Goal: Task Accomplishment & Management: Manage account settings

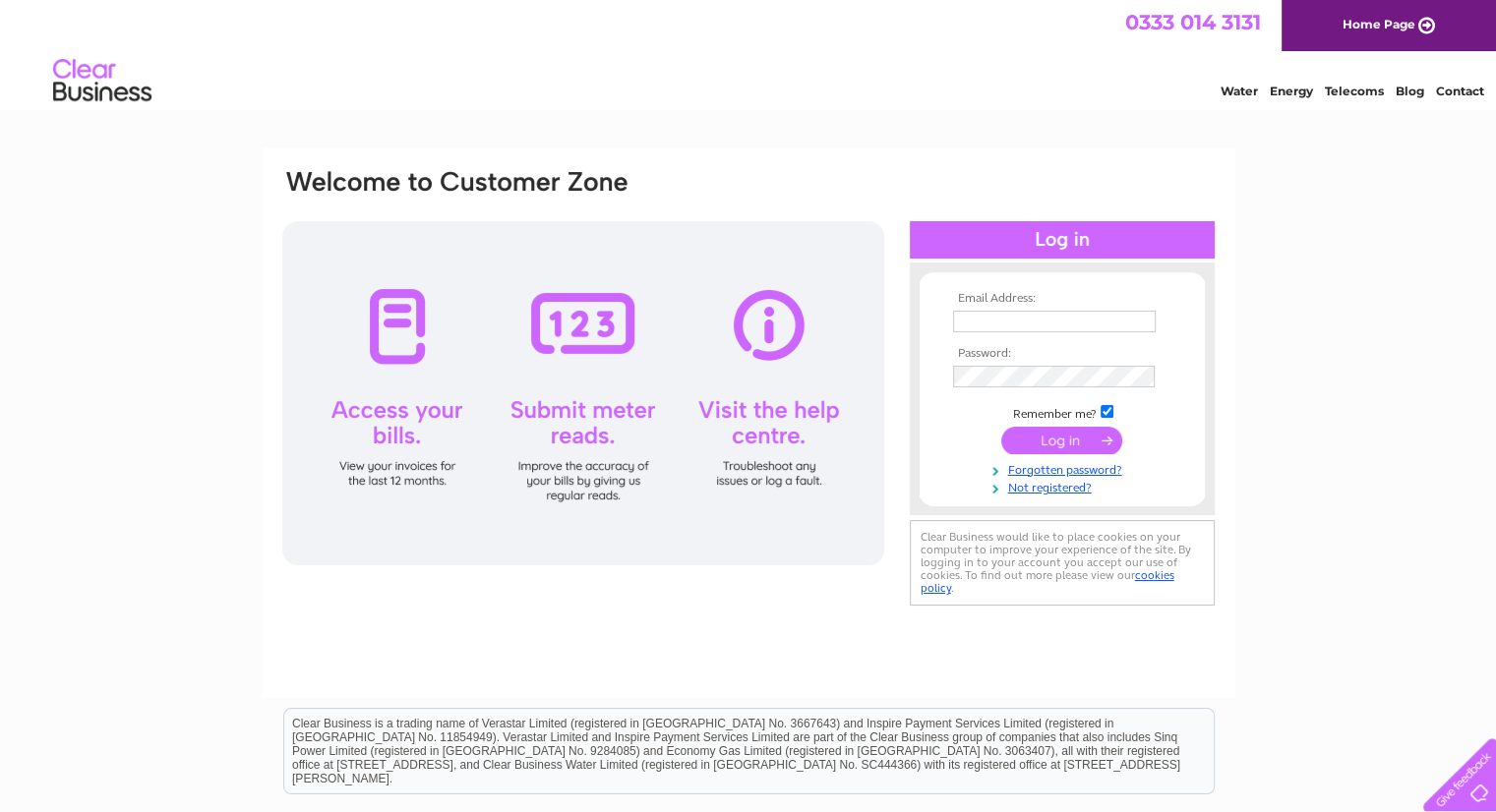
click at [1079, 329] on input "text" at bounding box center [1054, 322] width 203 height 22
click at [1074, 319] on input "text" at bounding box center [1054, 322] width 203 height 22
click at [1064, 326] on input "text" at bounding box center [1054, 322] width 203 height 22
type input "lattesandleotards@outlook.com"
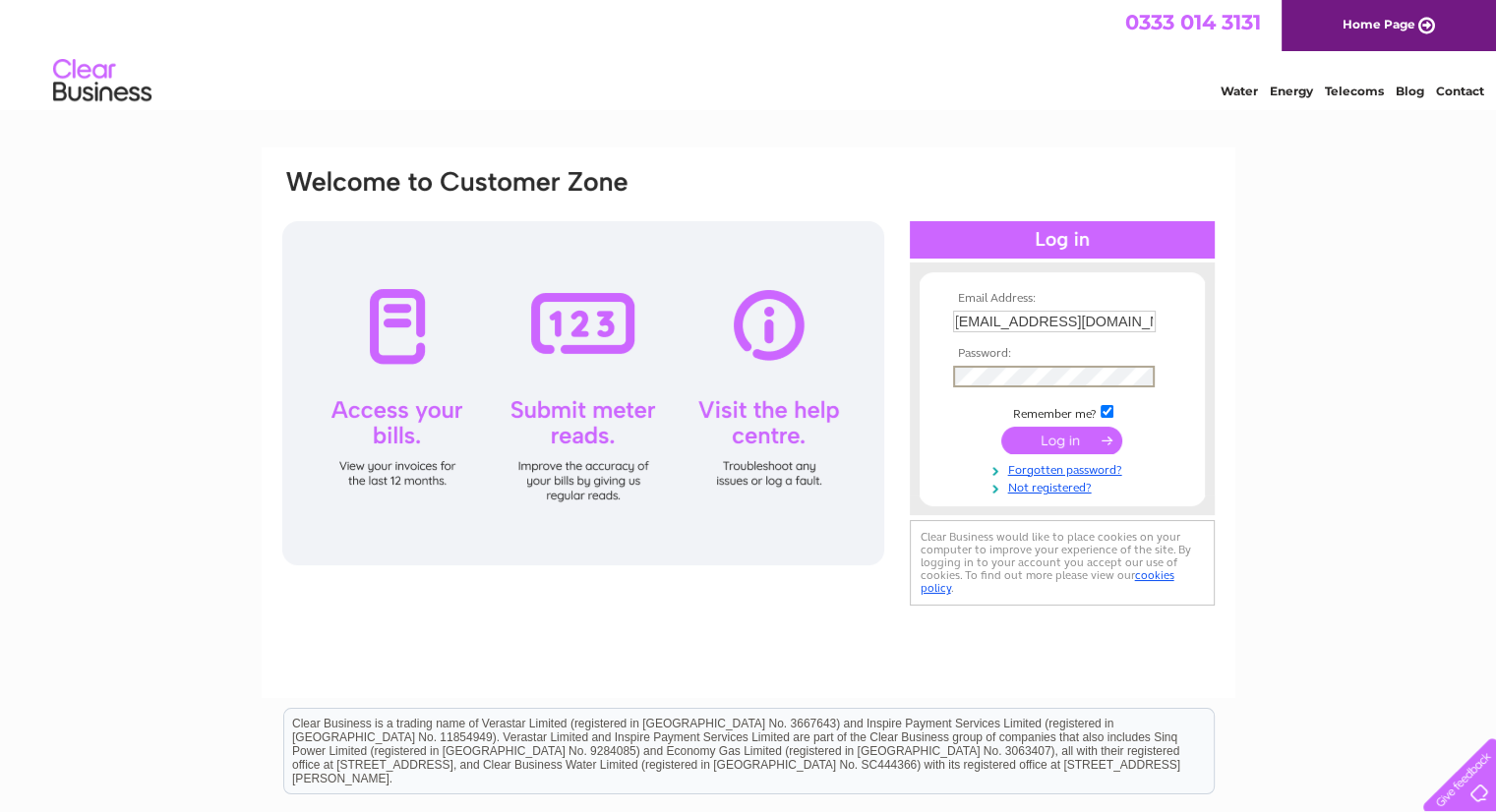
scroll to position [0, 0]
click at [1001, 428] on input "submit" at bounding box center [1061, 442] width 121 height 28
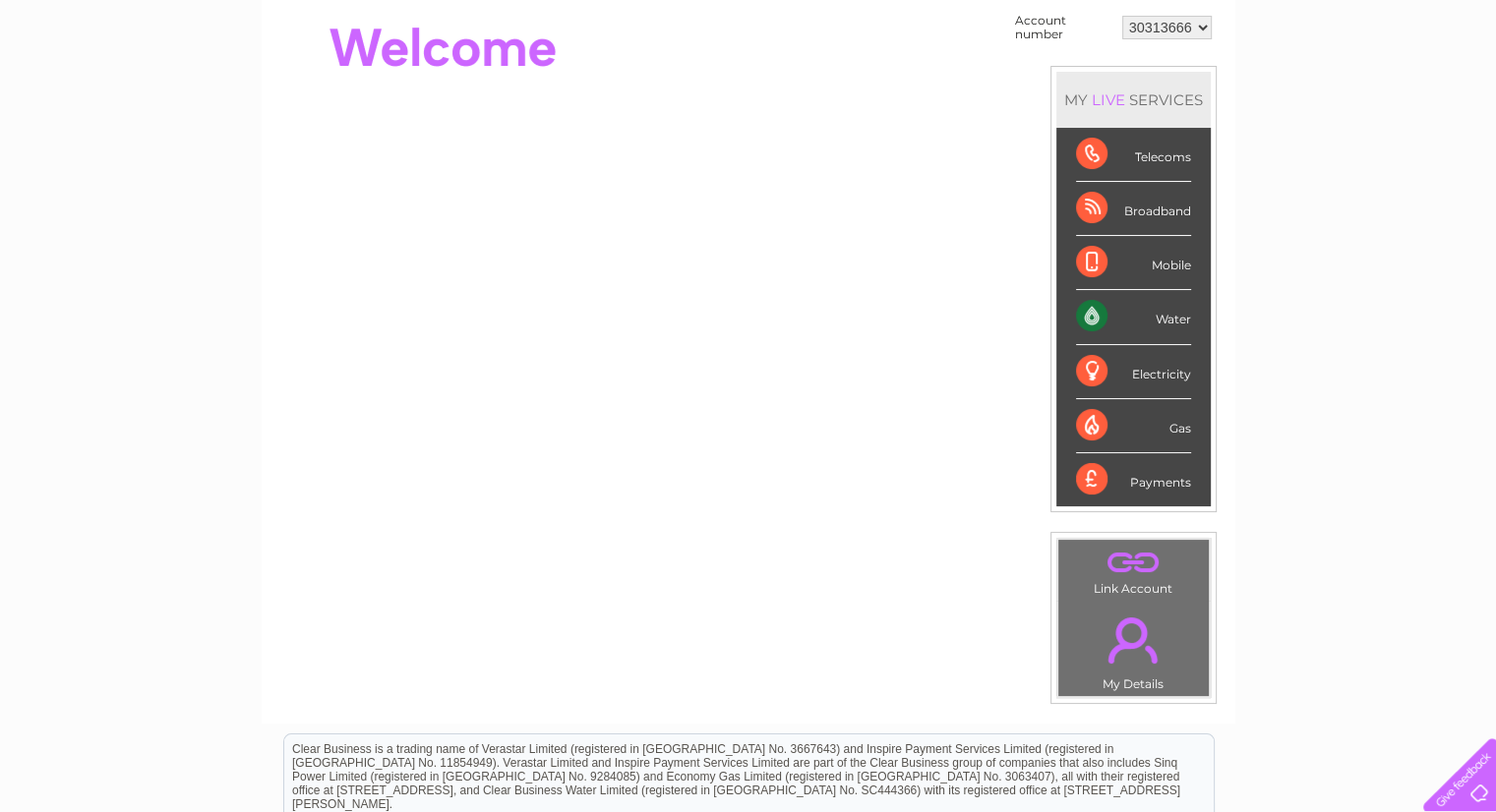
scroll to position [295, 0]
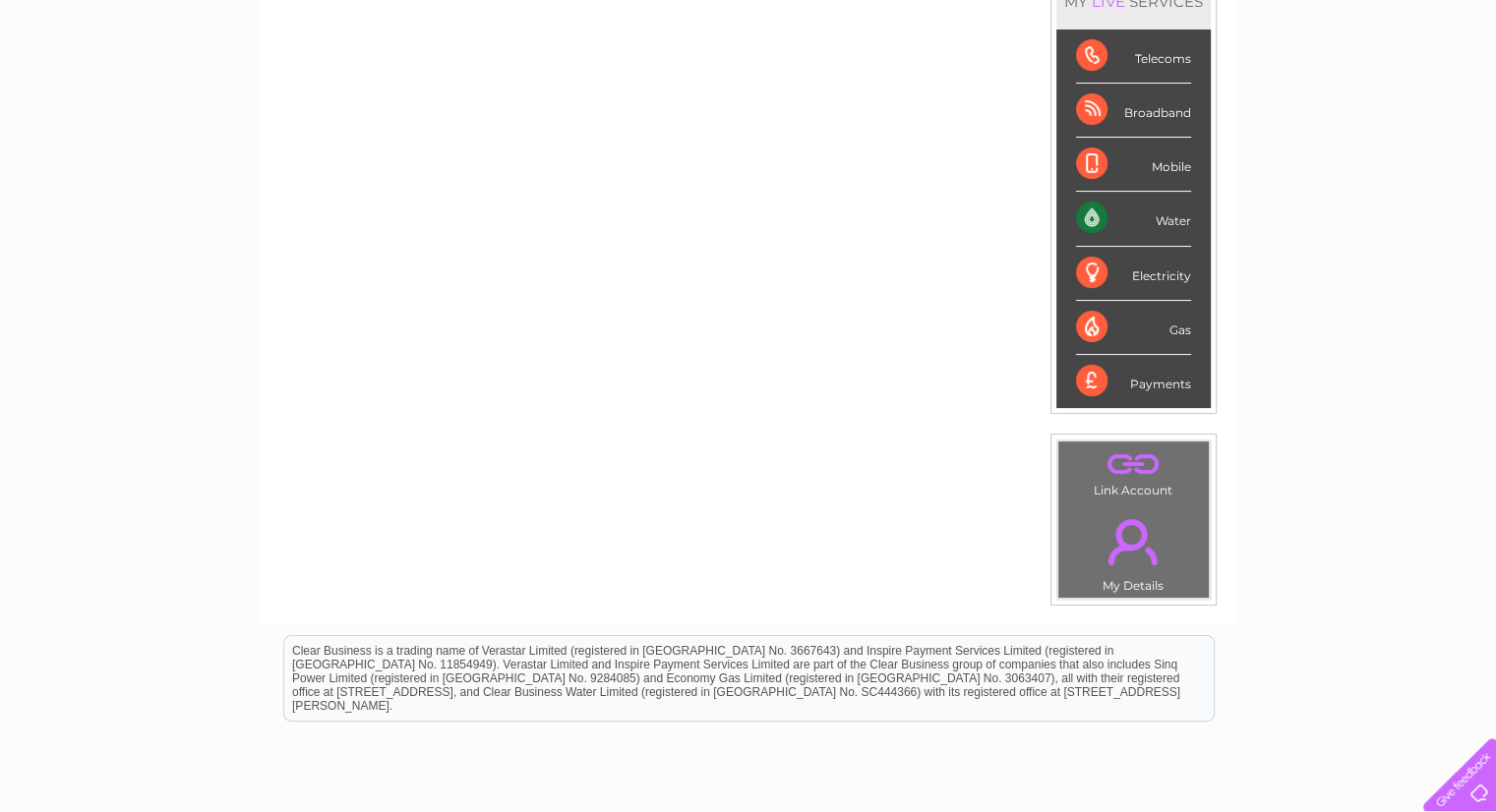
click at [1171, 383] on div "Payments" at bounding box center [1133, 382] width 115 height 53
click at [1087, 387] on div "Payments" at bounding box center [1133, 382] width 115 height 53
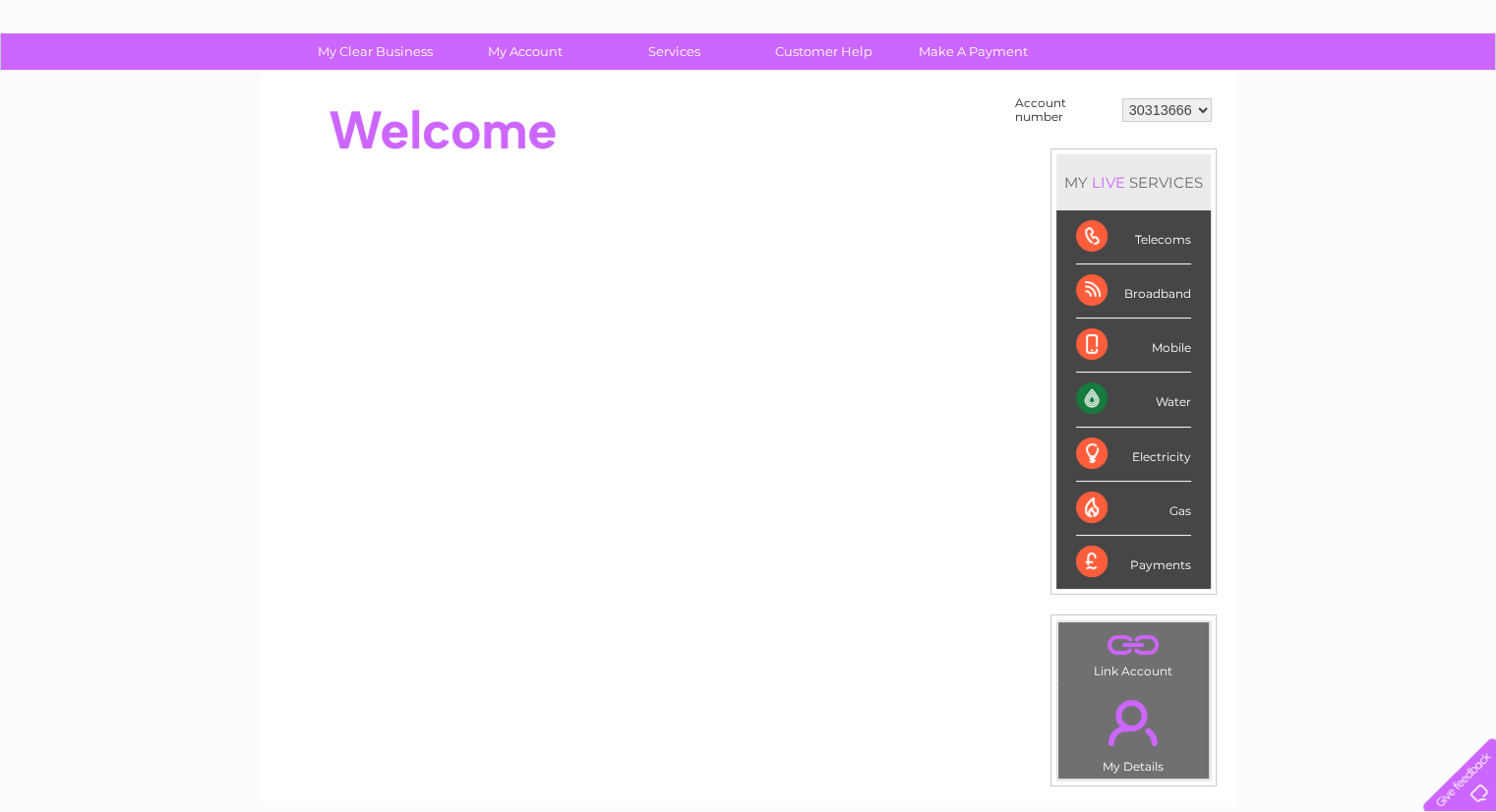
scroll to position [98, 0]
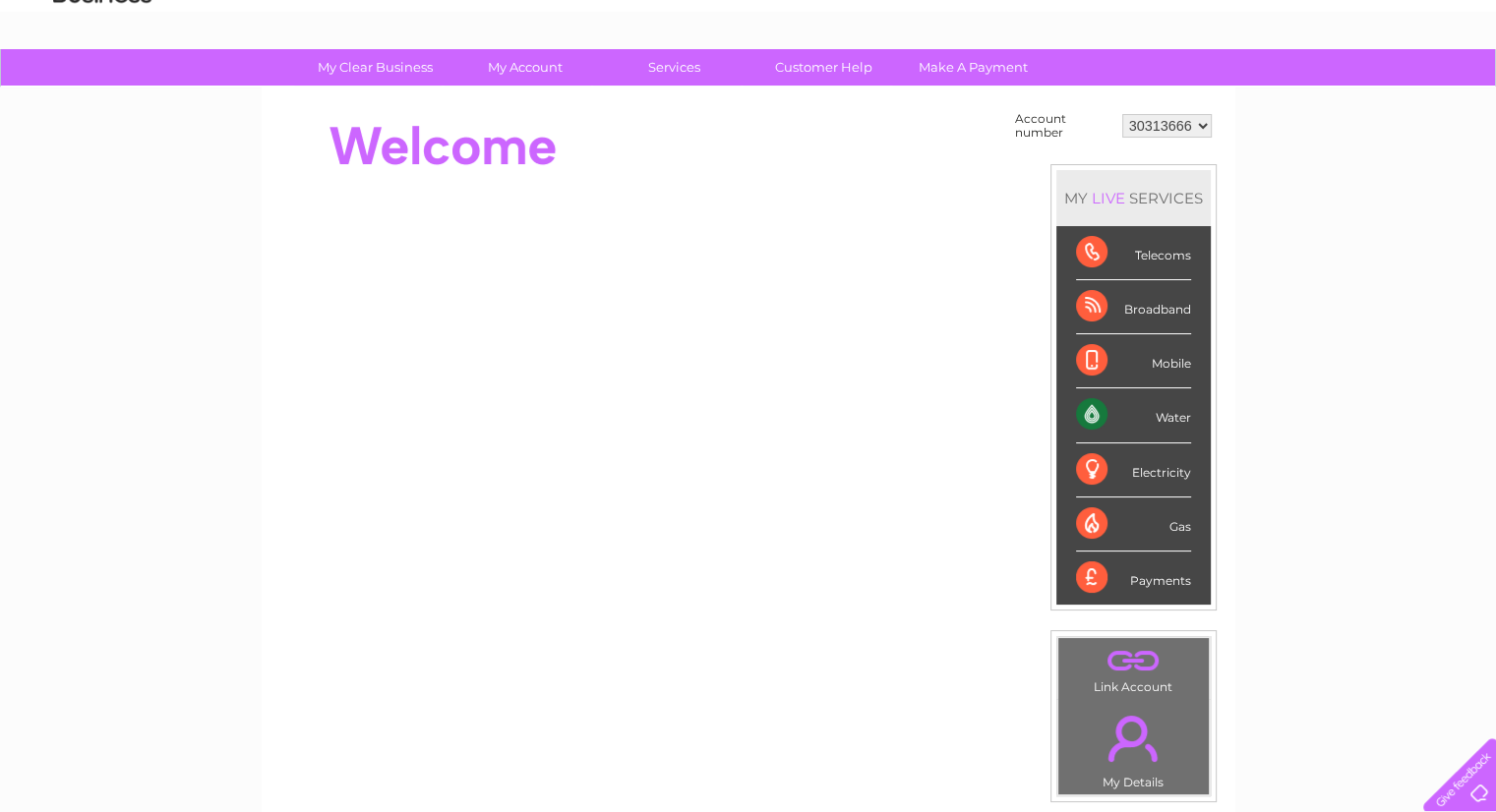
click at [1085, 570] on div "Payments" at bounding box center [1133, 578] width 115 height 53
click at [1137, 576] on div "Payments" at bounding box center [1133, 578] width 115 height 53
click at [941, 70] on link "Make A Payment" at bounding box center [972, 67] width 162 height 36
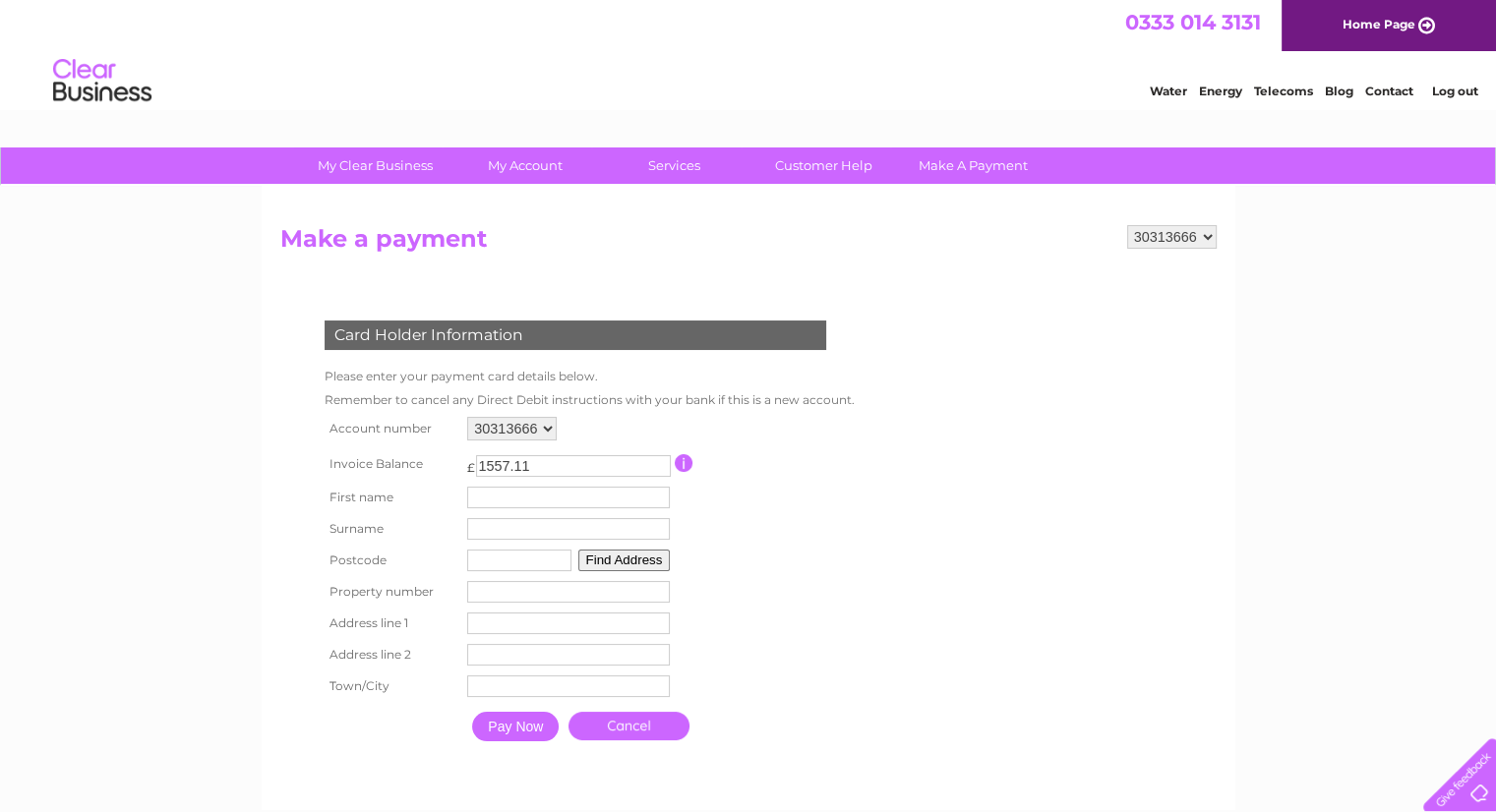
click at [540, 466] on input "1557.11" at bounding box center [574, 467] width 195 height 22
drag, startPoint x: 540, startPoint y: 466, endPoint x: 478, endPoint y: 457, distance: 62.6
click at [478, 457] on input "1557.11" at bounding box center [574, 467] width 195 height 22
click at [686, 468] on input "button" at bounding box center [683, 464] width 19 height 18
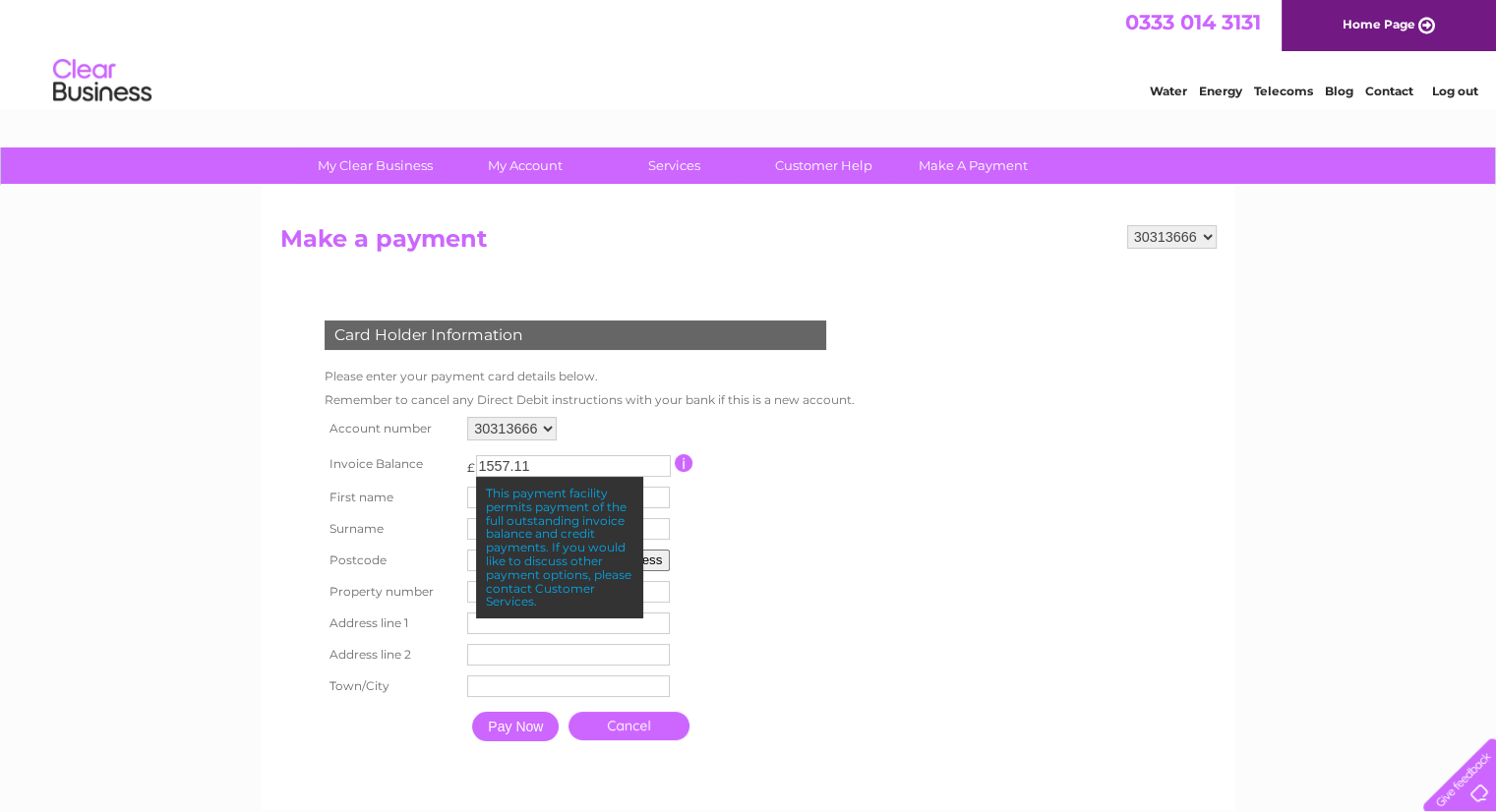
click at [686, 468] on input "button" at bounding box center [683, 464] width 19 height 18
click at [609, 466] on input "1557.11" at bounding box center [574, 467] width 195 height 22
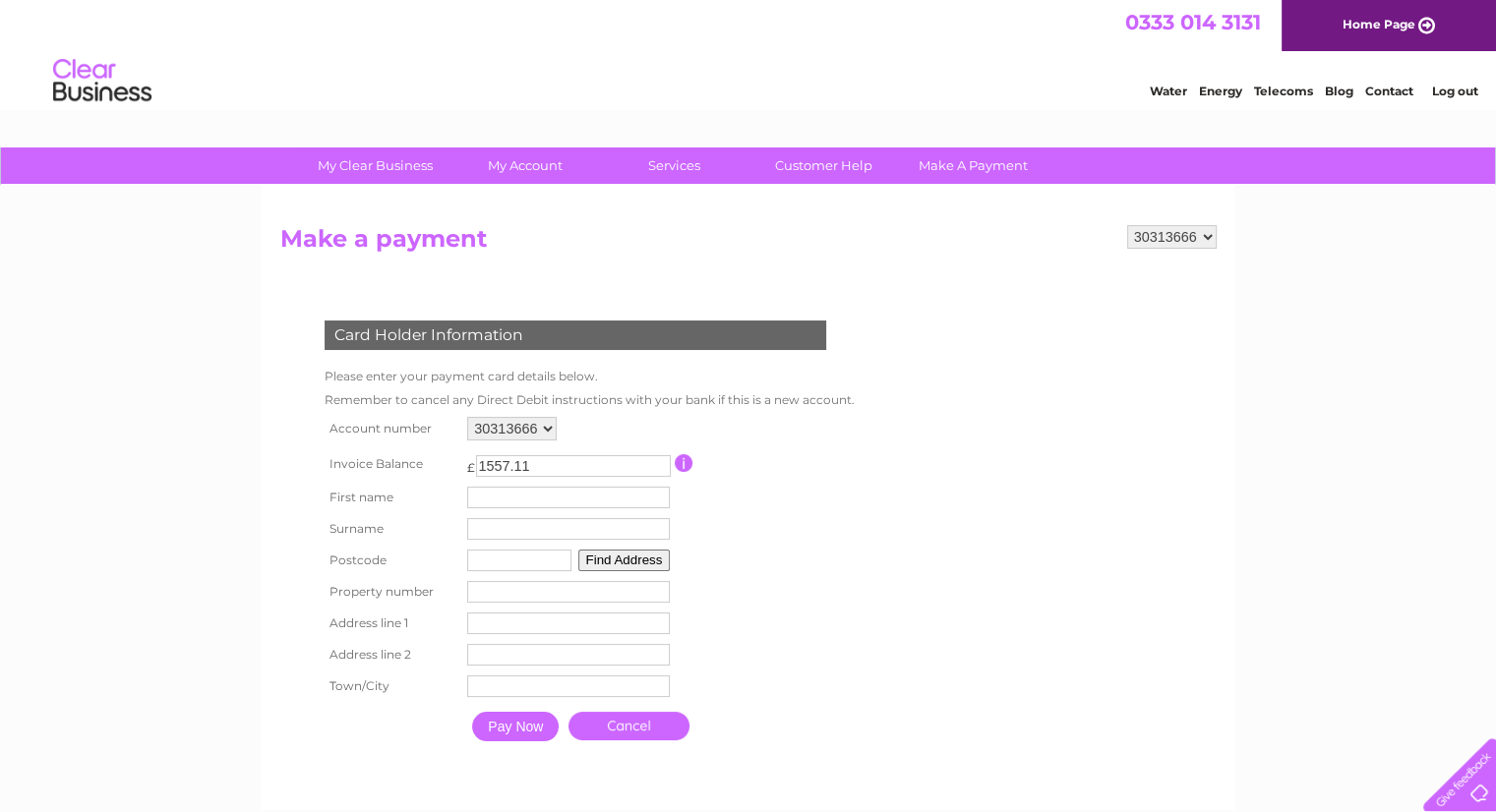
drag, startPoint x: 609, startPoint y: 466, endPoint x: 473, endPoint y: 459, distance: 136.2
click at [473, 459] on td "£ 1557.11 This payment facility permits payment of the full outstanding invoice…" at bounding box center [569, 464] width 213 height 36
type input "10.00"
click at [535, 497] on input "text" at bounding box center [569, 498] width 203 height 22
type input "Rachel"
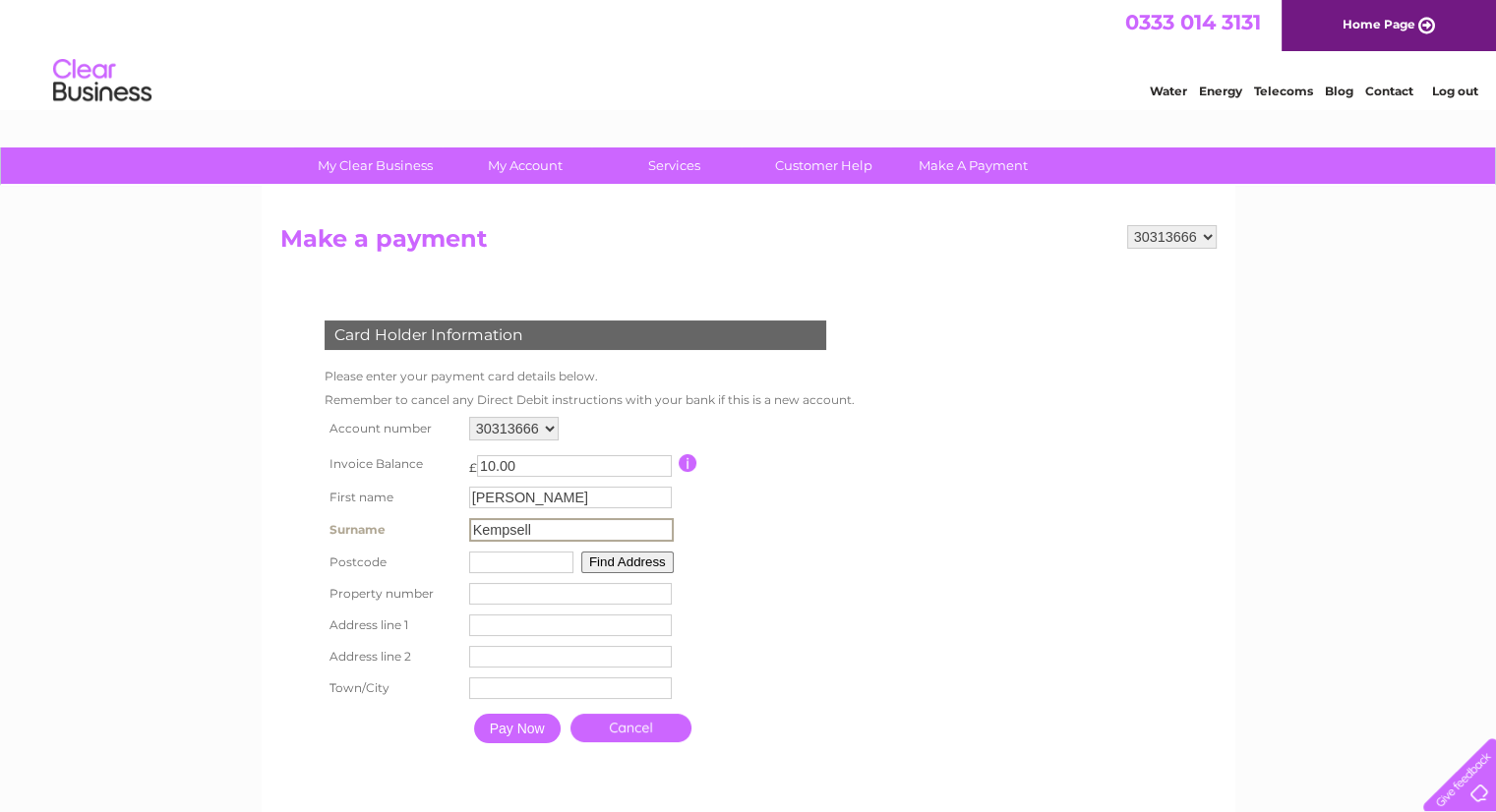
type input "Kempsell"
type input "R"
type input "EH21 6RH"
click at [623, 555] on button "Find Address" at bounding box center [624, 560] width 93 height 22
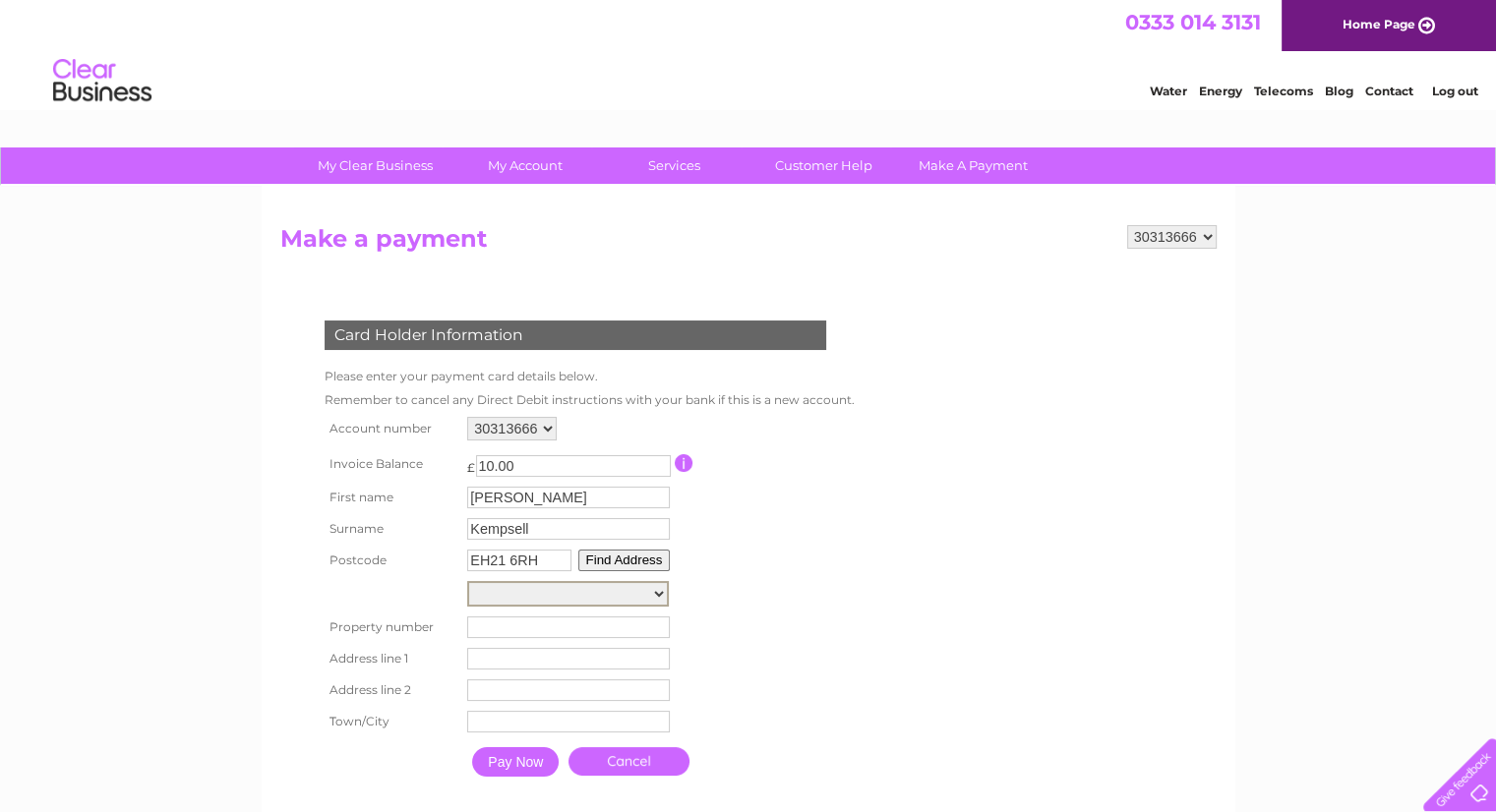
click at [606, 590] on select "Newhailes Business Park, Newhailes Road Floor 001-Room Com-Unit 10b, Newhailes …" at bounding box center [568, 593] width 202 height 26
select select ",Newhailes Road,,Musselburgh"
click at [468, 581] on select "Newhailes Business Park, Newhailes Road Floor 001-Room Com-Unit 10b, Newhailes …" at bounding box center [568, 593] width 202 height 26
type input "Newhailes Road"
type input "Musselburgh"
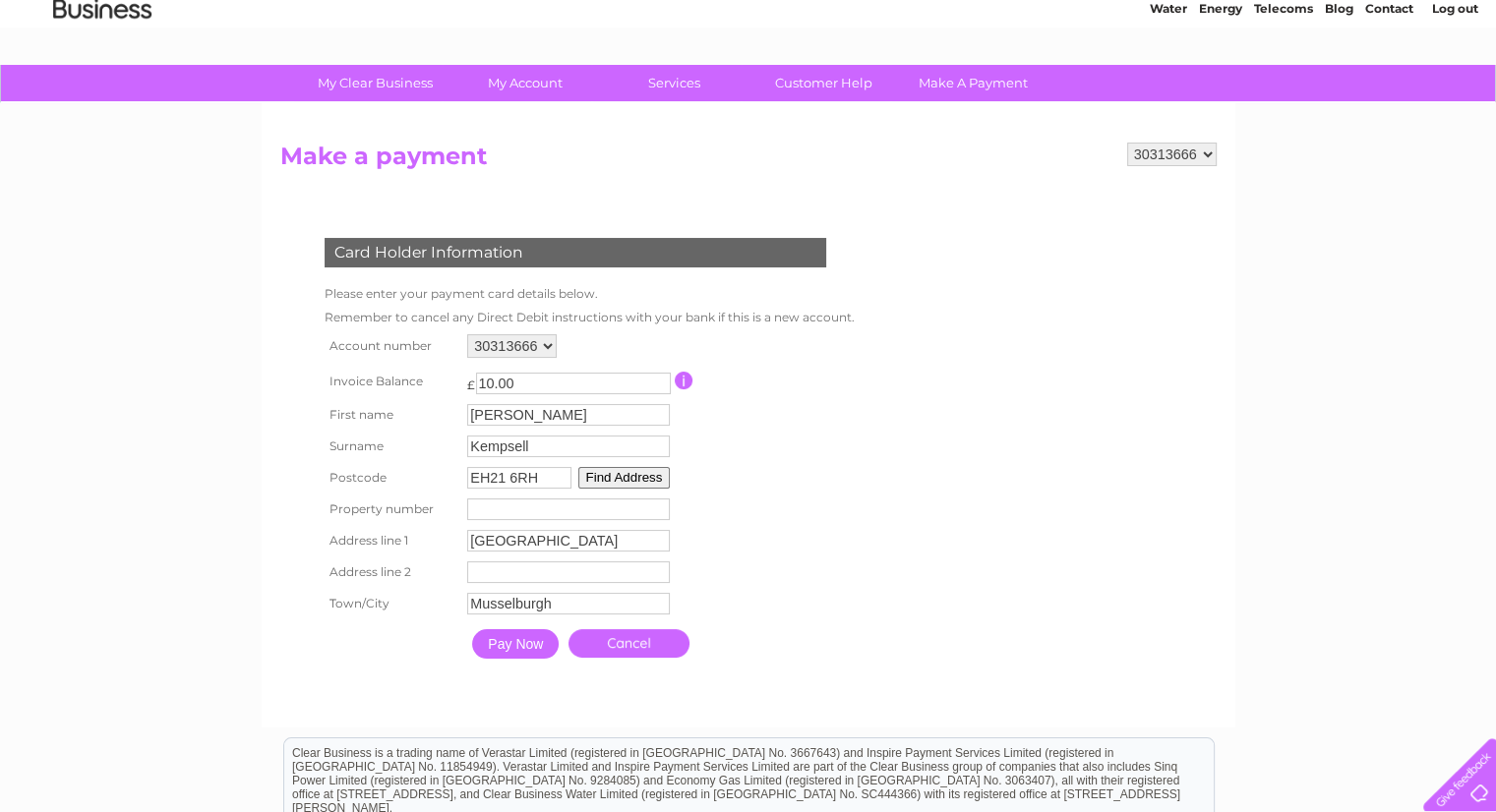
scroll to position [98, 0]
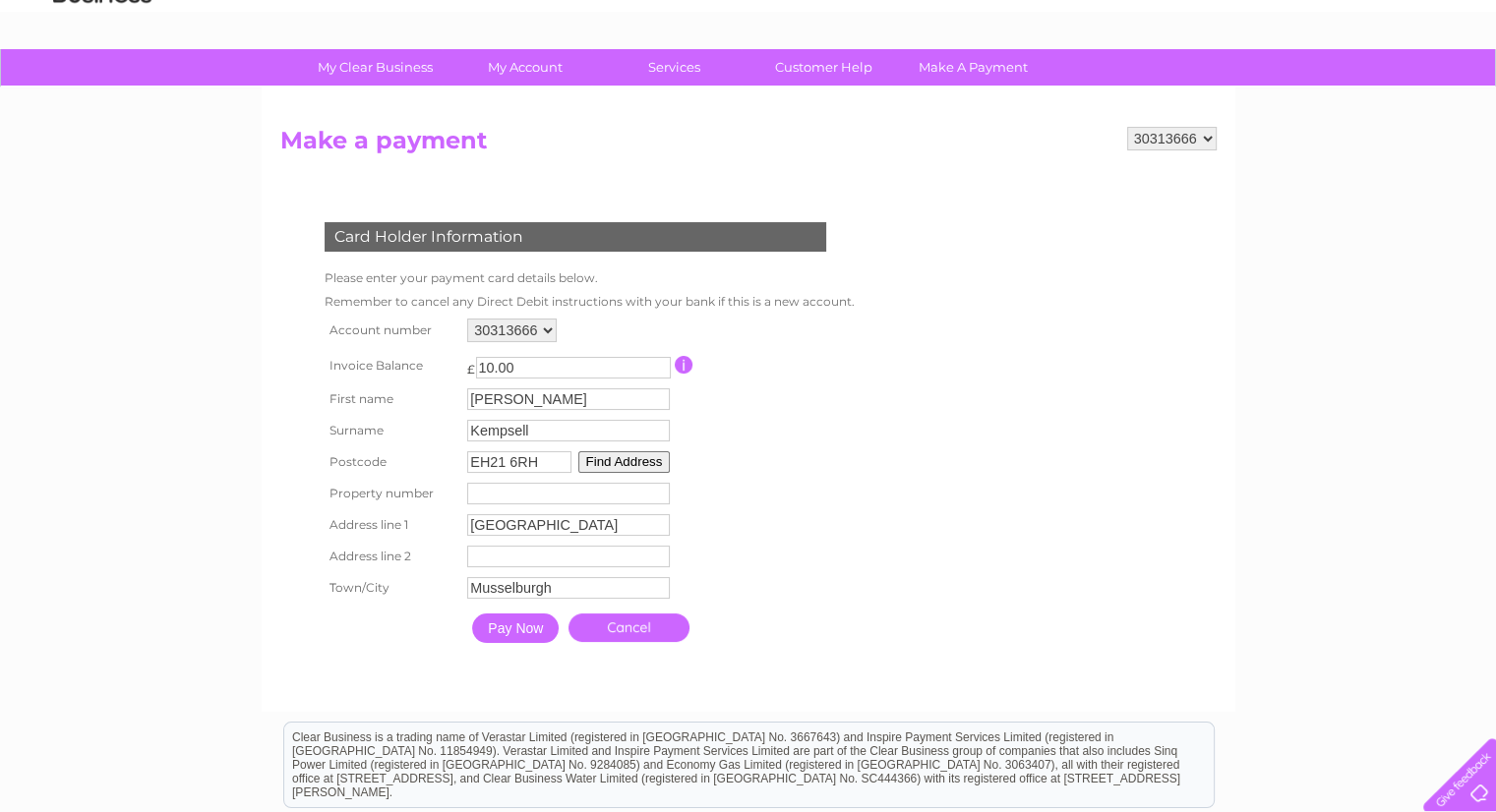
click at [533, 630] on input "Pay Now" at bounding box center [516, 628] width 87 height 30
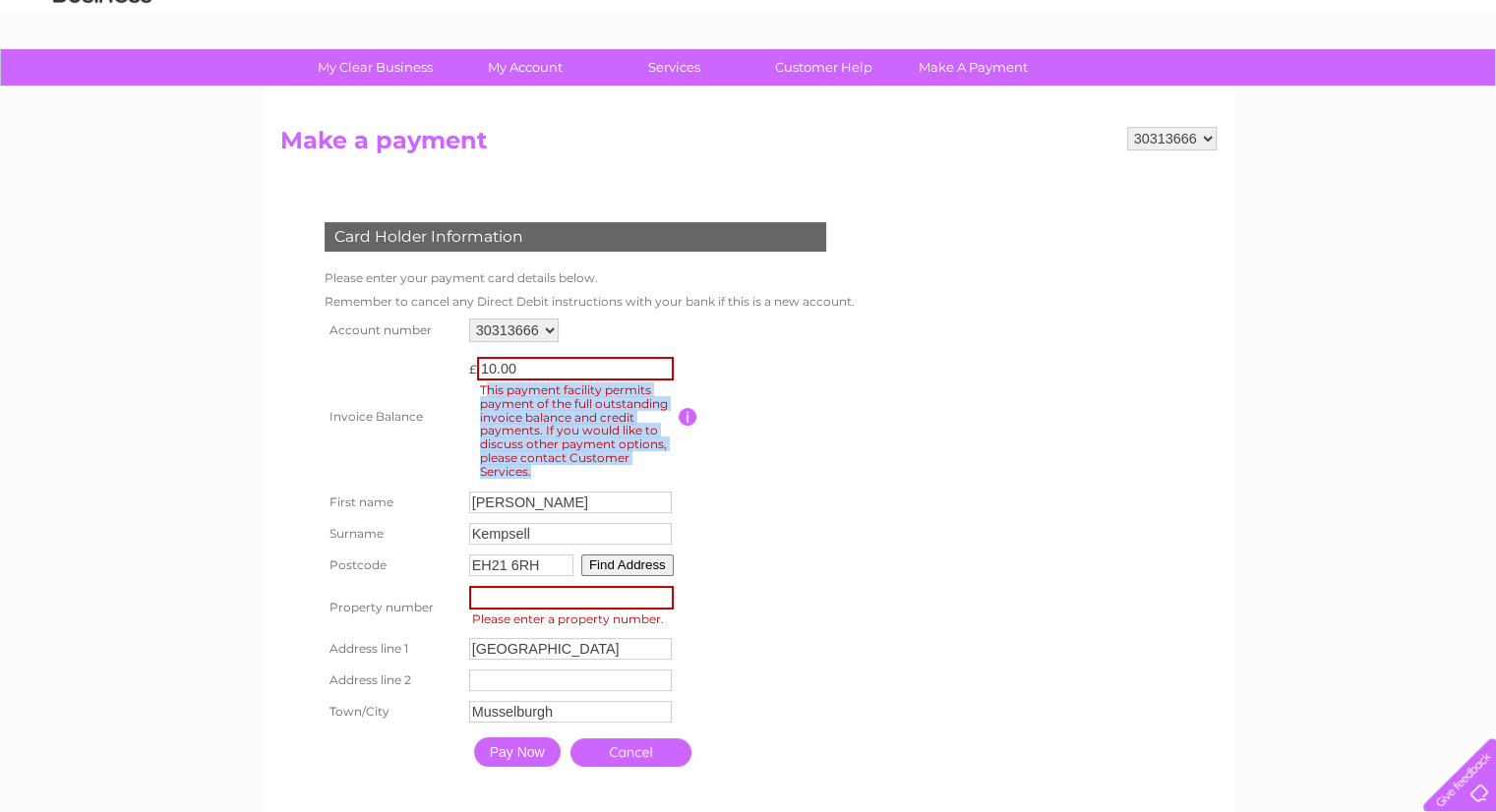
drag, startPoint x: 483, startPoint y: 392, endPoint x: 590, endPoint y: 470, distance: 132.4
click at [590, 470] on span "This payment facility permits payment of the full outstanding invoice balance a…" at bounding box center [579, 431] width 203 height 101
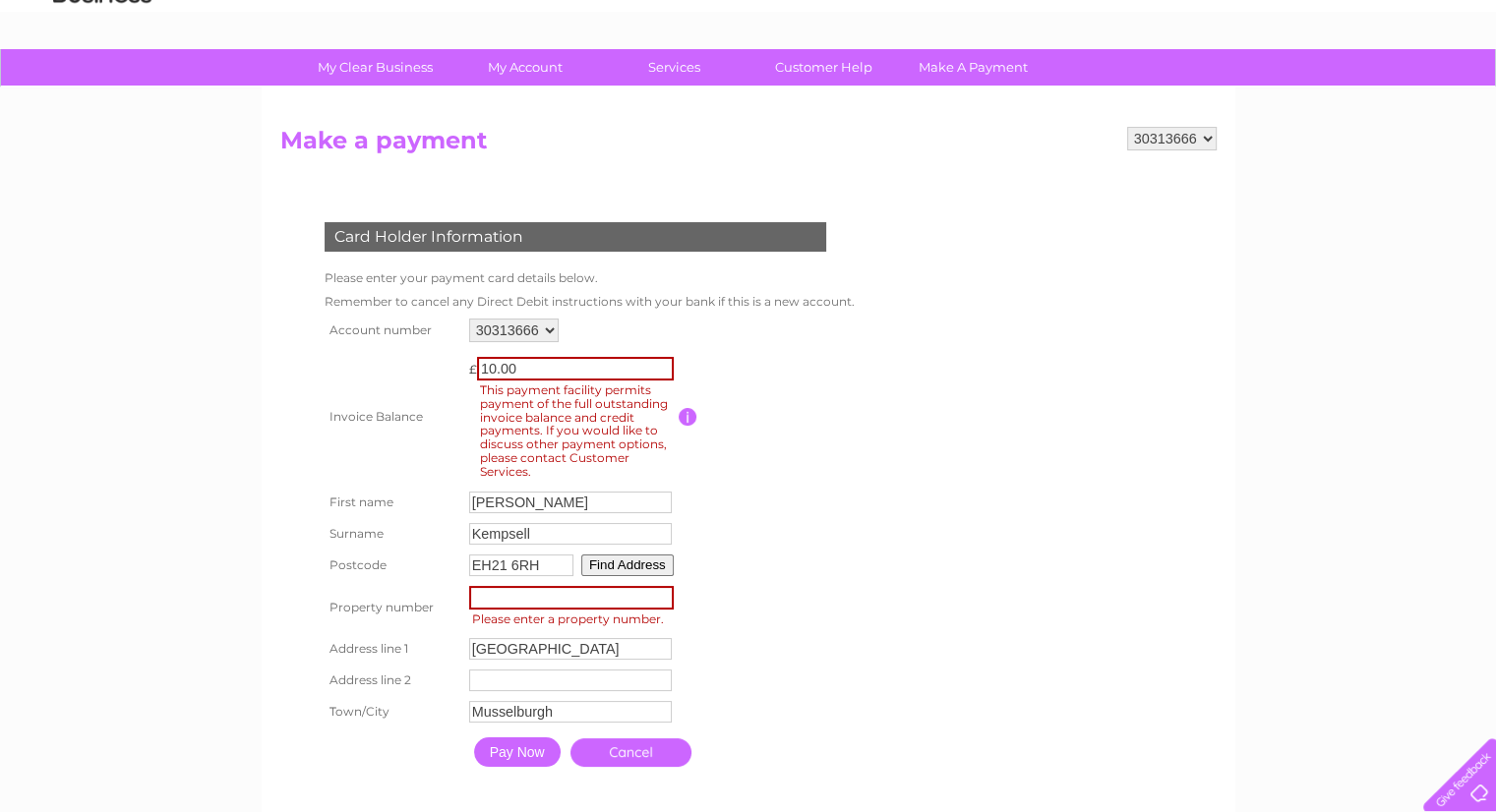
click at [841, 470] on td at bounding box center [767, 417] width 177 height 140
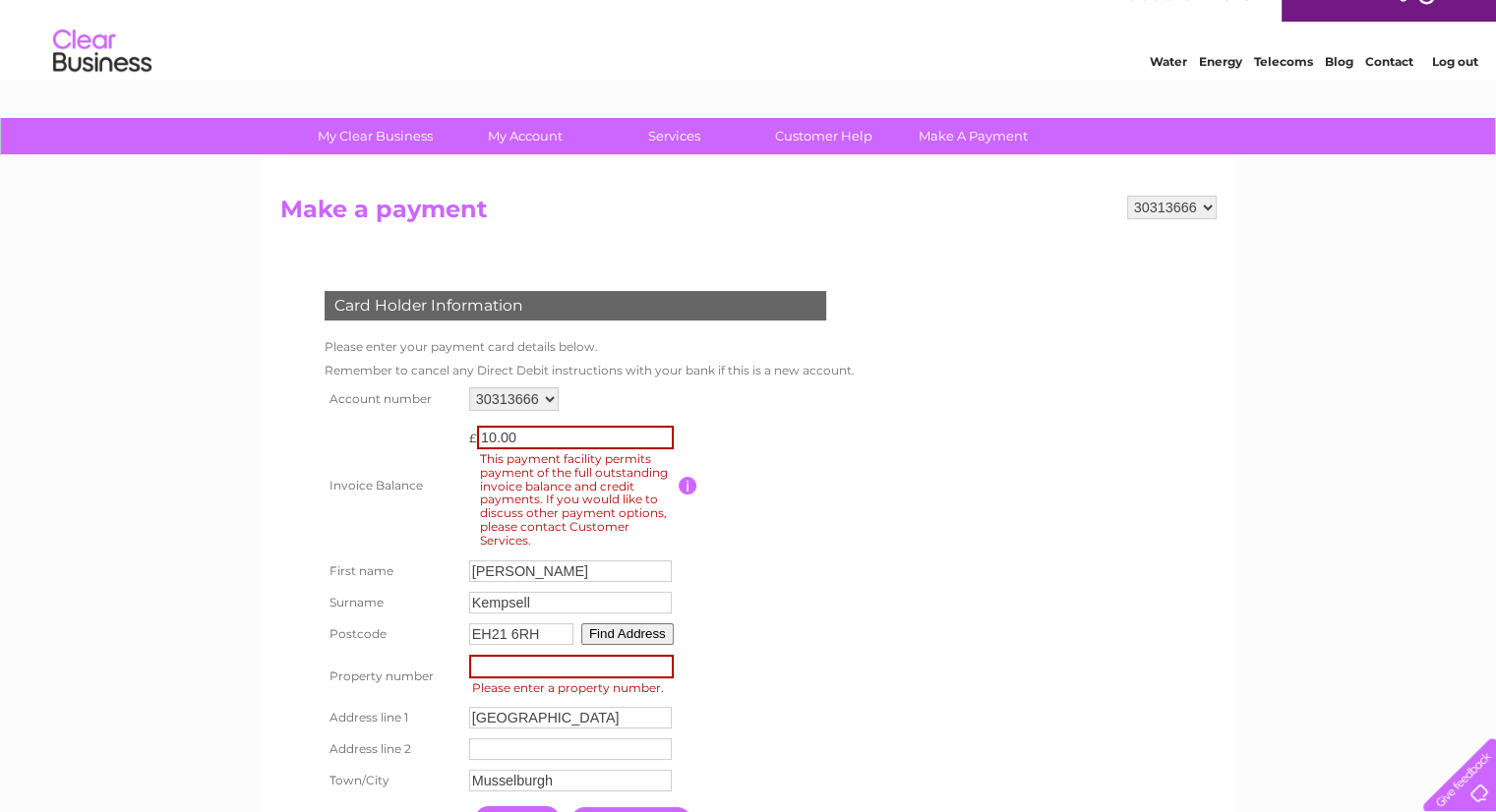
scroll to position [0, 0]
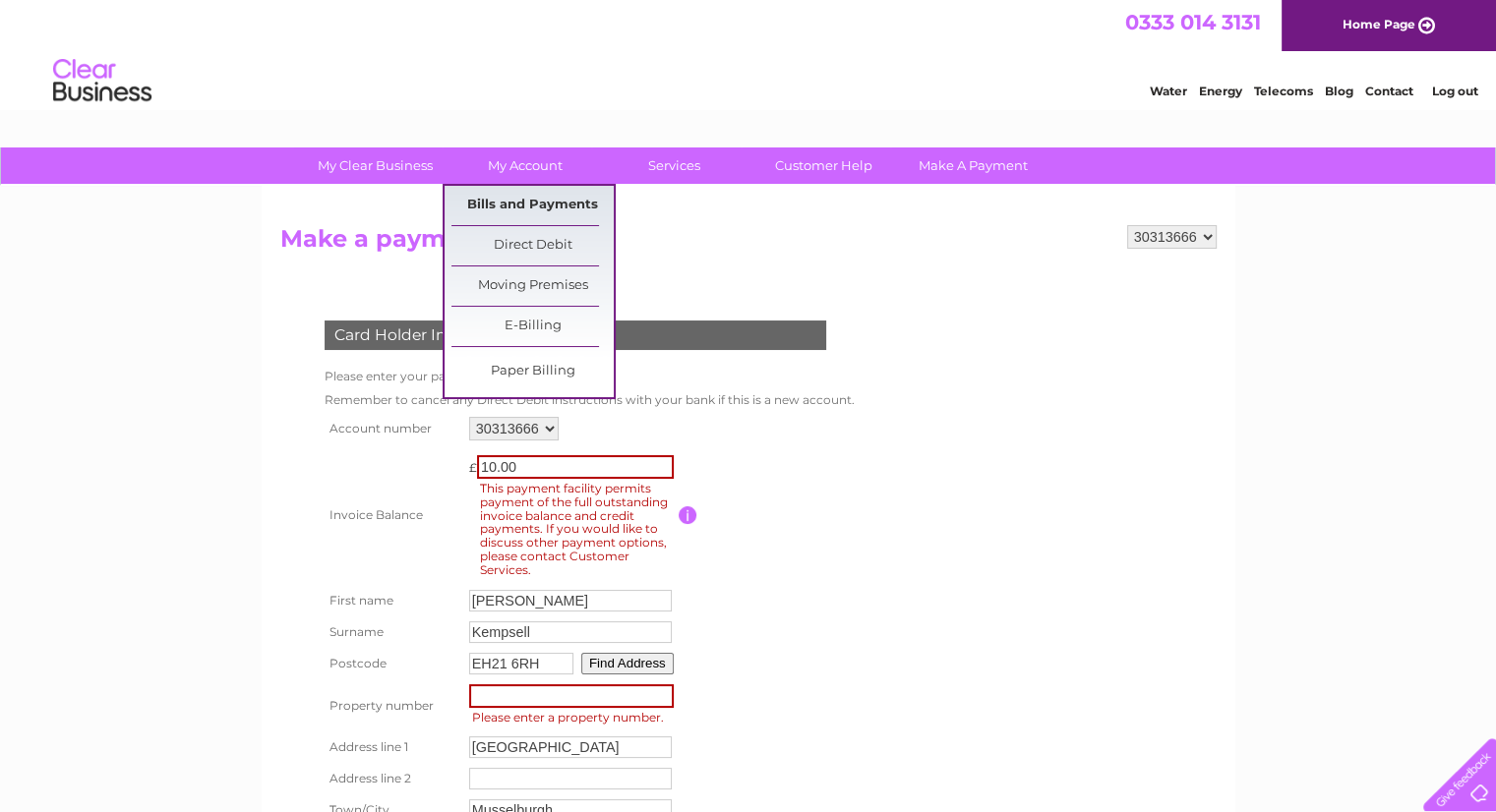
click at [502, 197] on link "Bills and Payments" at bounding box center [532, 206] width 162 height 39
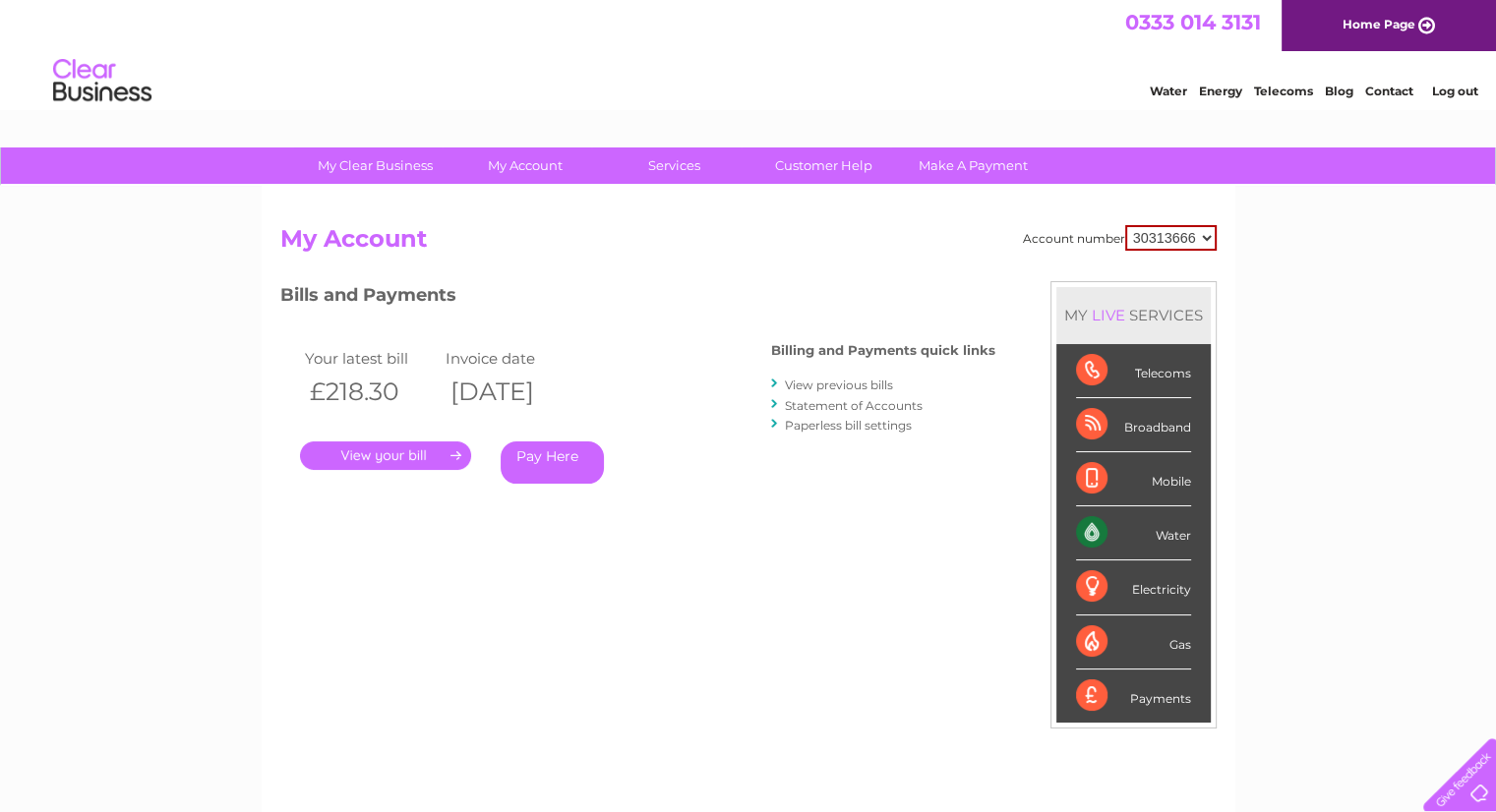
drag, startPoint x: 334, startPoint y: 368, endPoint x: 686, endPoint y: 426, distance: 356.7
click at [686, 426] on div "Your latest bill Invoice date £218.30 [DATE] . Pay Here" at bounding box center [497, 419] width 433 height 187
click at [686, 426] on div ". Pay Here" at bounding box center [497, 427] width 394 height 30
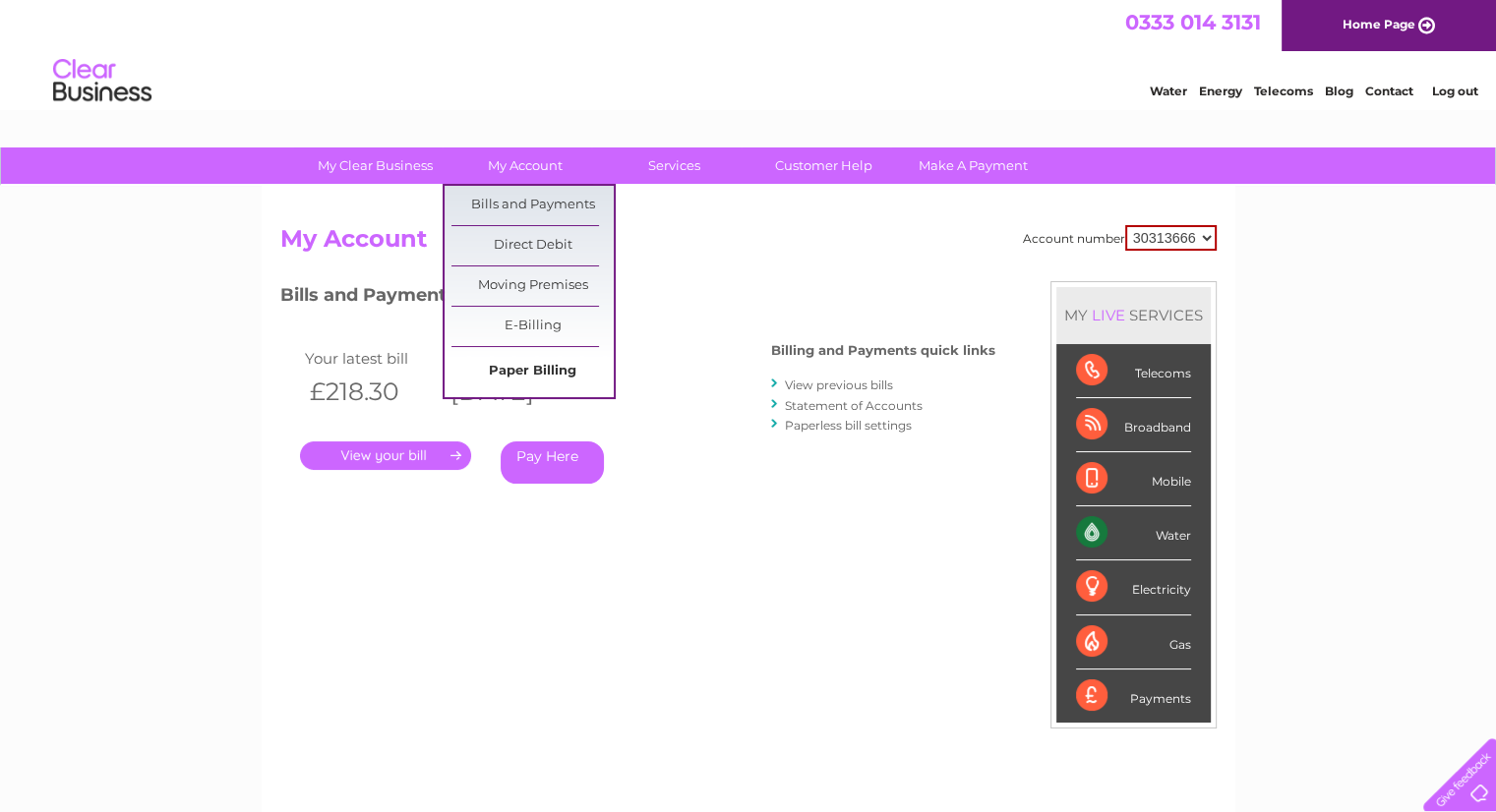
click at [517, 365] on link "Paper Billing" at bounding box center [532, 372] width 162 height 39
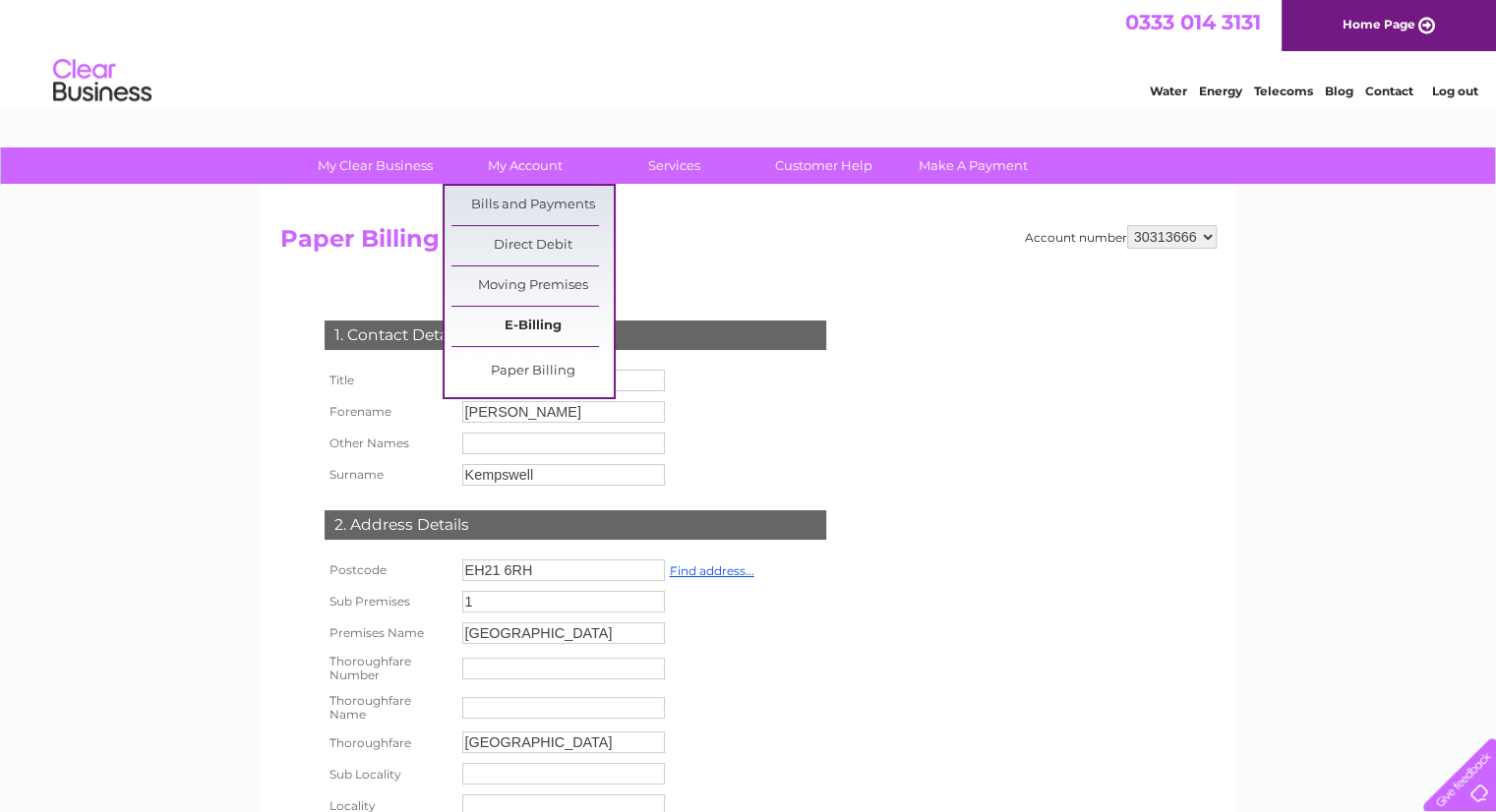
click at [535, 324] on link "E-Billing" at bounding box center [532, 327] width 162 height 39
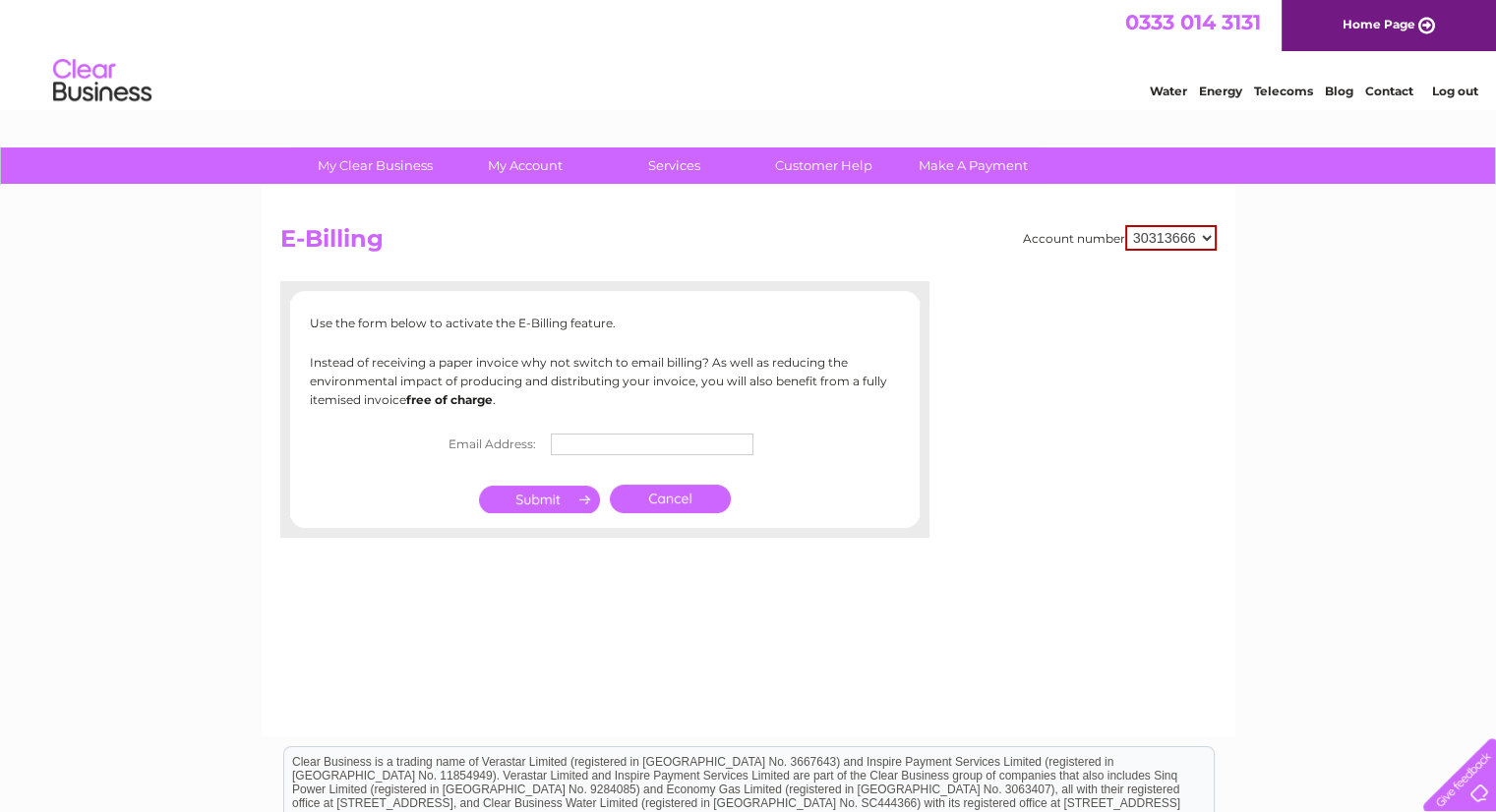
click at [582, 442] on input "text" at bounding box center [652, 445] width 203 height 22
type input "[EMAIL_ADDRESS][DOMAIN_NAME]"
click at [532, 502] on input "submit" at bounding box center [539, 502] width 121 height 28
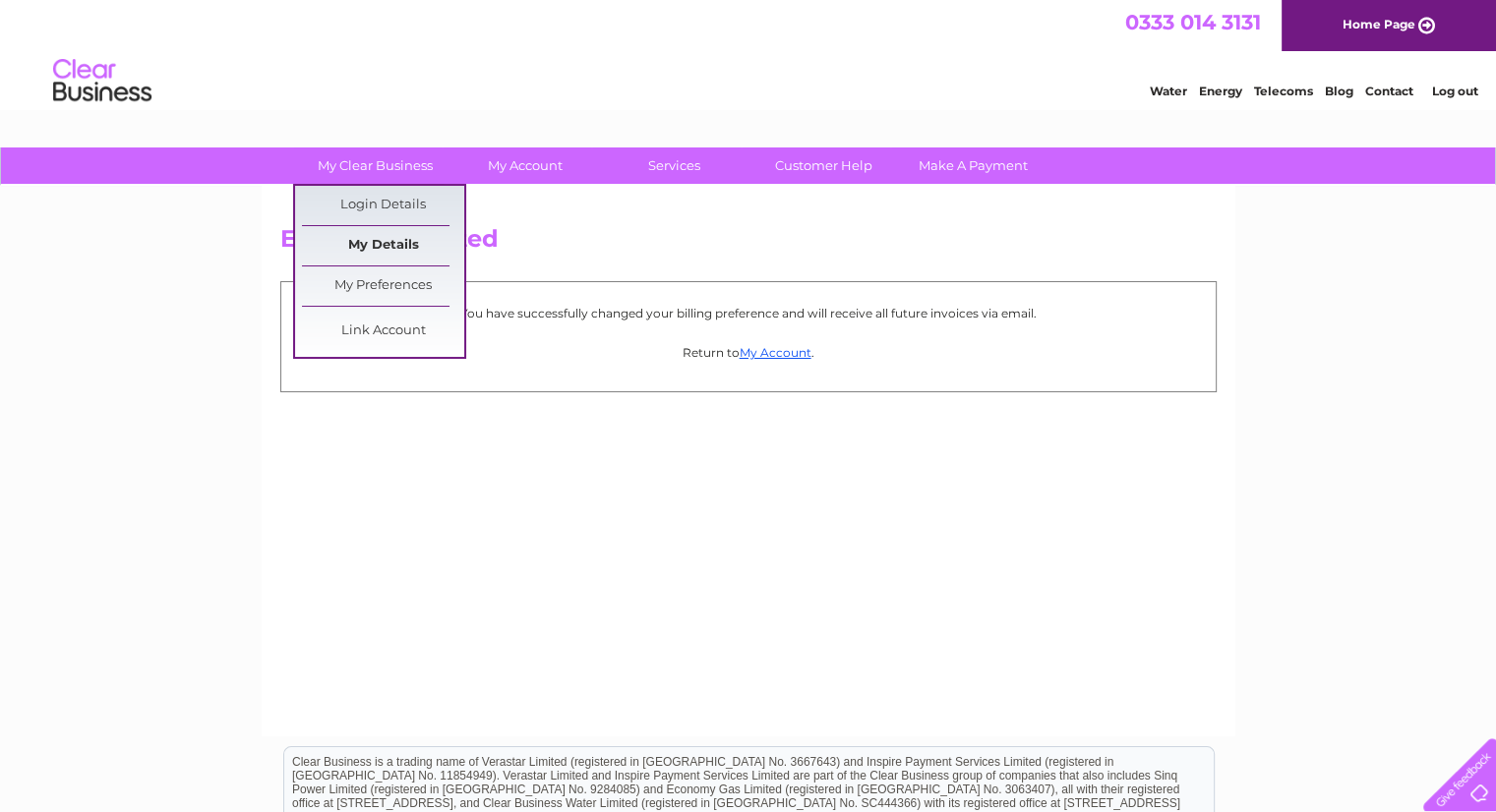
click at [372, 243] on link "My Details" at bounding box center [383, 246] width 162 height 39
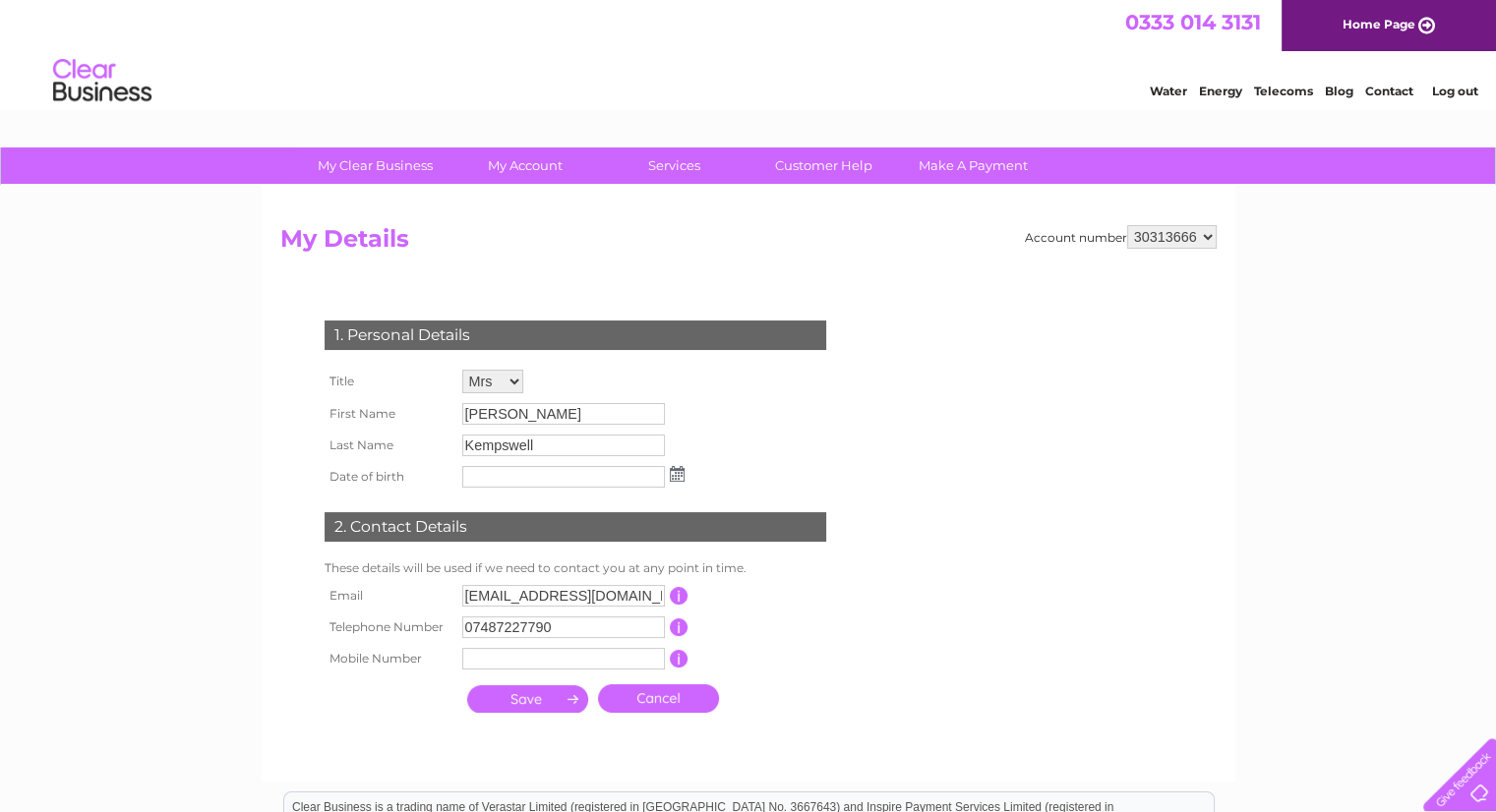
click at [569, 448] on input "Kempswell" at bounding box center [564, 446] width 203 height 22
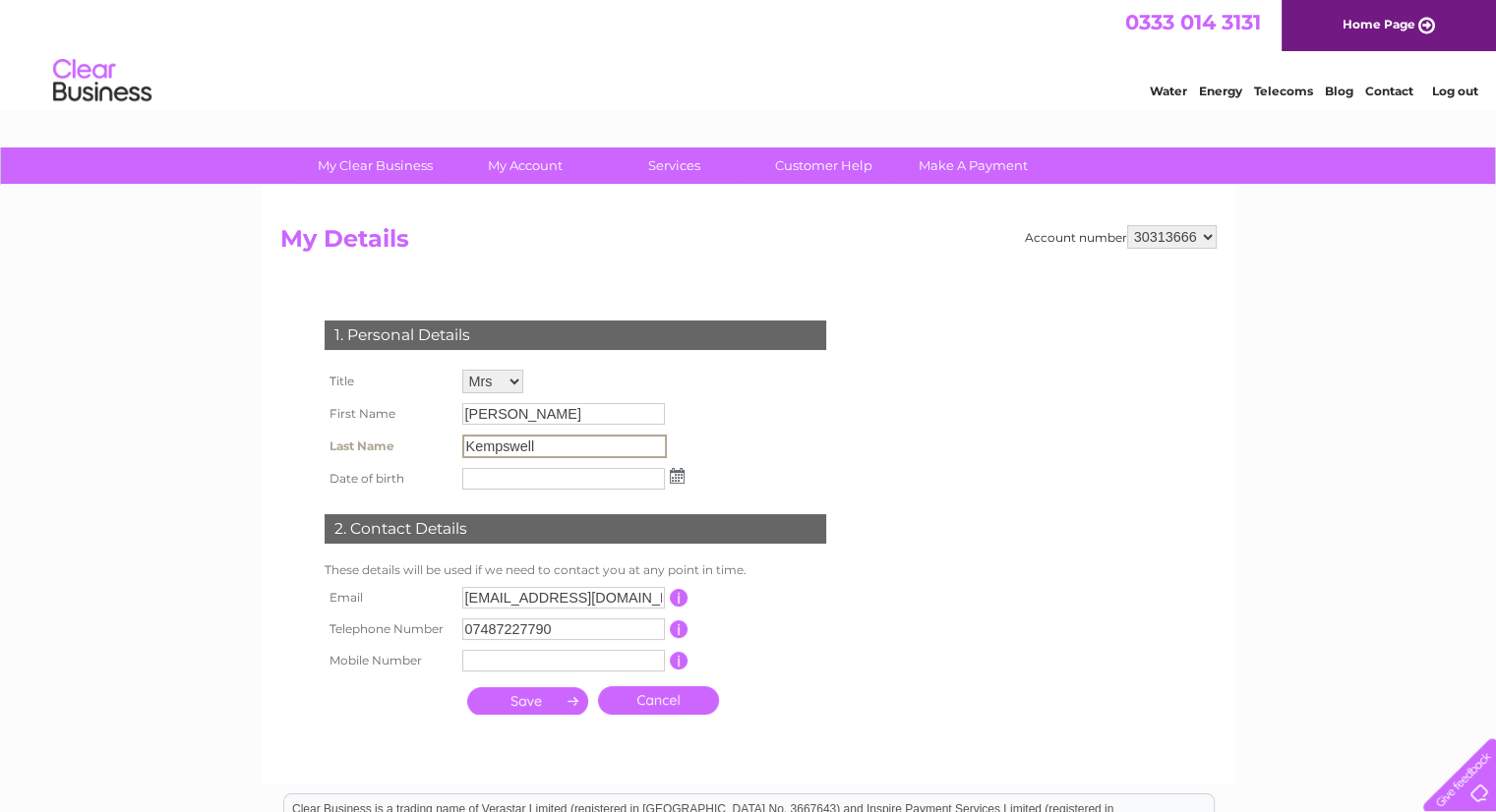
click at [569, 437] on input "Kempswell" at bounding box center [565, 447] width 205 height 24
click at [717, 468] on div "1. Personal Details Title Mr Mrs Ms Miss Dr Rev Prof Other First Name Rachel La…" at bounding box center [579, 513] width 597 height 424
click at [557, 442] on input "Kempswell" at bounding box center [565, 447] width 205 height 24
click at [553, 442] on input "Kempswell" at bounding box center [565, 447] width 205 height 24
click at [549, 440] on input "Kempswell" at bounding box center [565, 447] width 205 height 24
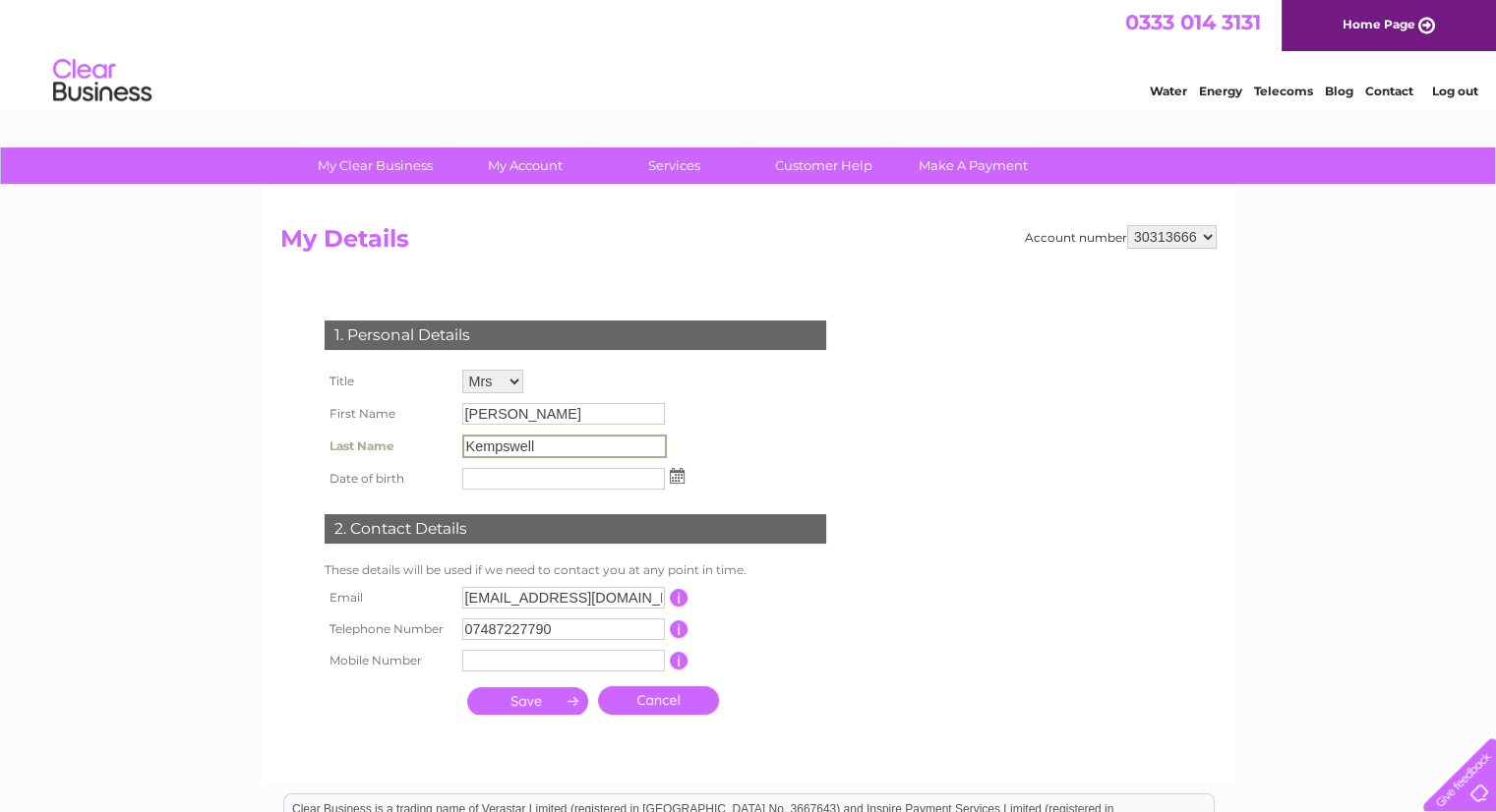
click at [549, 440] on input "Kempswell" at bounding box center [565, 447] width 205 height 24
click at [531, 447] on input "Kempswell" at bounding box center [565, 447] width 205 height 24
drag, startPoint x: 516, startPoint y: 446, endPoint x: 542, endPoint y: 451, distance: 26.5
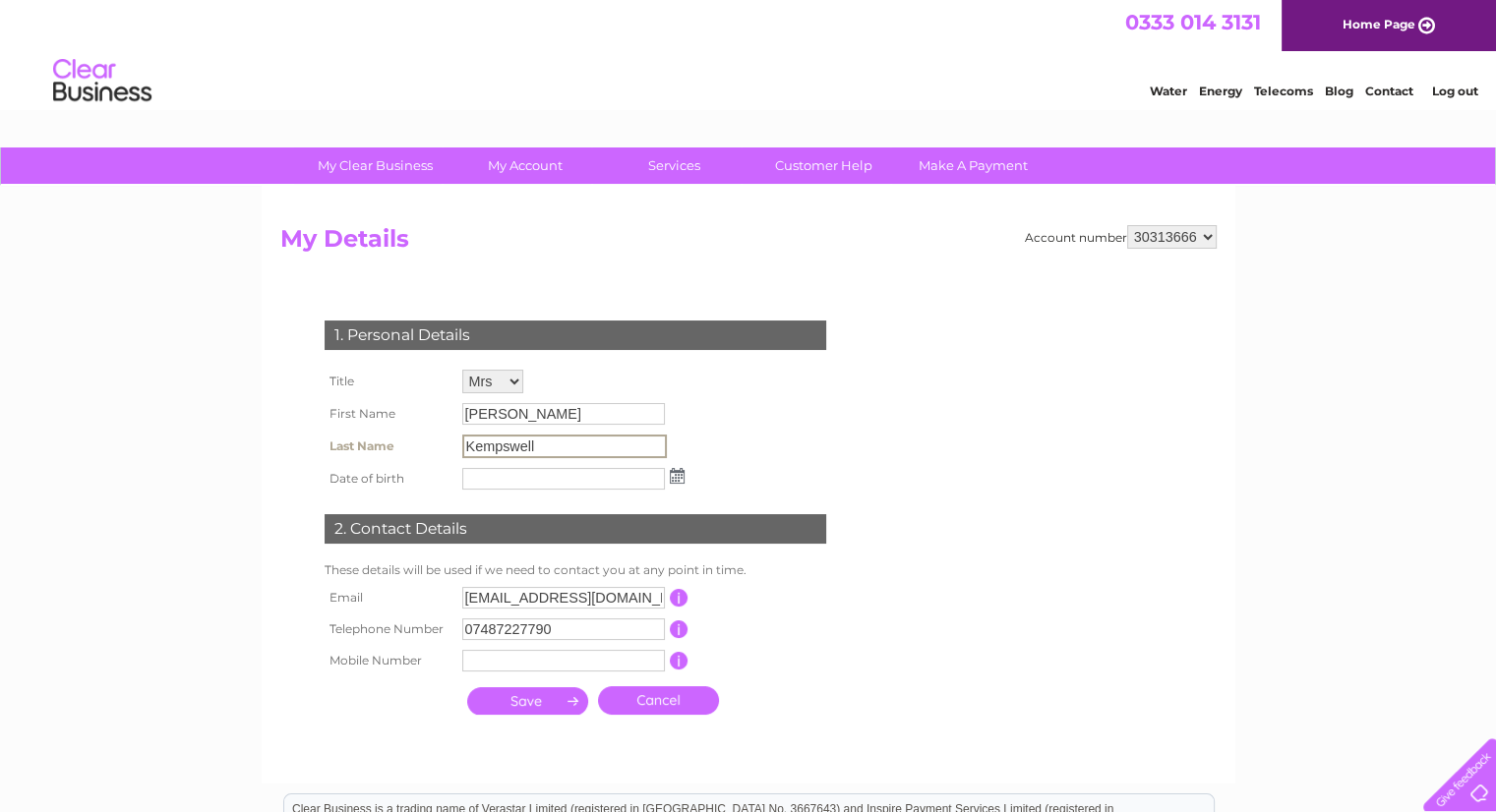
click at [542, 451] on input "Kempswell" at bounding box center [565, 447] width 205 height 24
drag, startPoint x: 543, startPoint y: 451, endPoint x: 503, endPoint y: 446, distance: 40.3
click at [503, 446] on input "Kempswell" at bounding box center [565, 447] width 205 height 24
click at [822, 453] on div "1. Personal Details Title Mr Mrs Ms Miss Dr Rev Prof Other First Name Rachel La…" at bounding box center [579, 513] width 597 height 424
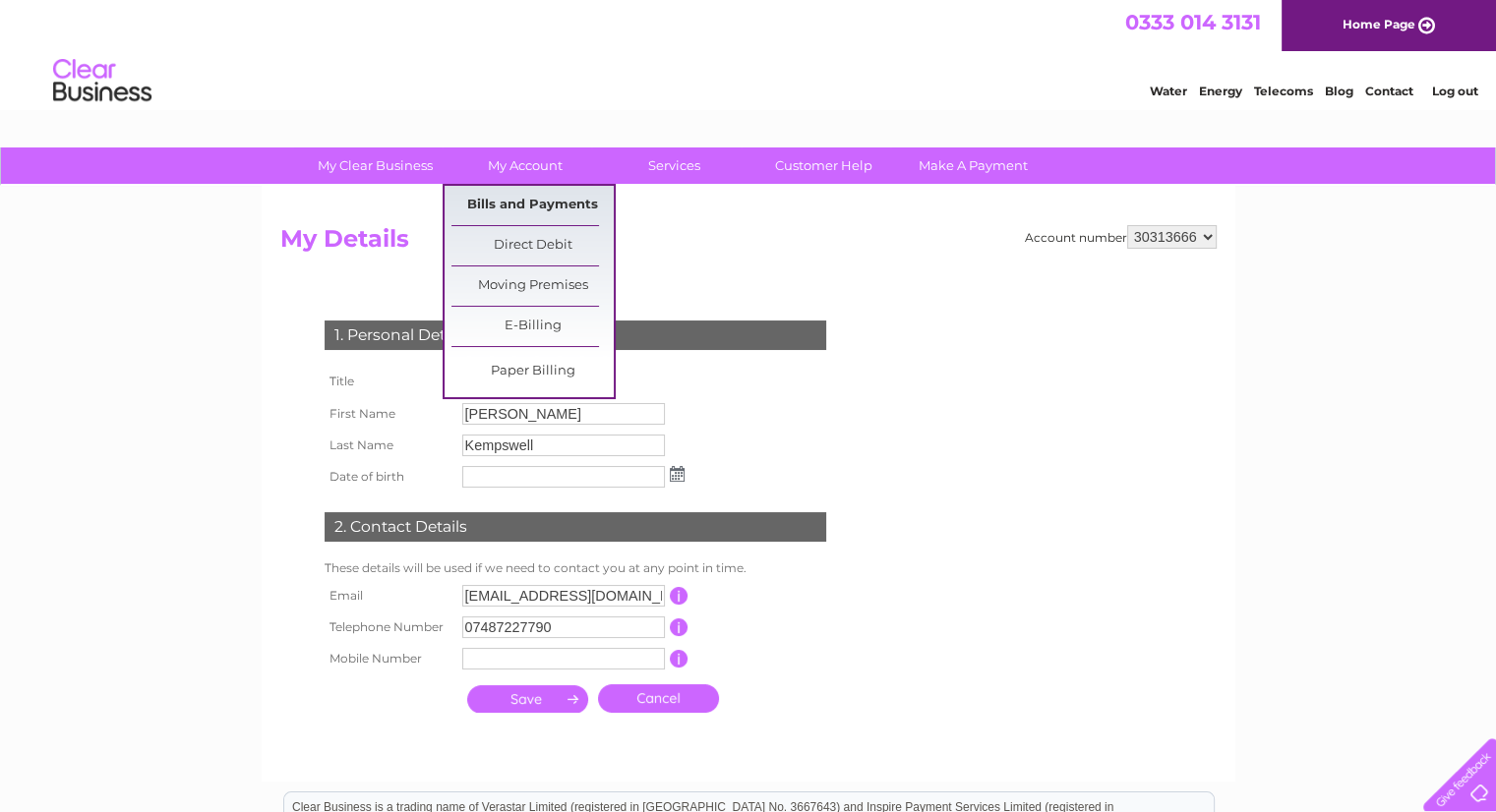
click at [555, 213] on link "Bills and Payments" at bounding box center [532, 206] width 162 height 39
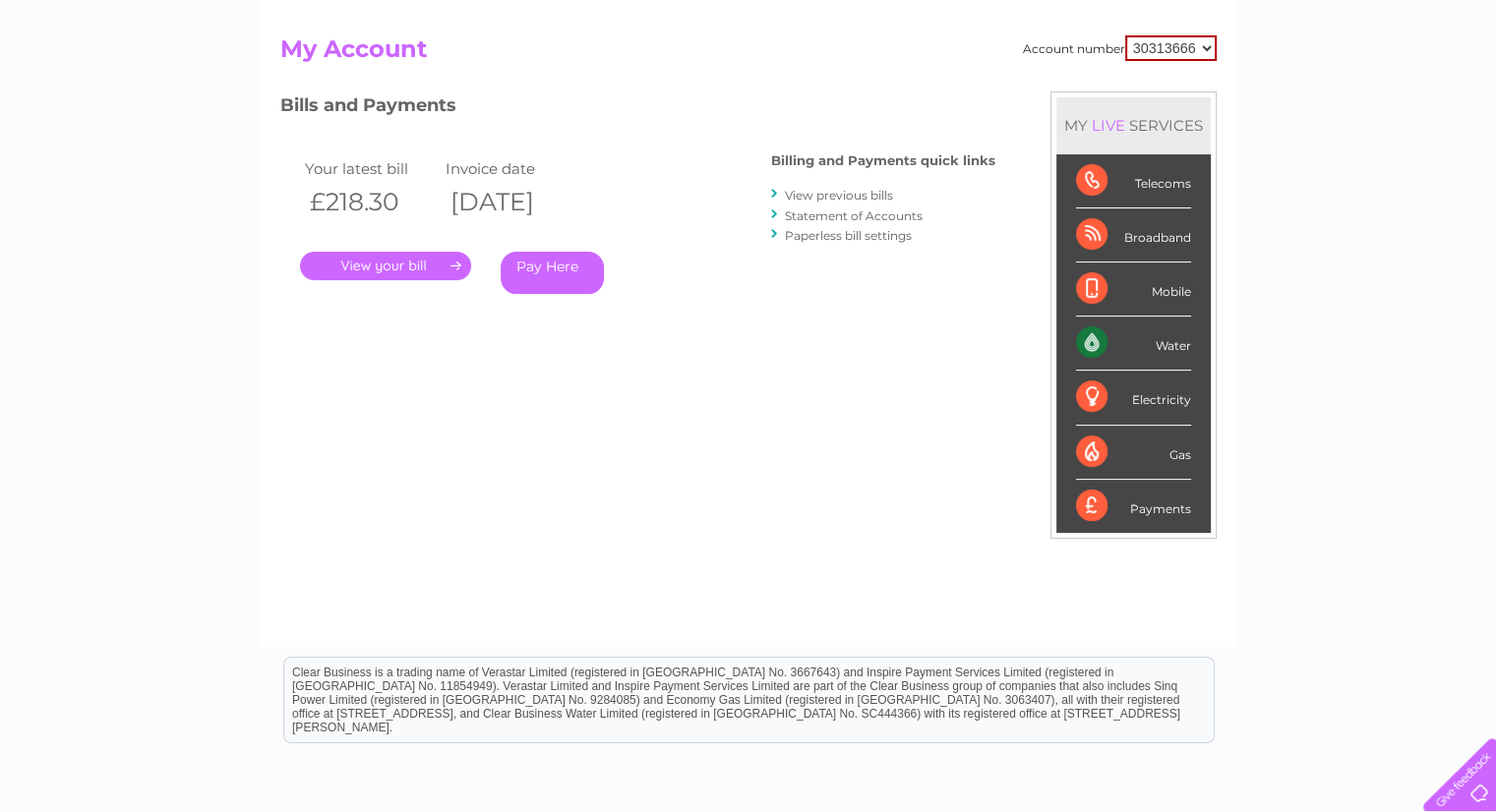
scroll to position [197, 0]
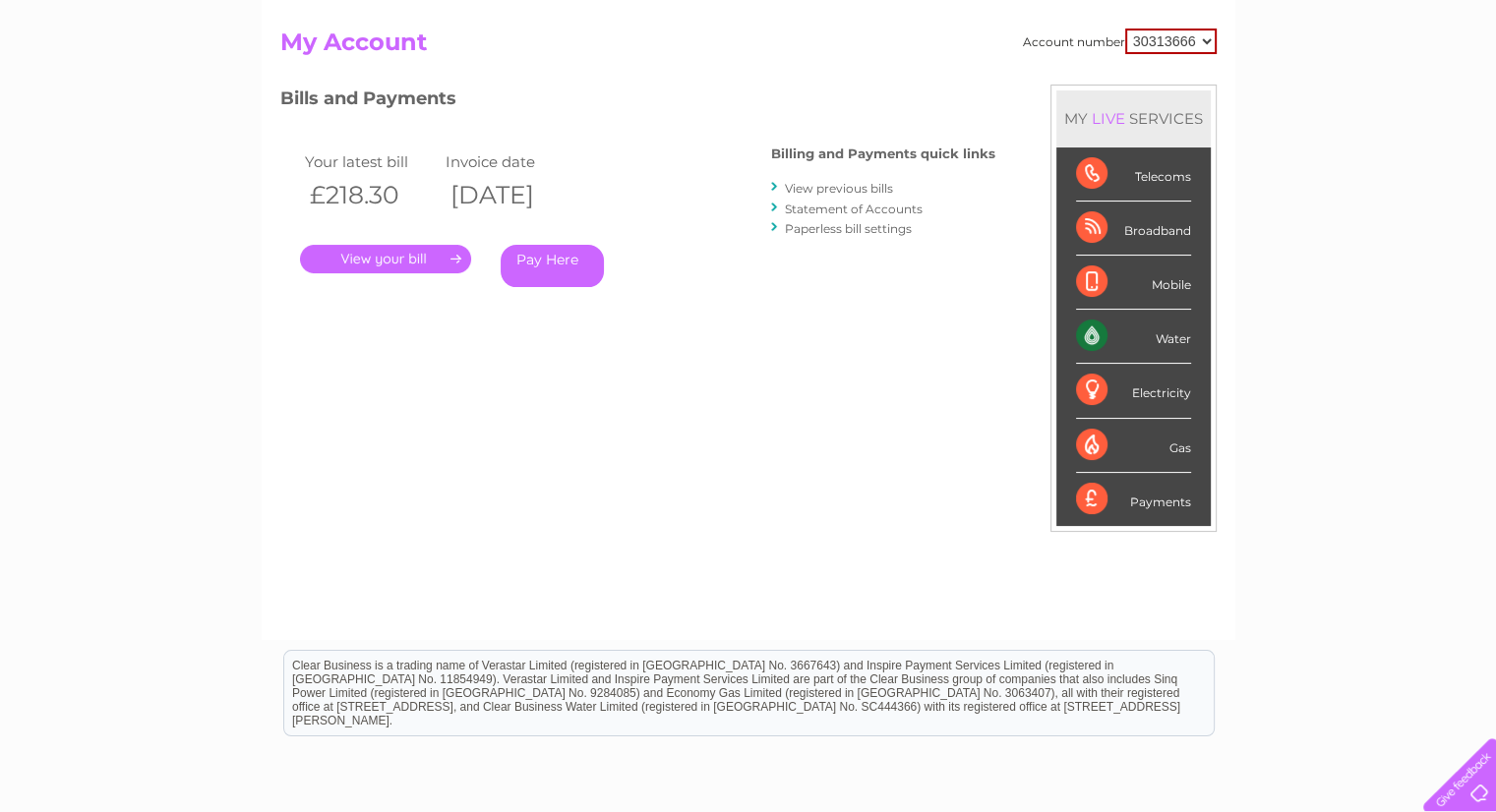
click at [840, 188] on link "View previous bills" at bounding box center [839, 188] width 108 height 15
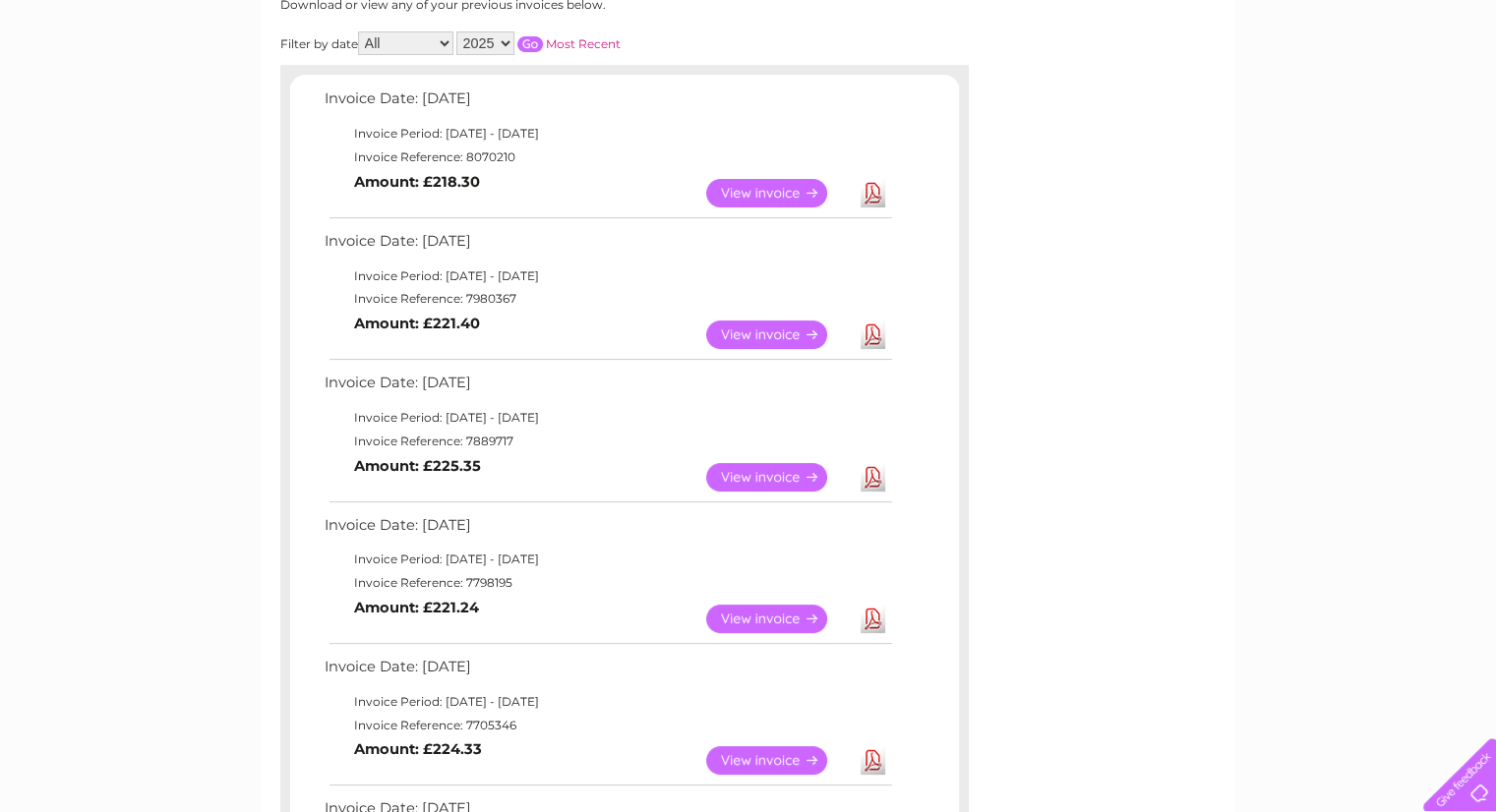
scroll to position [295, 0]
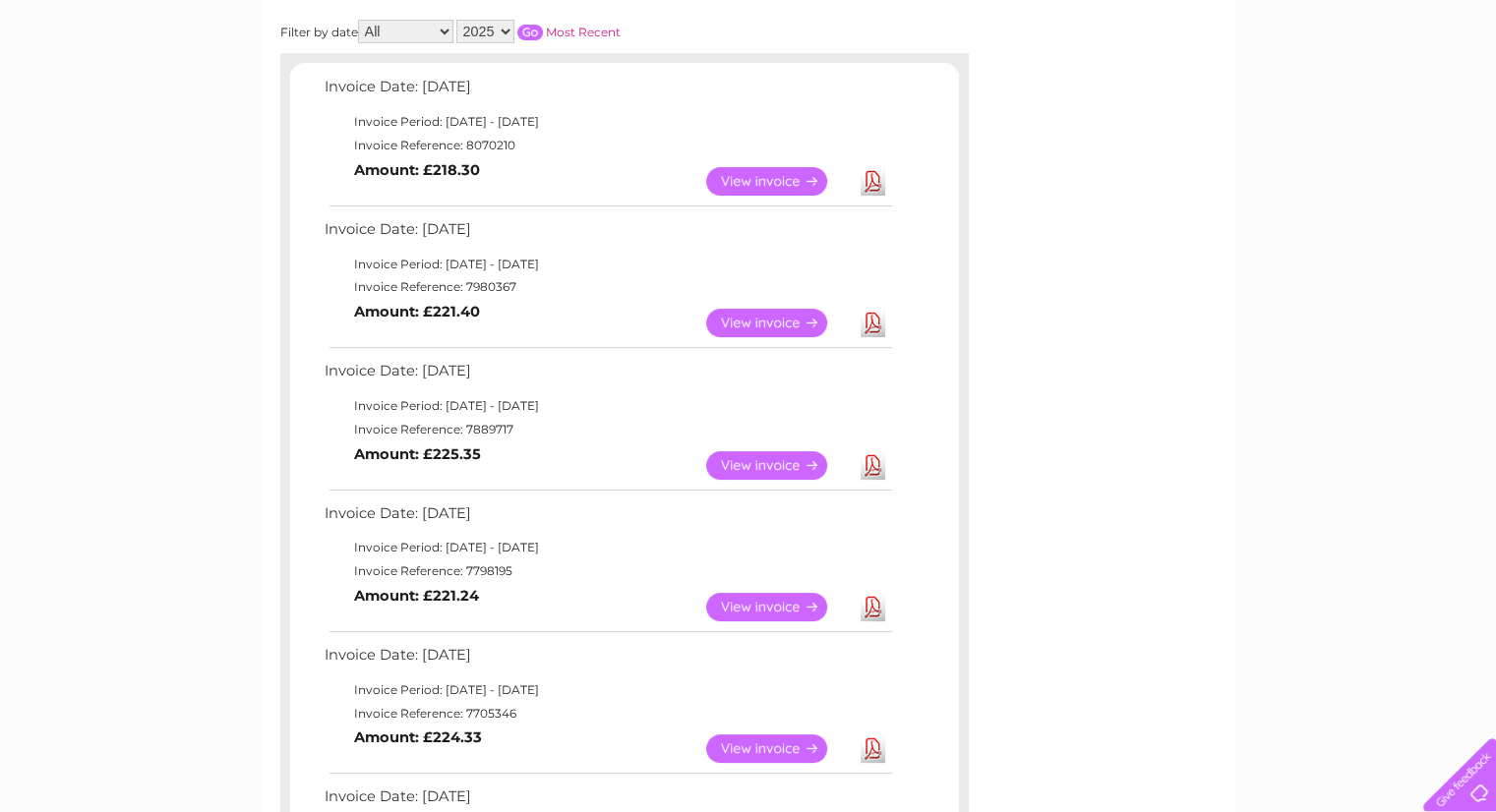
click at [741, 180] on link "View" at bounding box center [778, 181] width 145 height 29
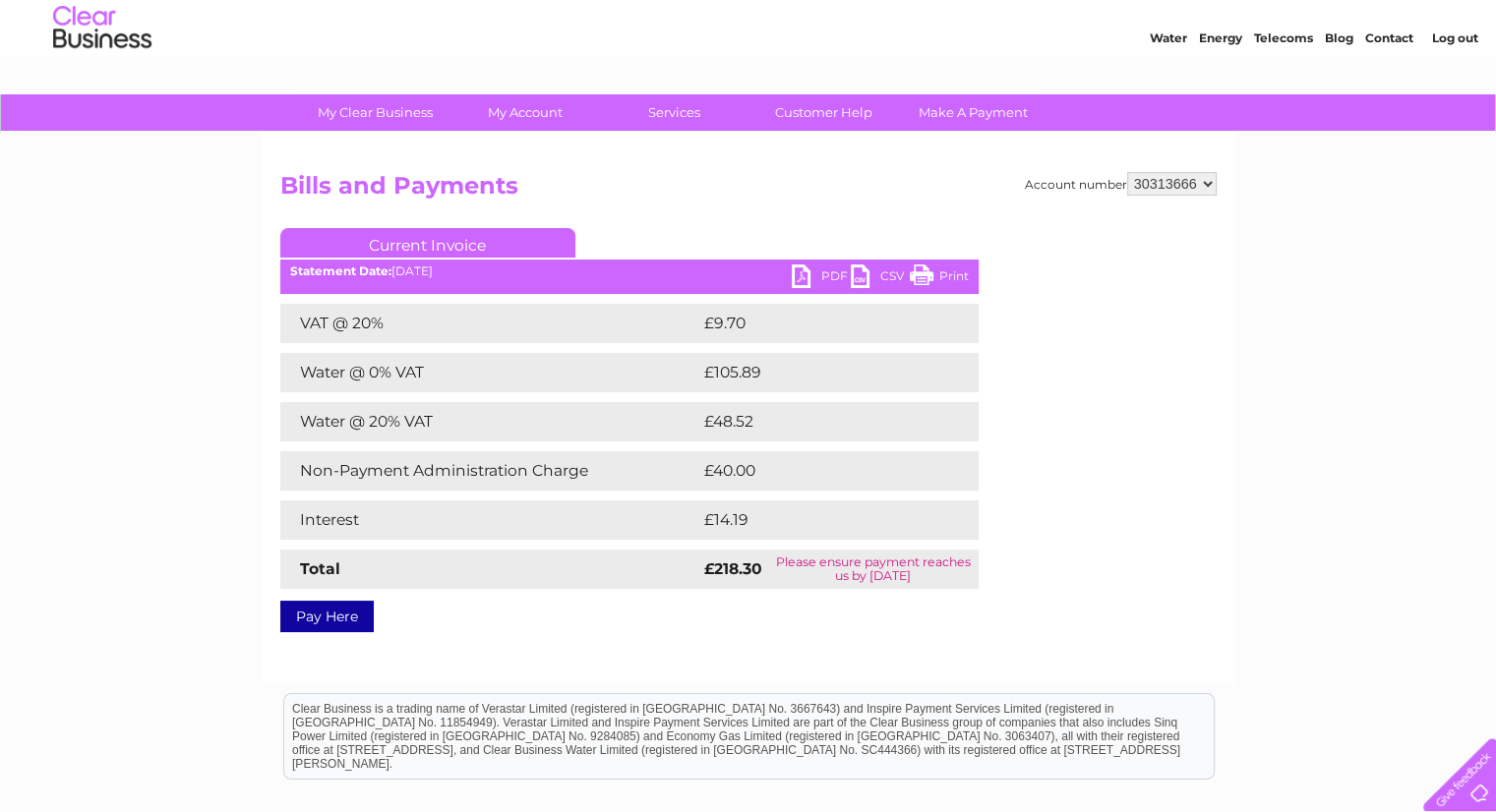
scroll to position [98, 0]
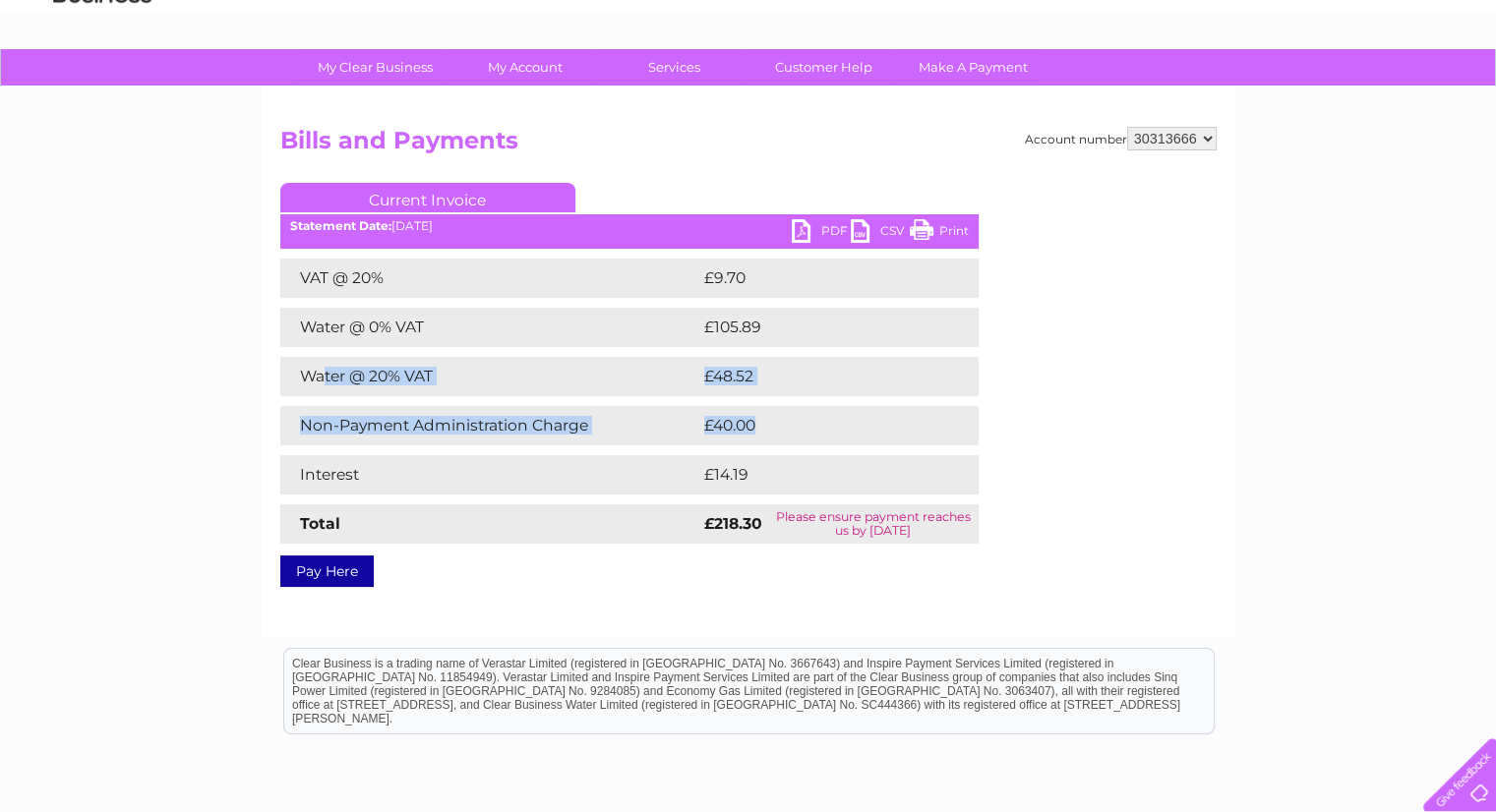
drag, startPoint x: 342, startPoint y: 378, endPoint x: 670, endPoint y: 452, distance: 336.2
click at [670, 452] on div "VAT @ 20% £9.70 Water @ 0% VAT £105.89 Water @ 20% VAT £48.52 Non-Payment Admin…" at bounding box center [629, 402] width 698 height 285
click at [822, 233] on link "PDF" at bounding box center [821, 233] width 59 height 29
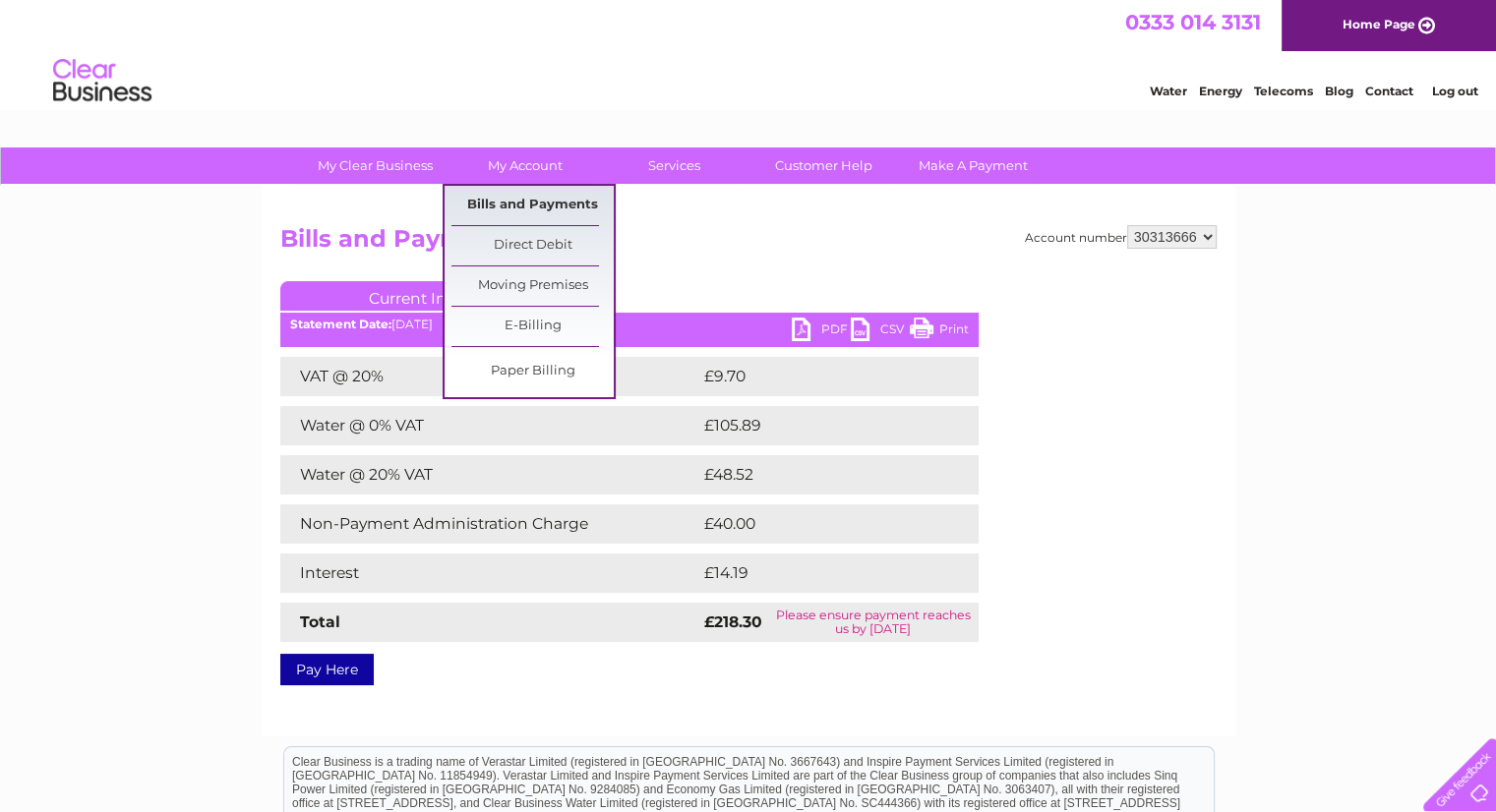
click at [521, 198] on link "Bills and Payments" at bounding box center [532, 206] width 162 height 39
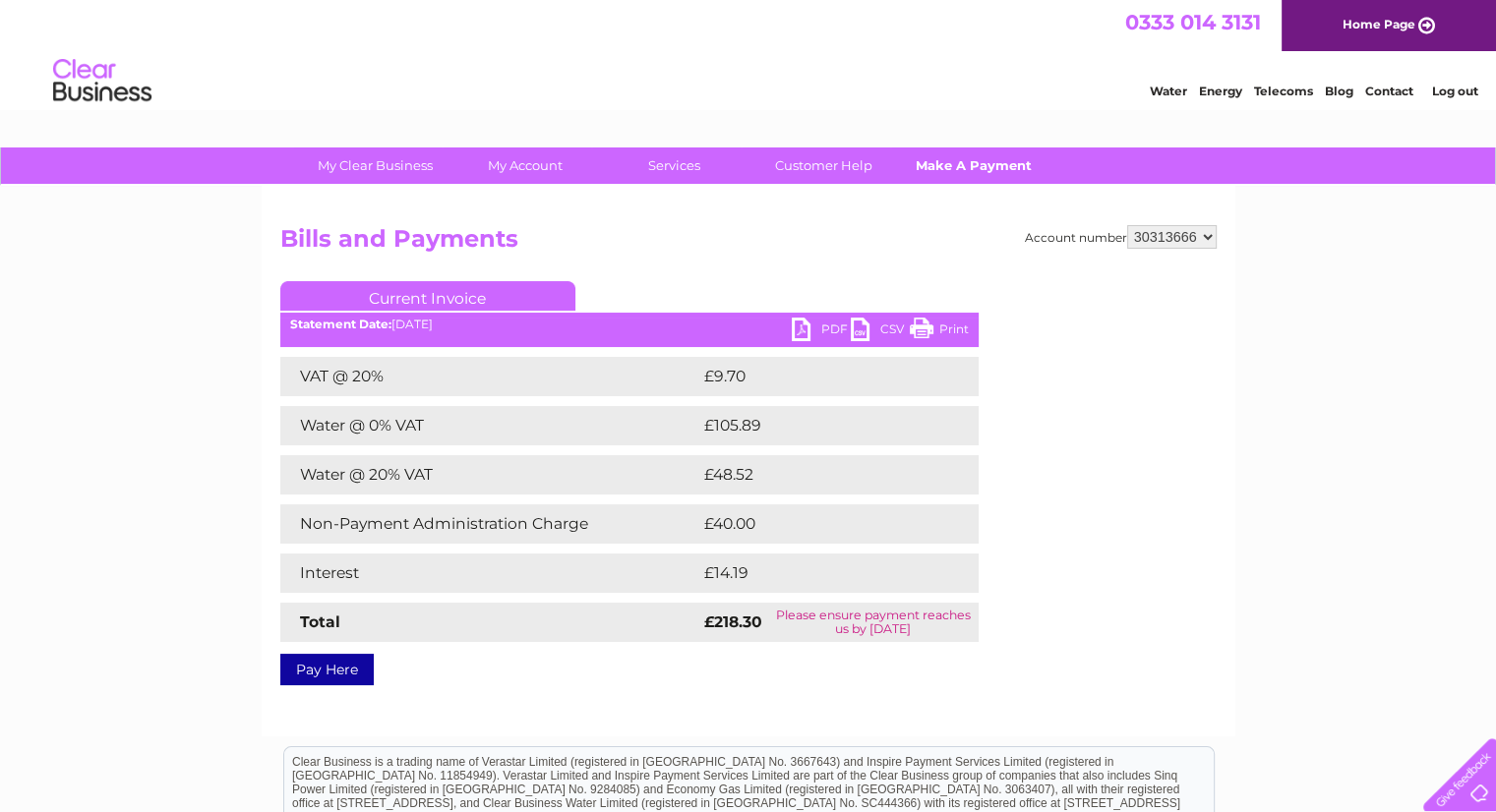
click at [987, 171] on link "Make A Payment" at bounding box center [972, 165] width 162 height 36
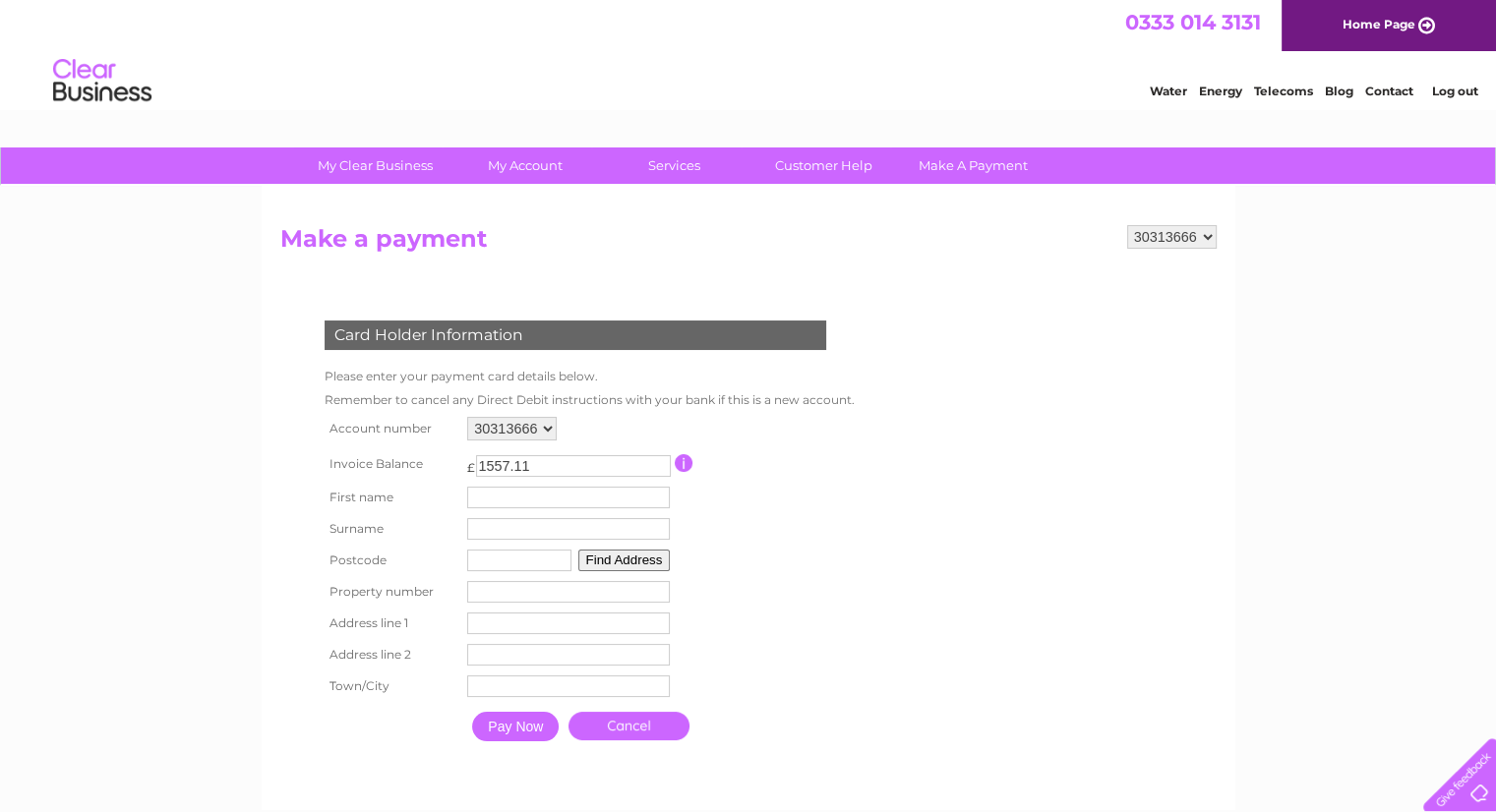
drag, startPoint x: 477, startPoint y: 465, endPoint x: 543, endPoint y: 464, distance: 66.0
click at [543, 464] on input "1557.11" at bounding box center [574, 467] width 195 height 22
type input "1"
type input "4"
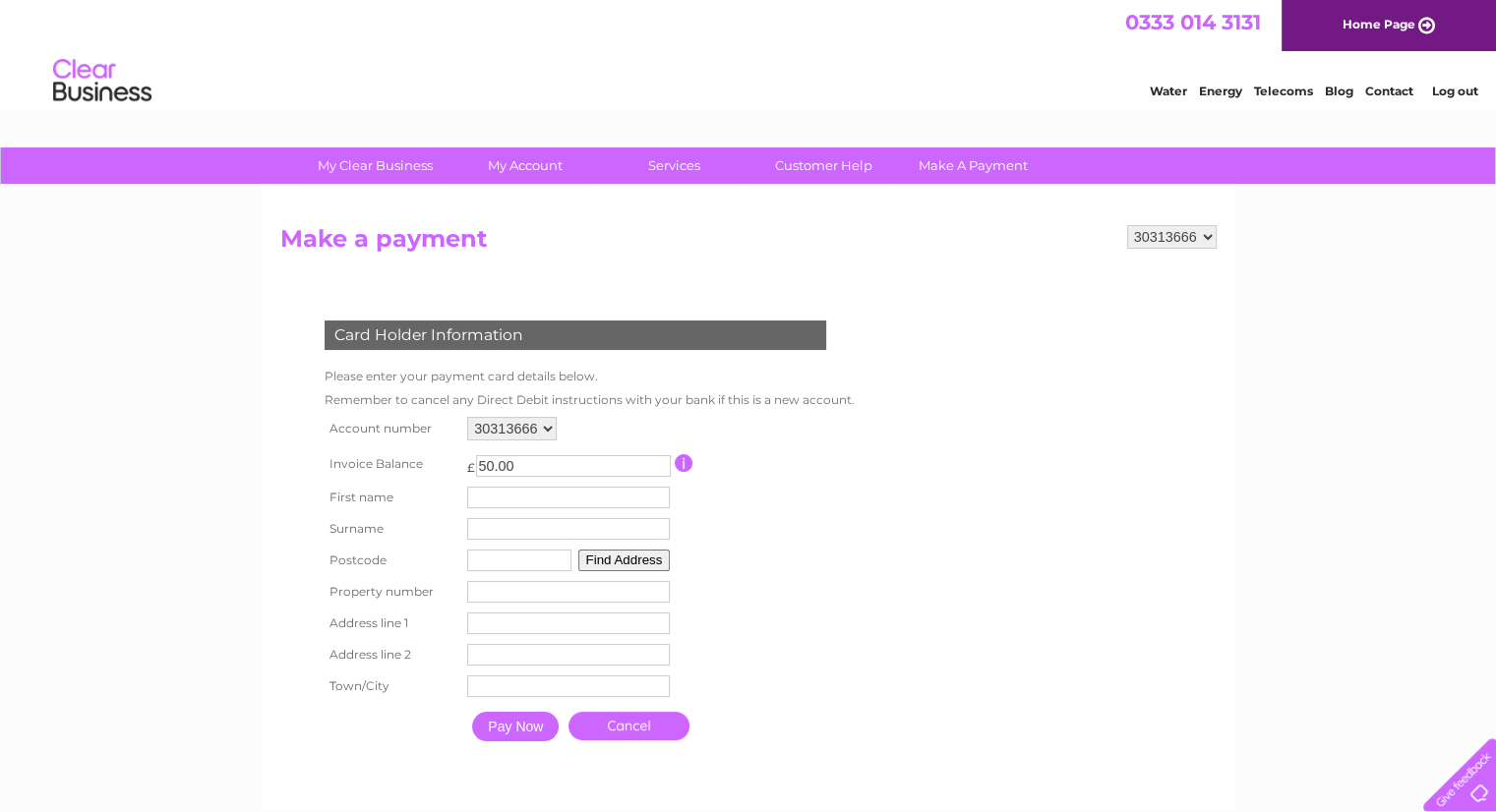
type input "50.00"
click at [548, 503] on input "text" at bounding box center [569, 498] width 203 height 22
type input "rachel"
type input "kempsell"
click at [539, 571] on td "Find Address" at bounding box center [569, 560] width 213 height 31
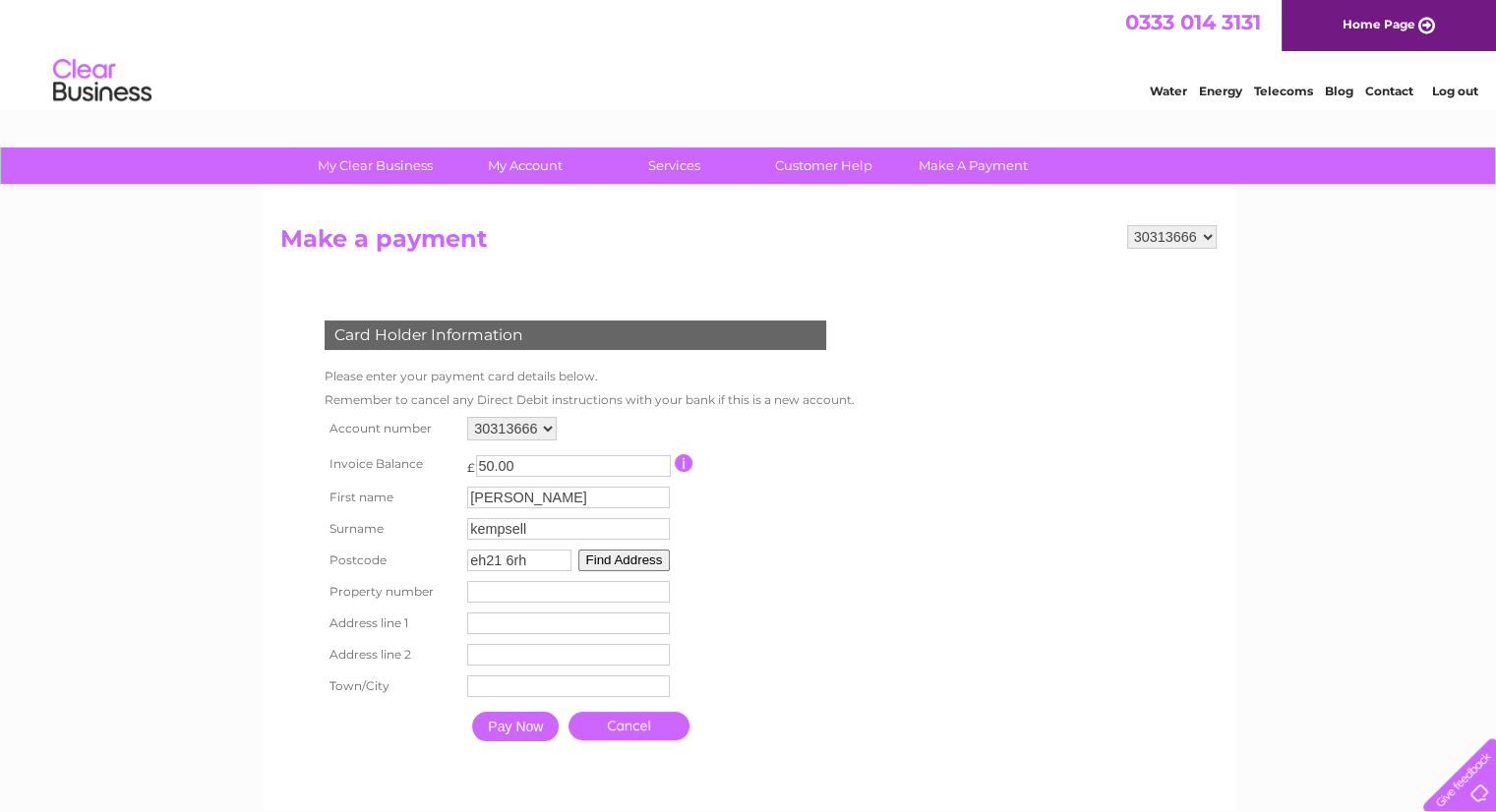
type input "eh21 6rh"
click at [589, 564] on button "Find Address" at bounding box center [624, 560] width 93 height 22
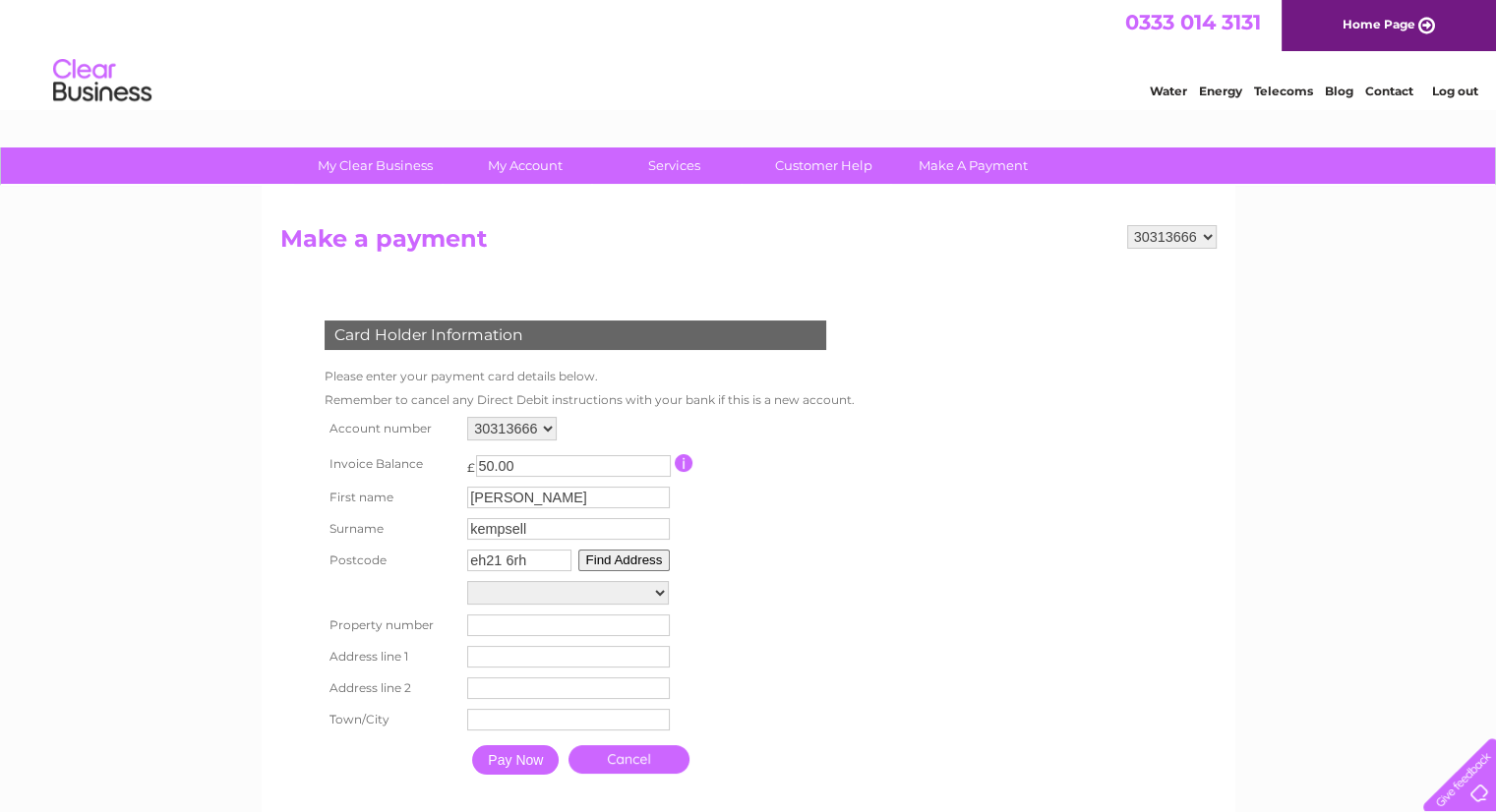
click at [576, 588] on select "Newhailes Business Park, Newhailes Road Floor 001-Room Com-Unit 10b, Newhailes …" at bounding box center [568, 593] width 202 height 24
select select ",Newhailes Road,,Musselburgh"
click at [468, 581] on select "Newhailes Business Park, Newhailes Road Floor 001-Room Com-Unit 10b, Newhailes …" at bounding box center [568, 593] width 202 height 26
type input "Newhailes Road"
type input "Musselburgh"
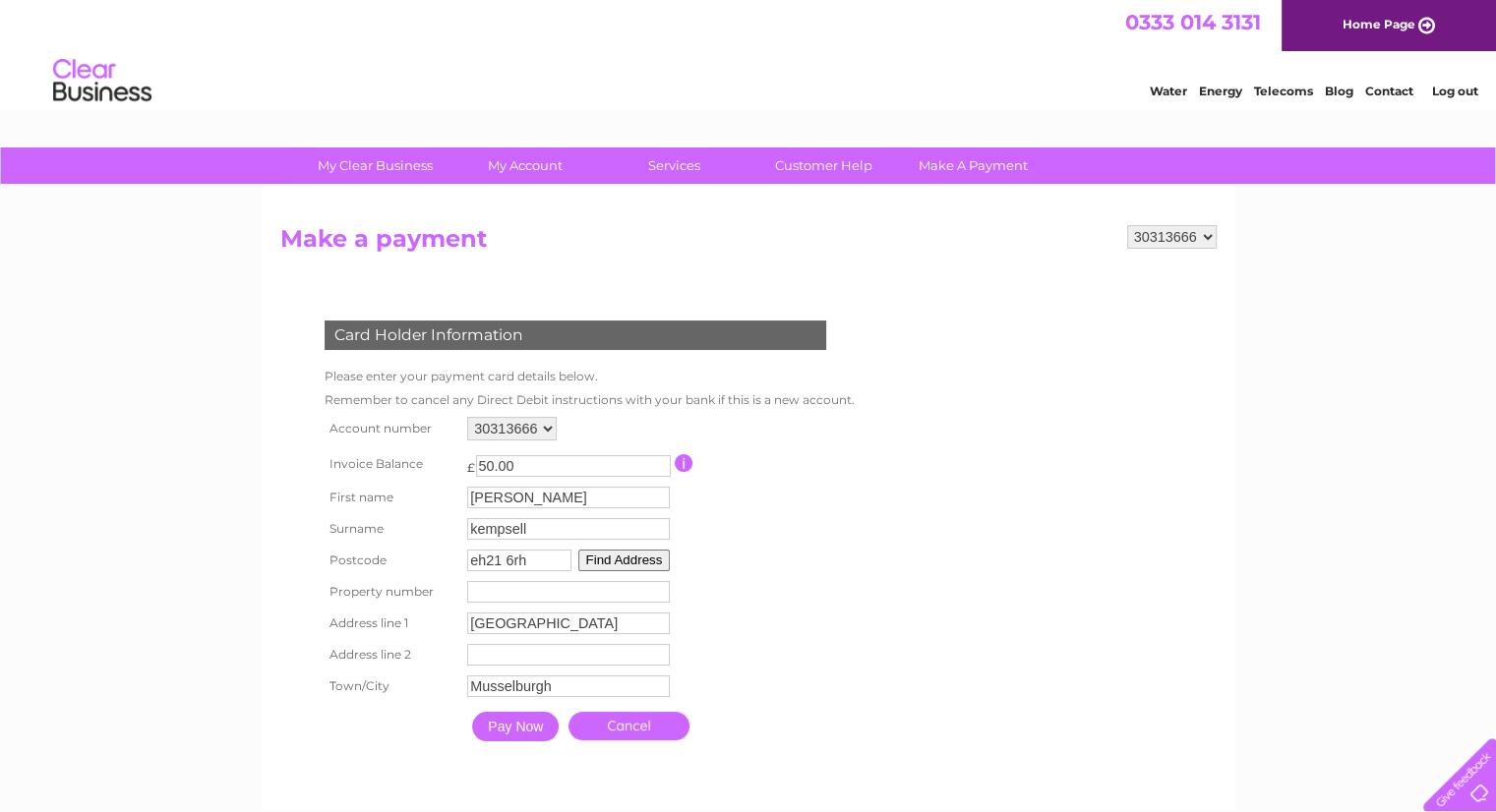
click at [519, 721] on input "Pay Now" at bounding box center [516, 726] width 87 height 30
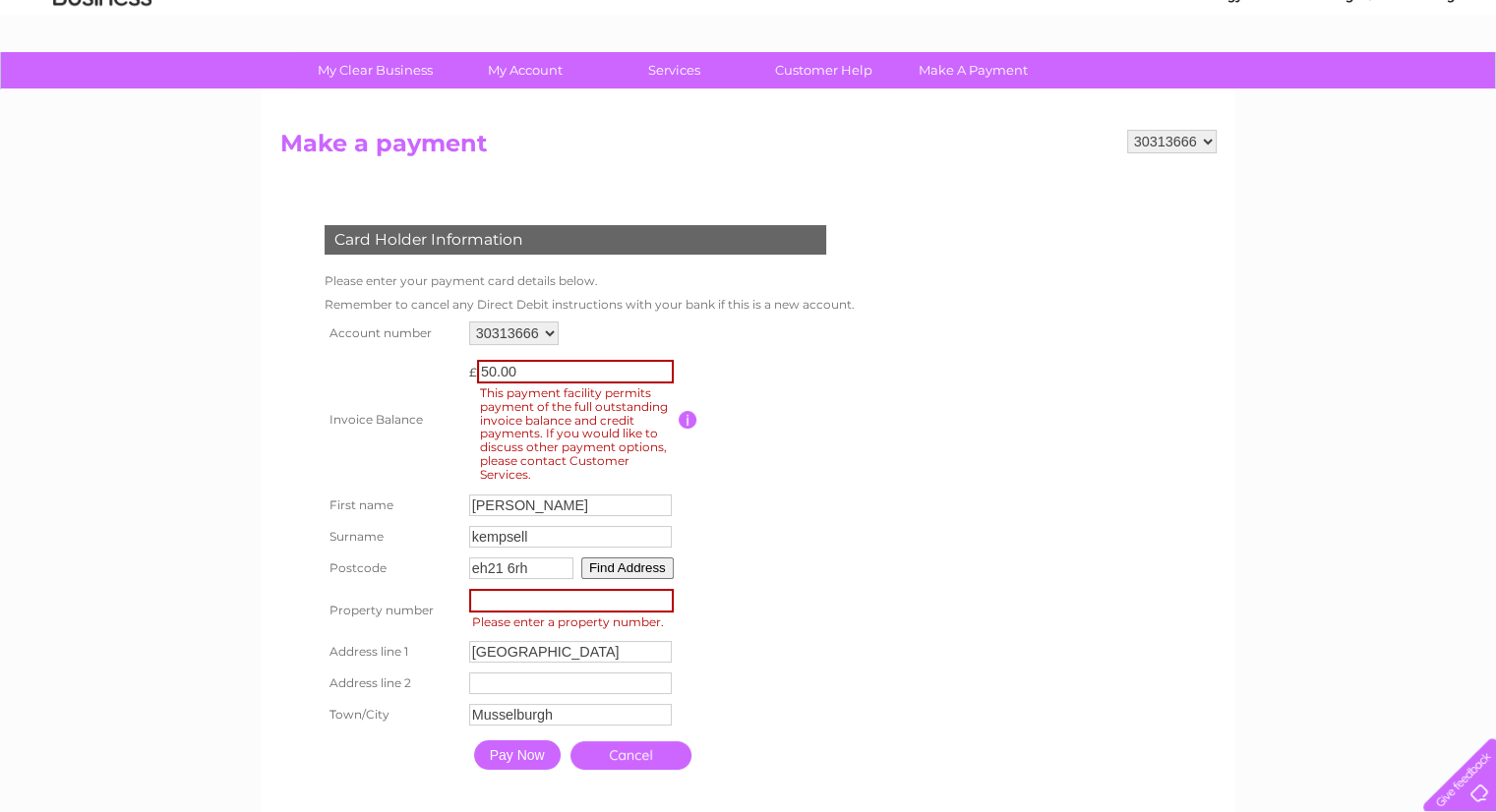
scroll to position [98, 0]
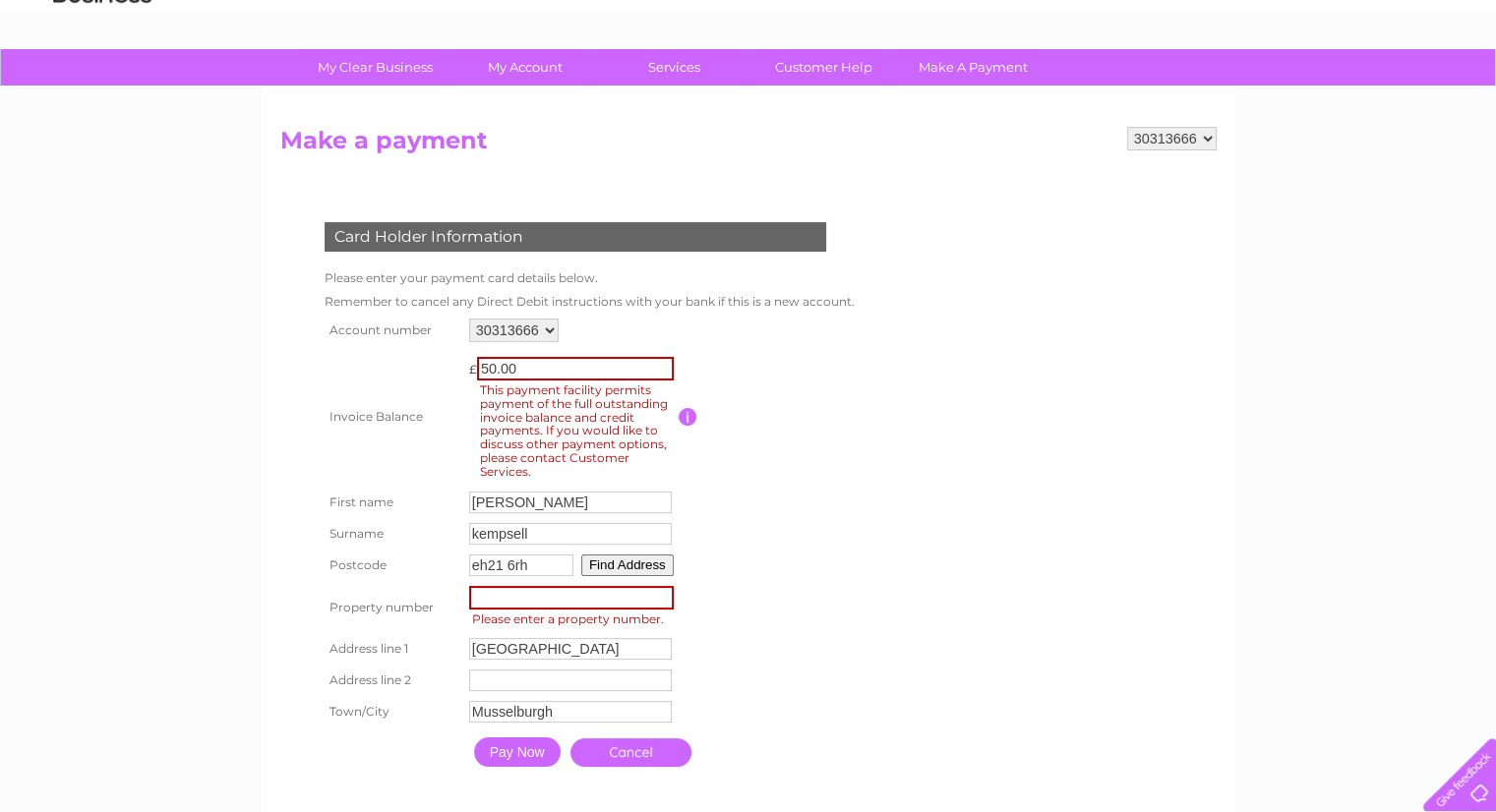
click at [554, 602] on input "number" at bounding box center [572, 597] width 205 height 24
type input "1"
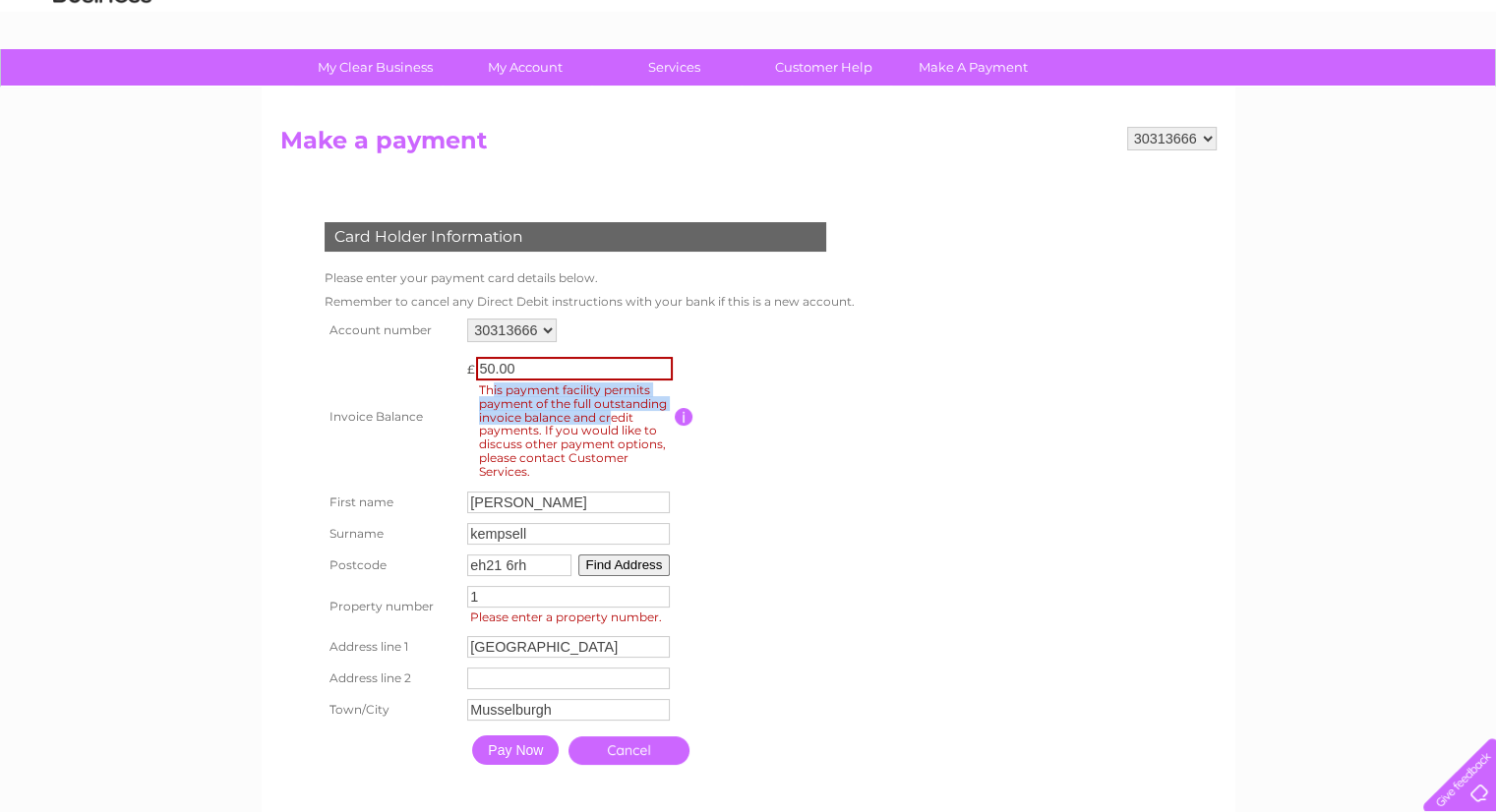
drag, startPoint x: 492, startPoint y: 387, endPoint x: 620, endPoint y: 427, distance: 134.1
click at [620, 427] on span "This payment facility permits payment of the full outstanding invoice balance a…" at bounding box center [578, 431] width 203 height 101
click at [527, 752] on input "Pay Now" at bounding box center [516, 750] width 87 height 30
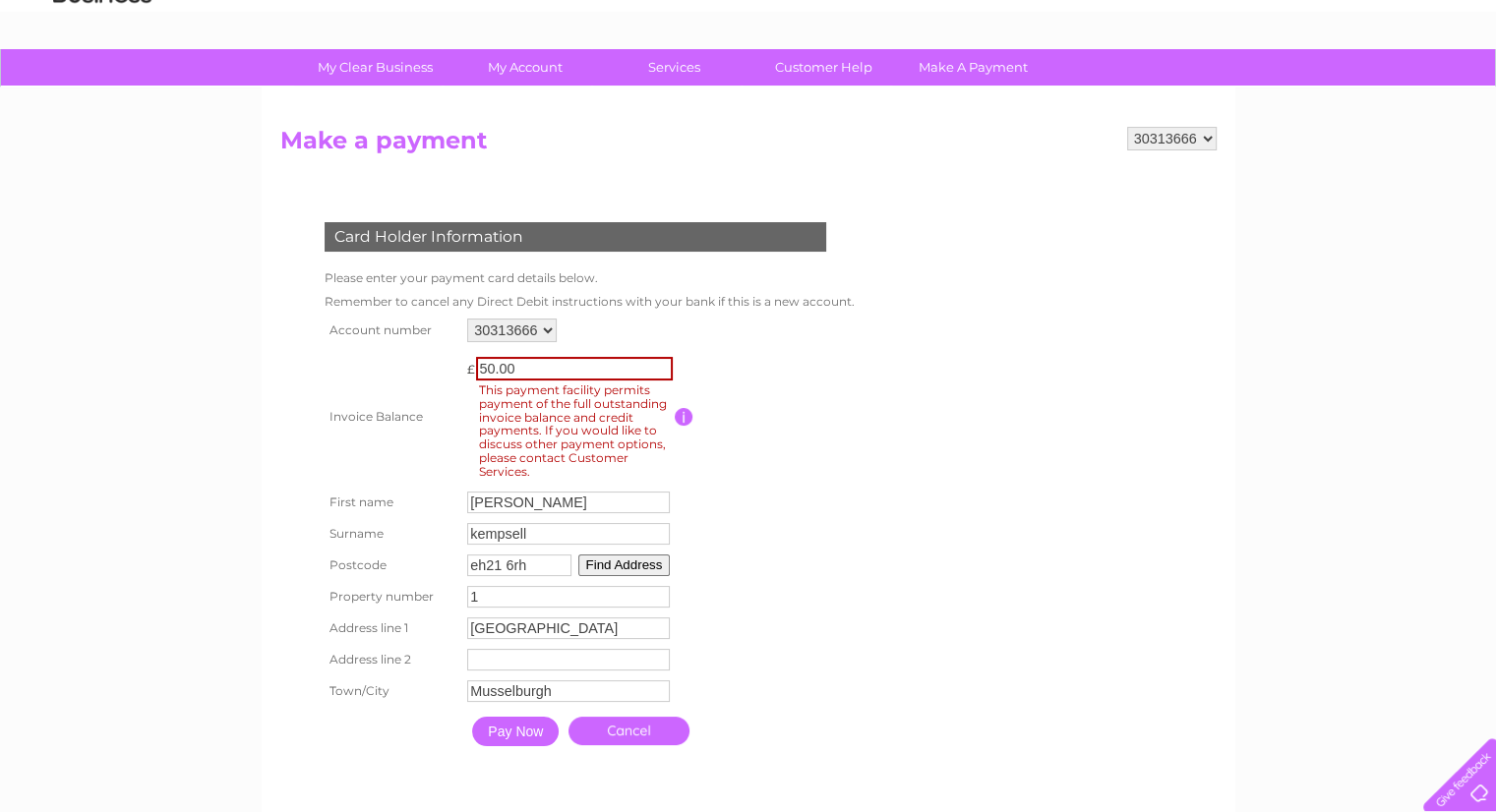
click at [470, 596] on input "1" at bounding box center [569, 596] width 203 height 22
click at [593, 569] on button "Find Address" at bounding box center [624, 565] width 93 height 22
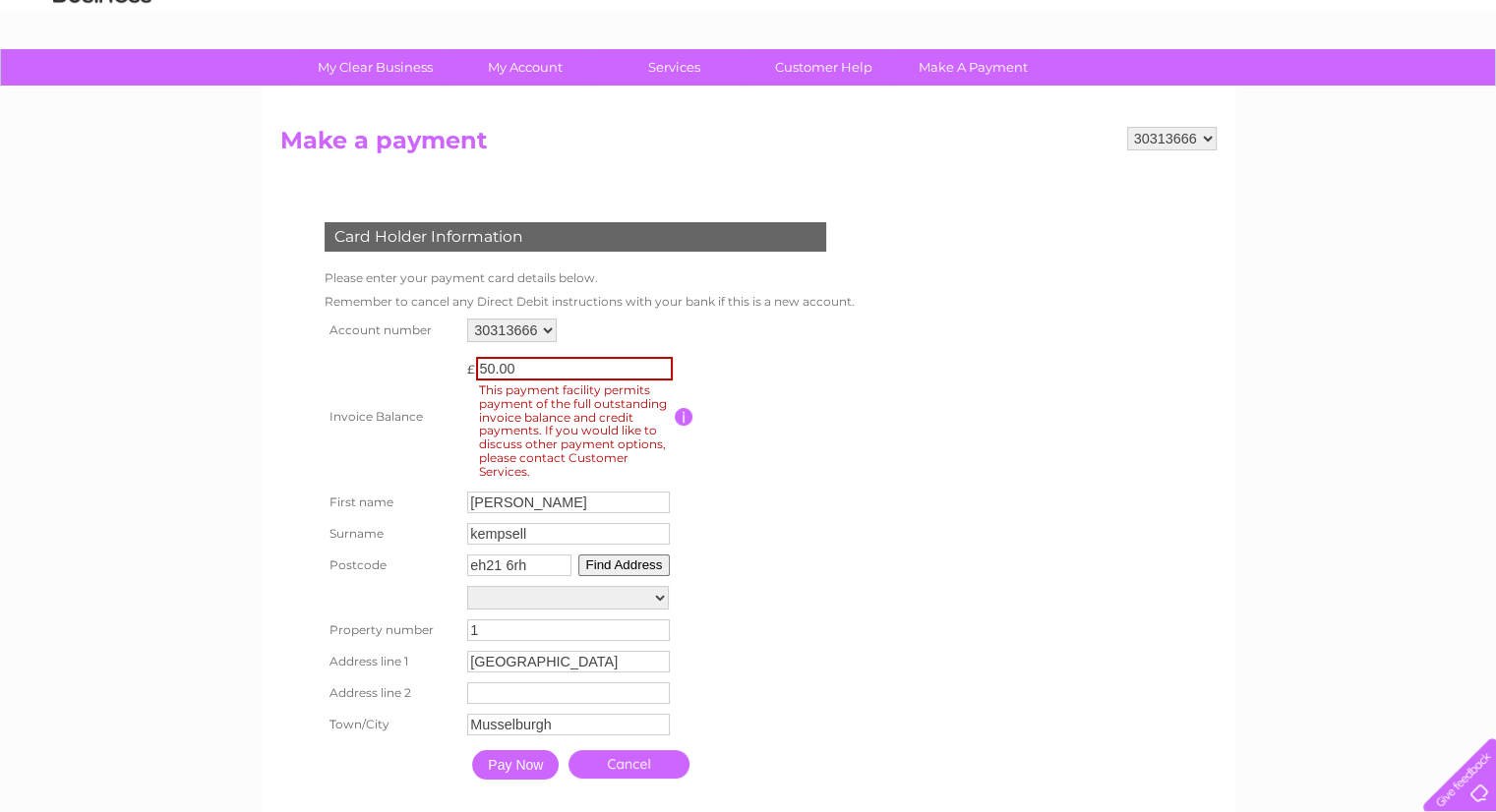
click at [534, 595] on select "Newhailes Business Park, Newhailes Road Floor 001-Room Com-Unit 10b, Newhailes …" at bounding box center [568, 597] width 202 height 24
select select ",Newhailes Road,,Musselburgh"
click at [468, 586] on select "Newhailes Business Park, Newhailes Road Floor 001-Room Com-Unit 10b, Newhailes …" at bounding box center [568, 598] width 202 height 26
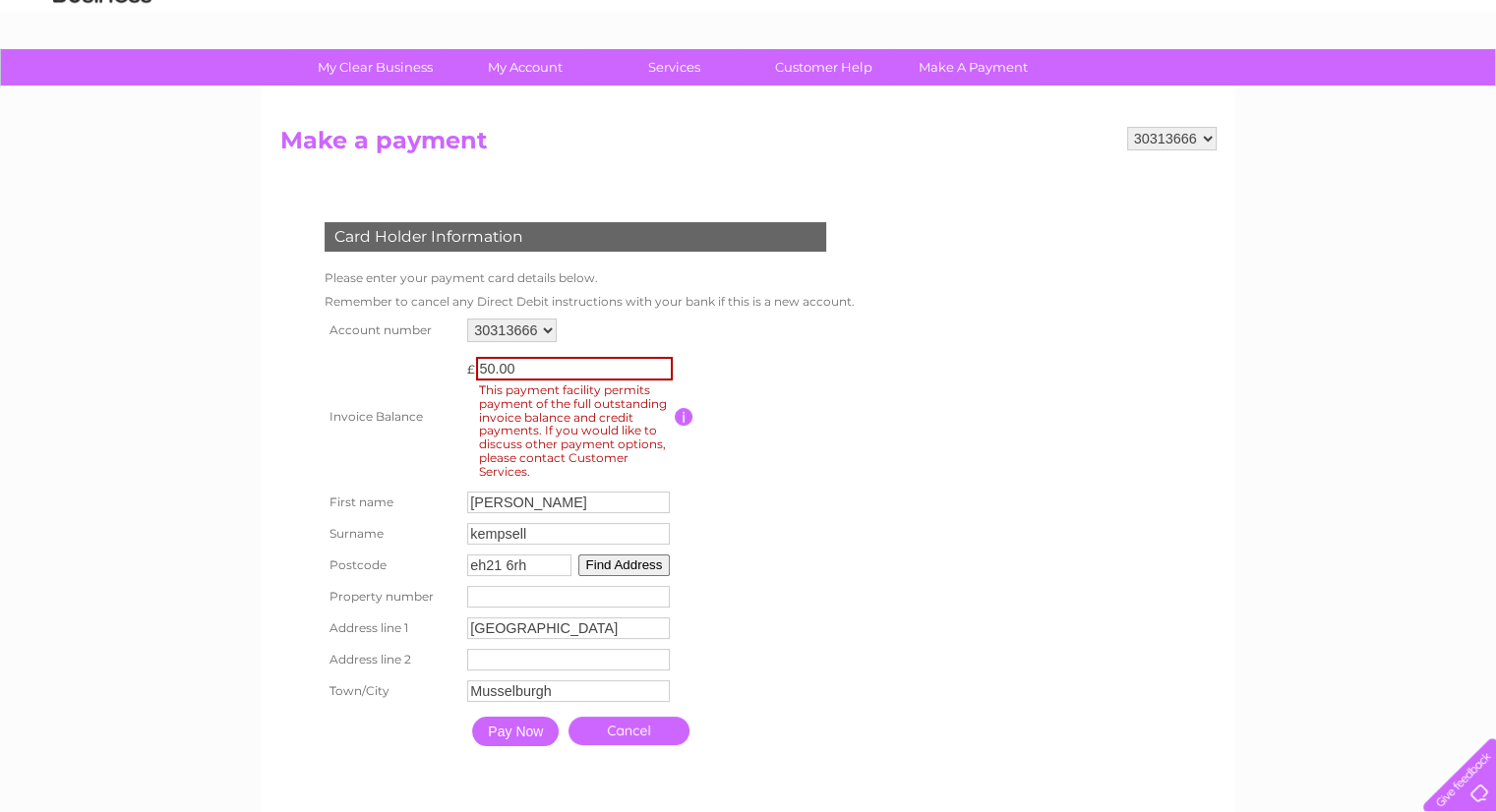
click at [504, 596] on input "number" at bounding box center [569, 596] width 203 height 22
type input "1"
click at [488, 739] on input "Pay Now" at bounding box center [516, 731] width 87 height 30
click at [940, 505] on form "30313666 Make a payment Card Holder Information Please enter your payment card …" at bounding box center [748, 461] width 936 height 668
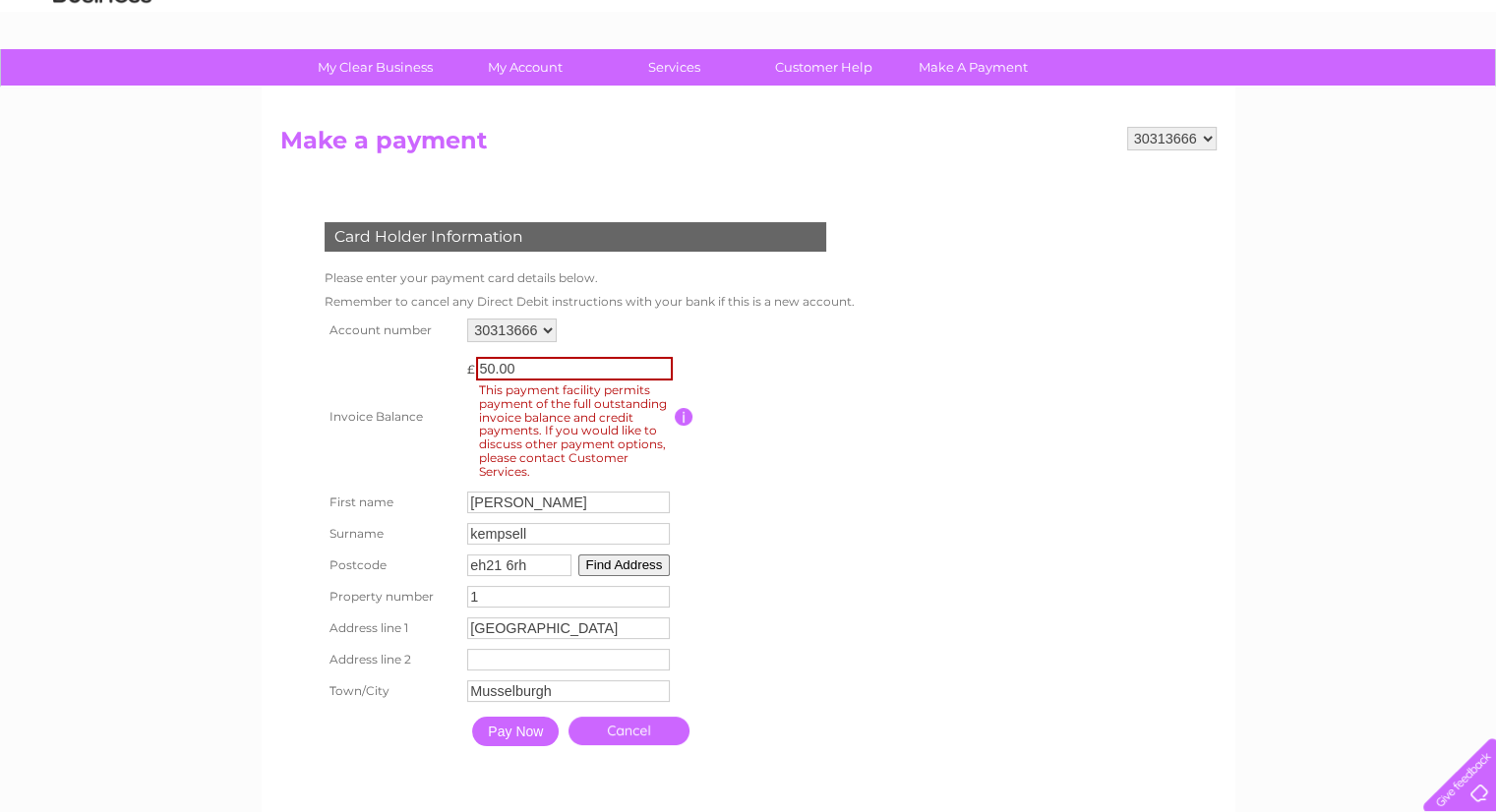
click at [538, 328] on select "30313666" at bounding box center [512, 331] width 90 height 24
click at [924, 413] on form "30313666 Make a payment Card Holder Information Please enter your payment card …" at bounding box center [748, 461] width 936 height 668
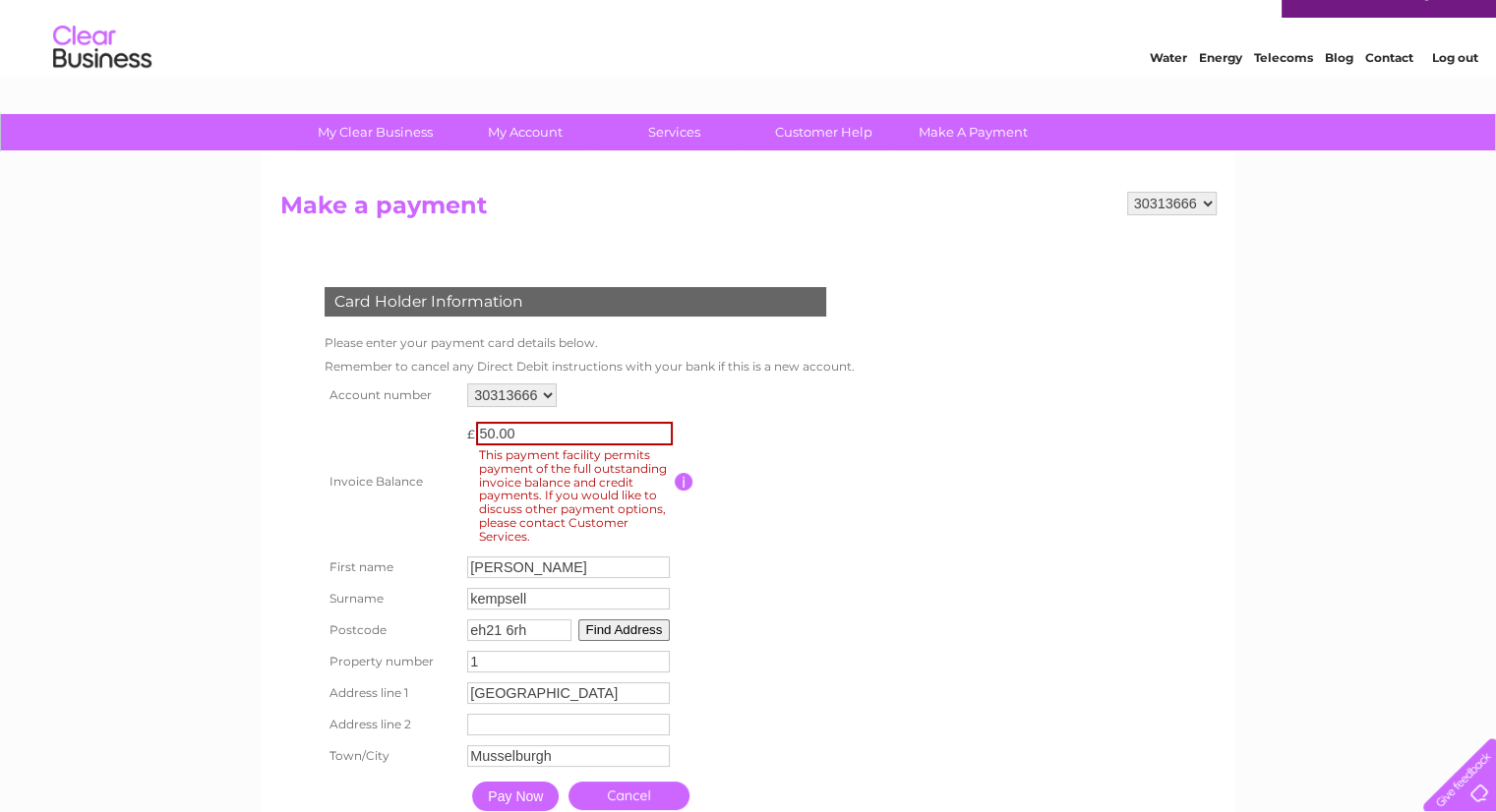
scroll to position [0, 0]
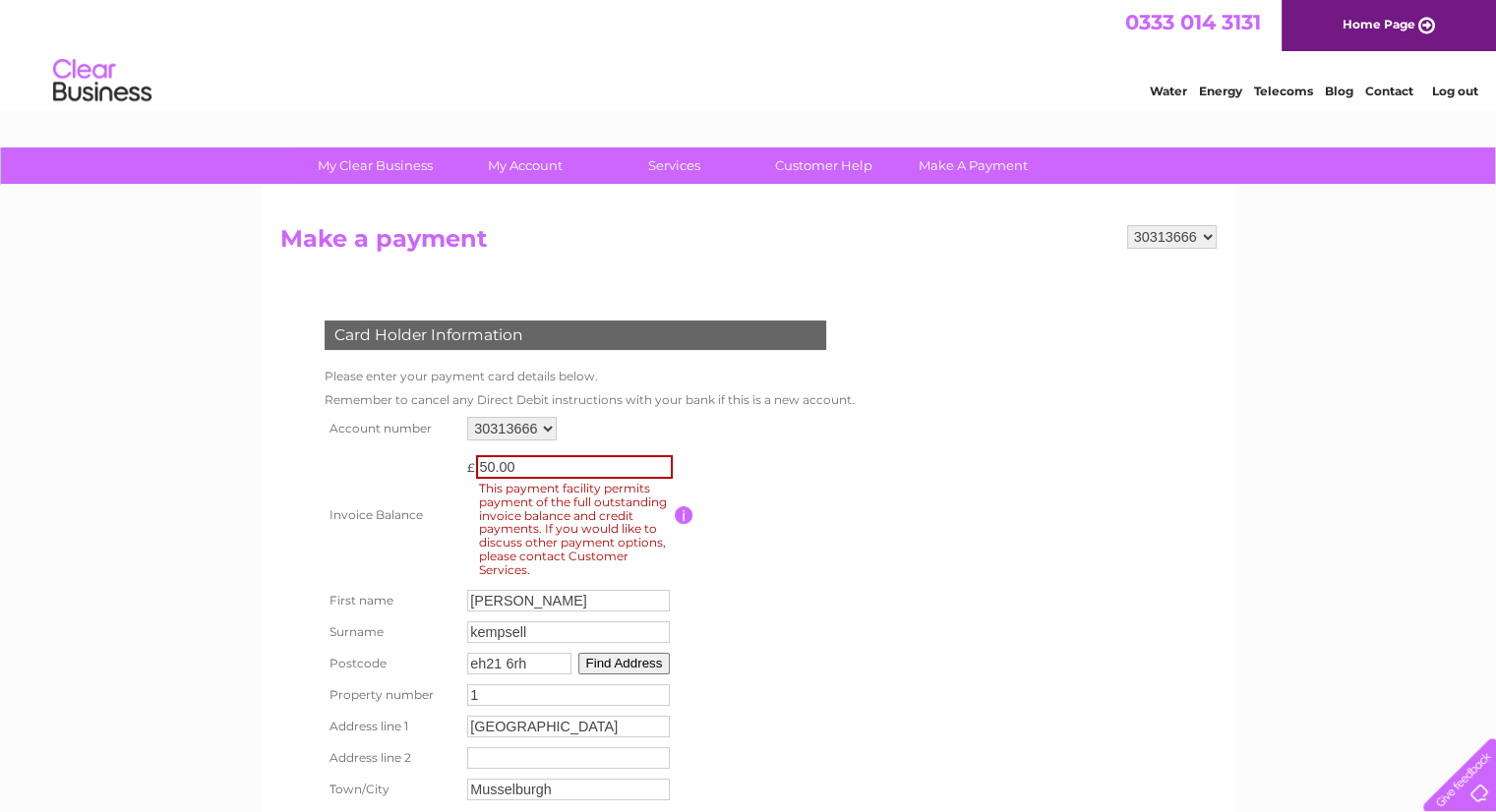
click at [834, 486] on td at bounding box center [762, 516] width 175 height 140
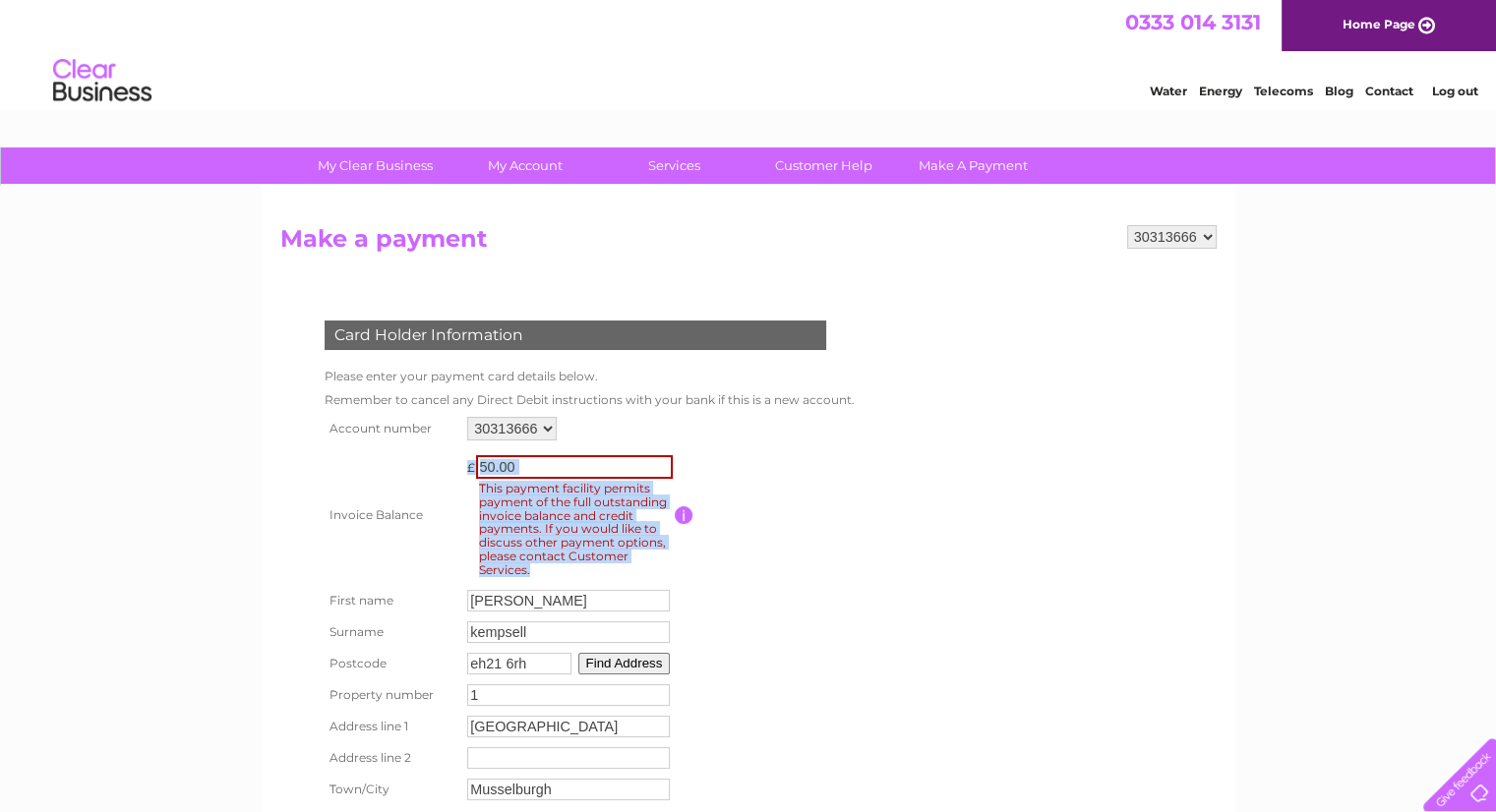
drag, startPoint x: 563, startPoint y: 565, endPoint x: 471, endPoint y: 510, distance: 107.2
click at [471, 510] on td "£ 50.00 This payment facility permits payment of the full outstanding invoice b…" at bounding box center [569, 516] width 213 height 140
click at [638, 531] on span "This payment facility permits payment of the full outstanding invoice balance a…" at bounding box center [578, 530] width 203 height 101
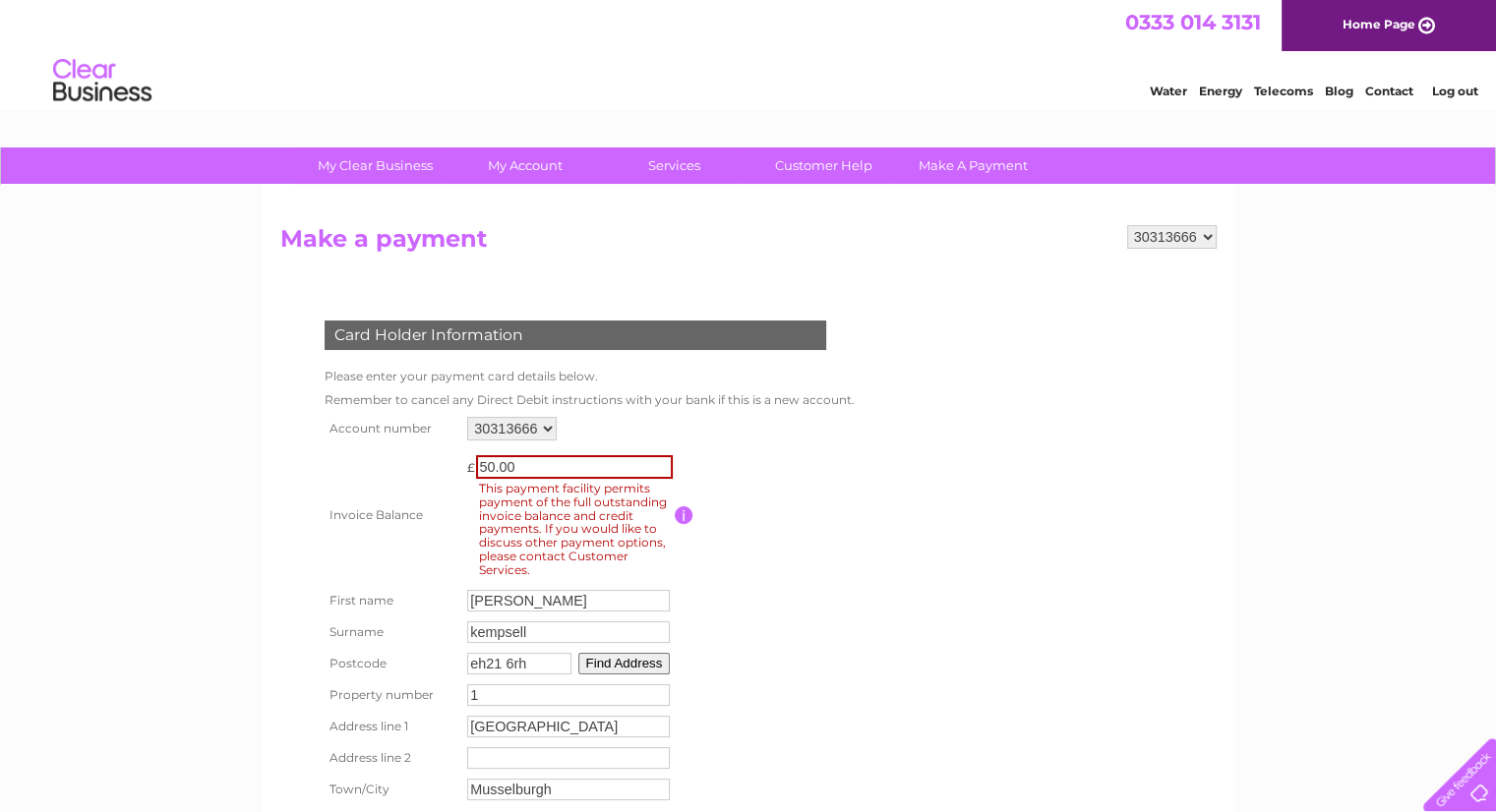
click at [1003, 537] on form "30313666 Make a payment Card Holder Information Please enter your payment card …" at bounding box center [748, 559] width 936 height 668
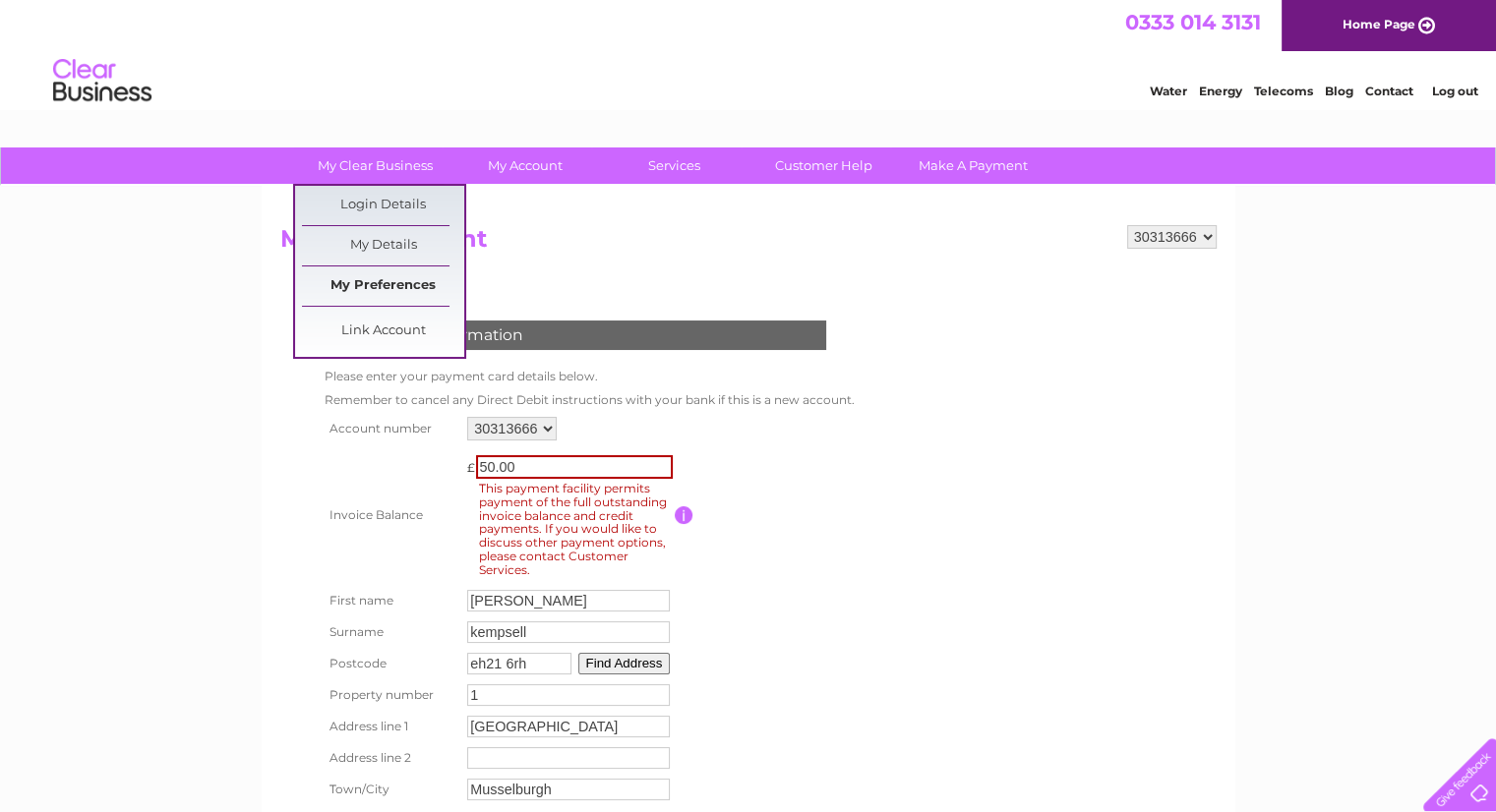
click at [374, 288] on link "My Preferences" at bounding box center [383, 286] width 162 height 39
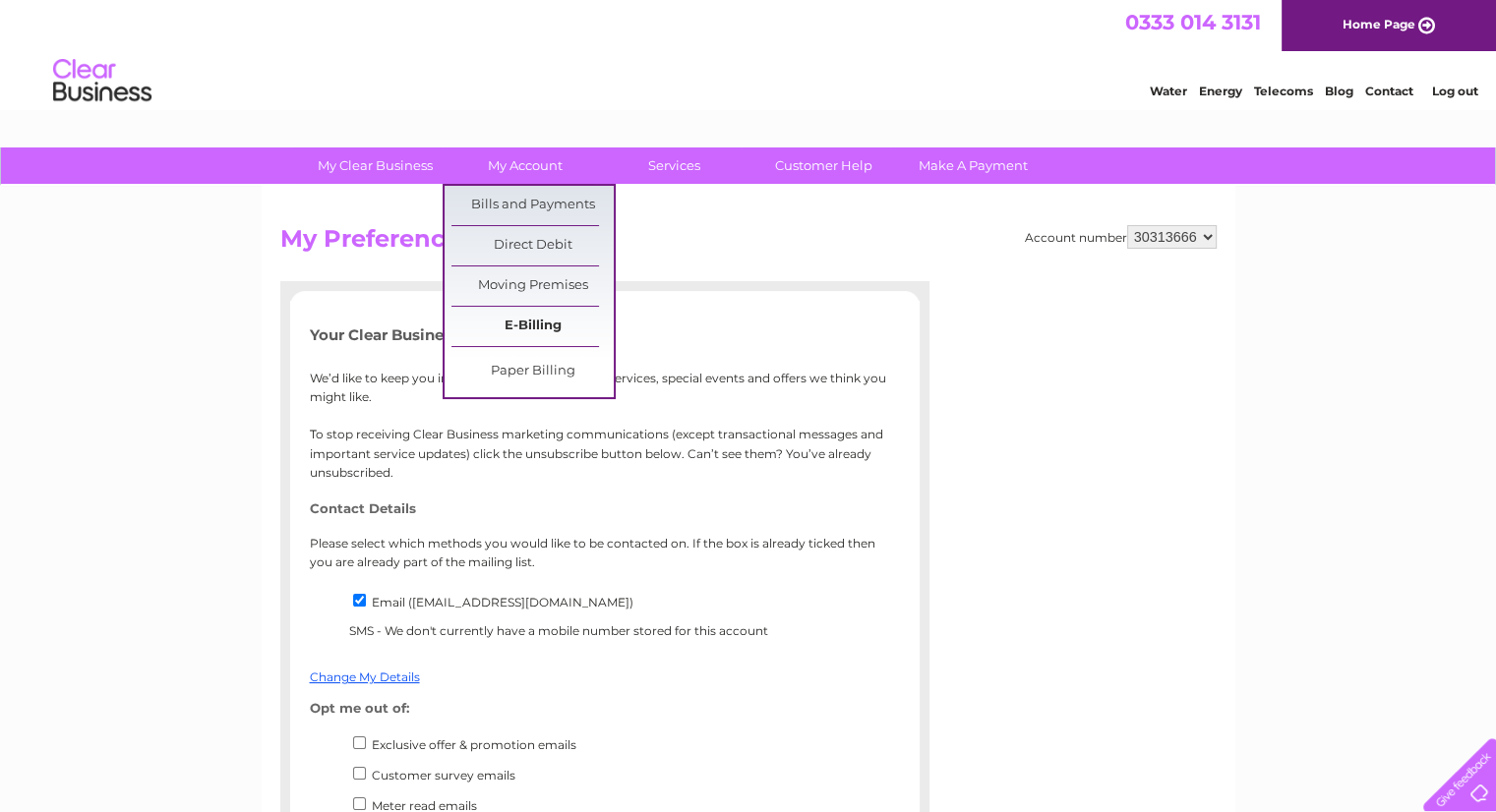
click at [523, 327] on link "E-Billing" at bounding box center [532, 327] width 162 height 39
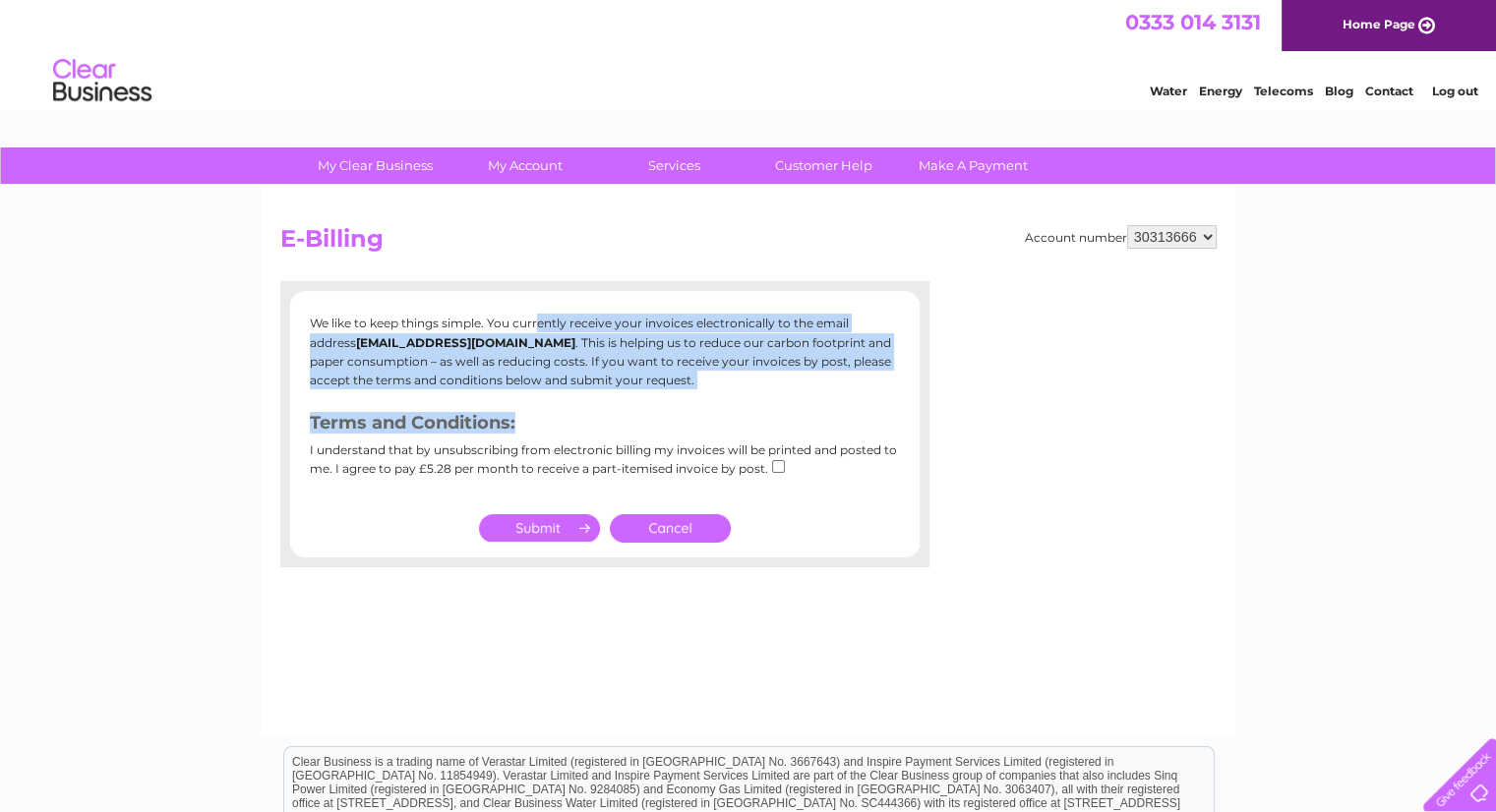
drag, startPoint x: 327, startPoint y: 321, endPoint x: 587, endPoint y: 391, distance: 269.3
click at [587, 391] on div "We like to keep things simple. You currently receive your invoices electronical…" at bounding box center [604, 402] width 629 height 175
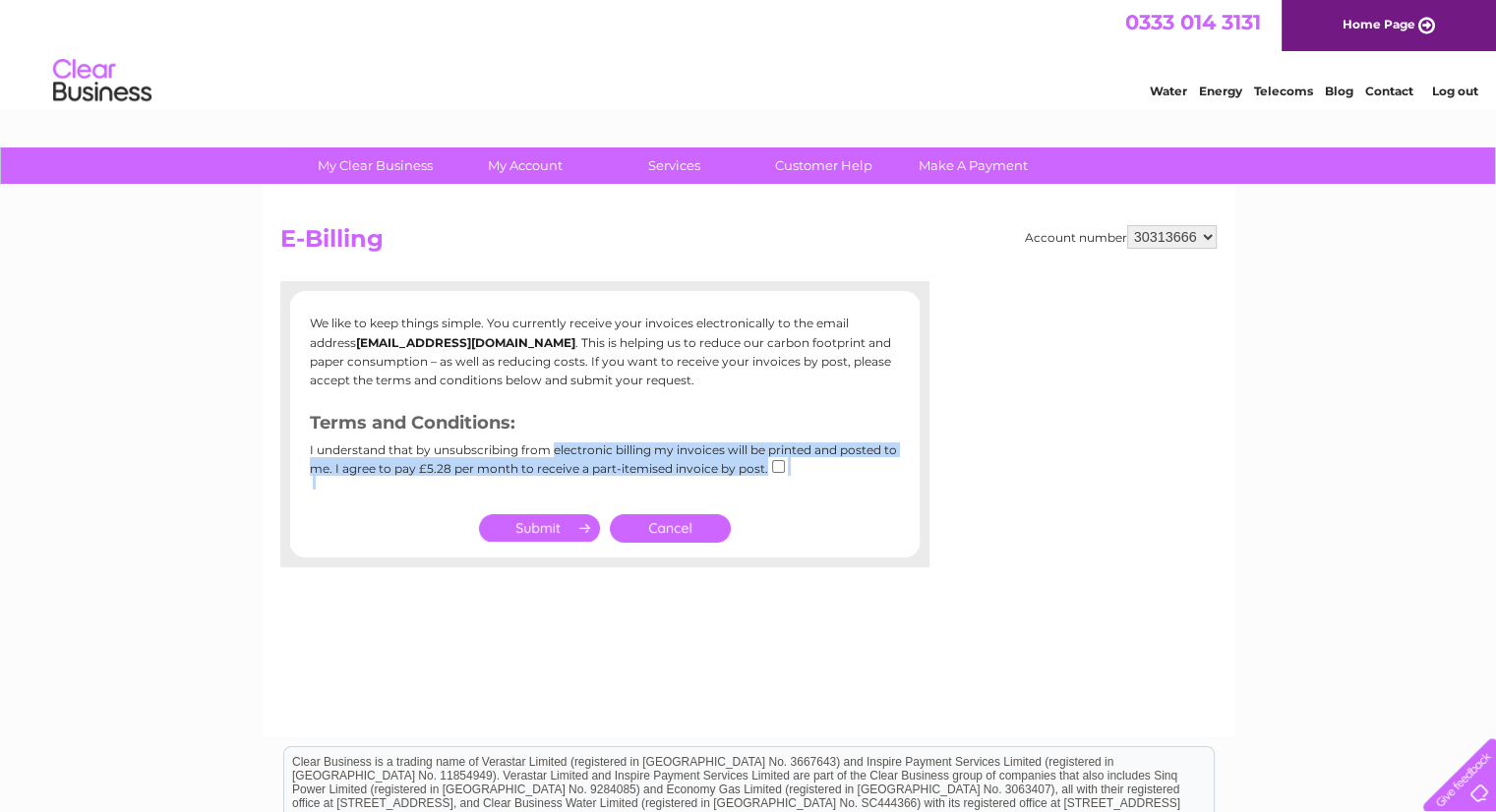
drag, startPoint x: 322, startPoint y: 446, endPoint x: 394, endPoint y: 482, distance: 80.5
click at [394, 482] on div "I understand that by unsubscribing from electronic billing my invoices will be …" at bounding box center [604, 467] width 590 height 46
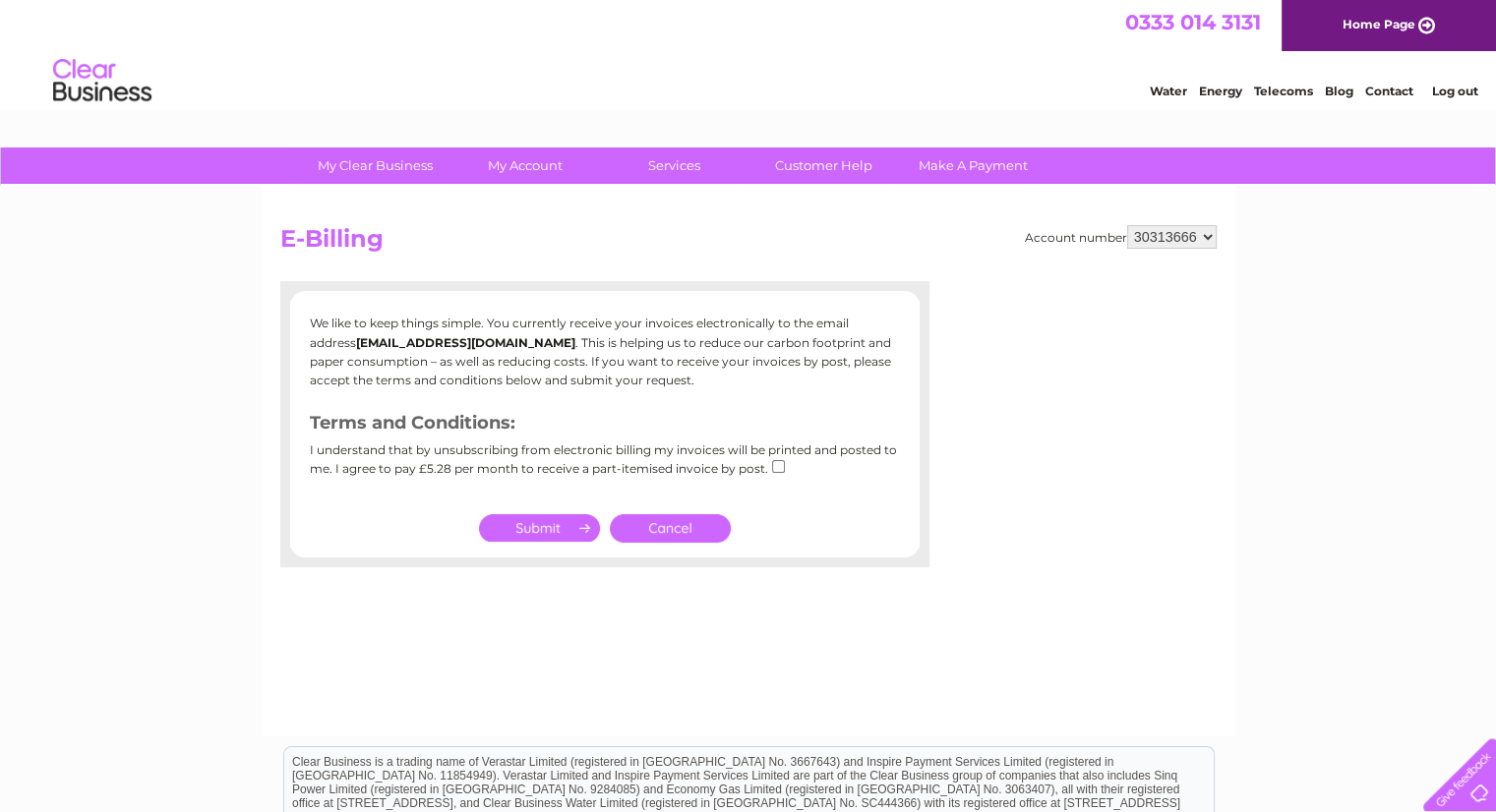
click at [479, 339] on b "[EMAIL_ADDRESS][DOMAIN_NAME]" at bounding box center [466, 343] width 219 height 15
drag, startPoint x: 448, startPoint y: 471, endPoint x: 415, endPoint y: 471, distance: 33.0
click at [415, 471] on div "I understand that by unsubscribing from electronic billing my invoices will be …" at bounding box center [604, 467] width 590 height 46
drag, startPoint x: 453, startPoint y: 463, endPoint x: 413, endPoint y: 466, distance: 40.1
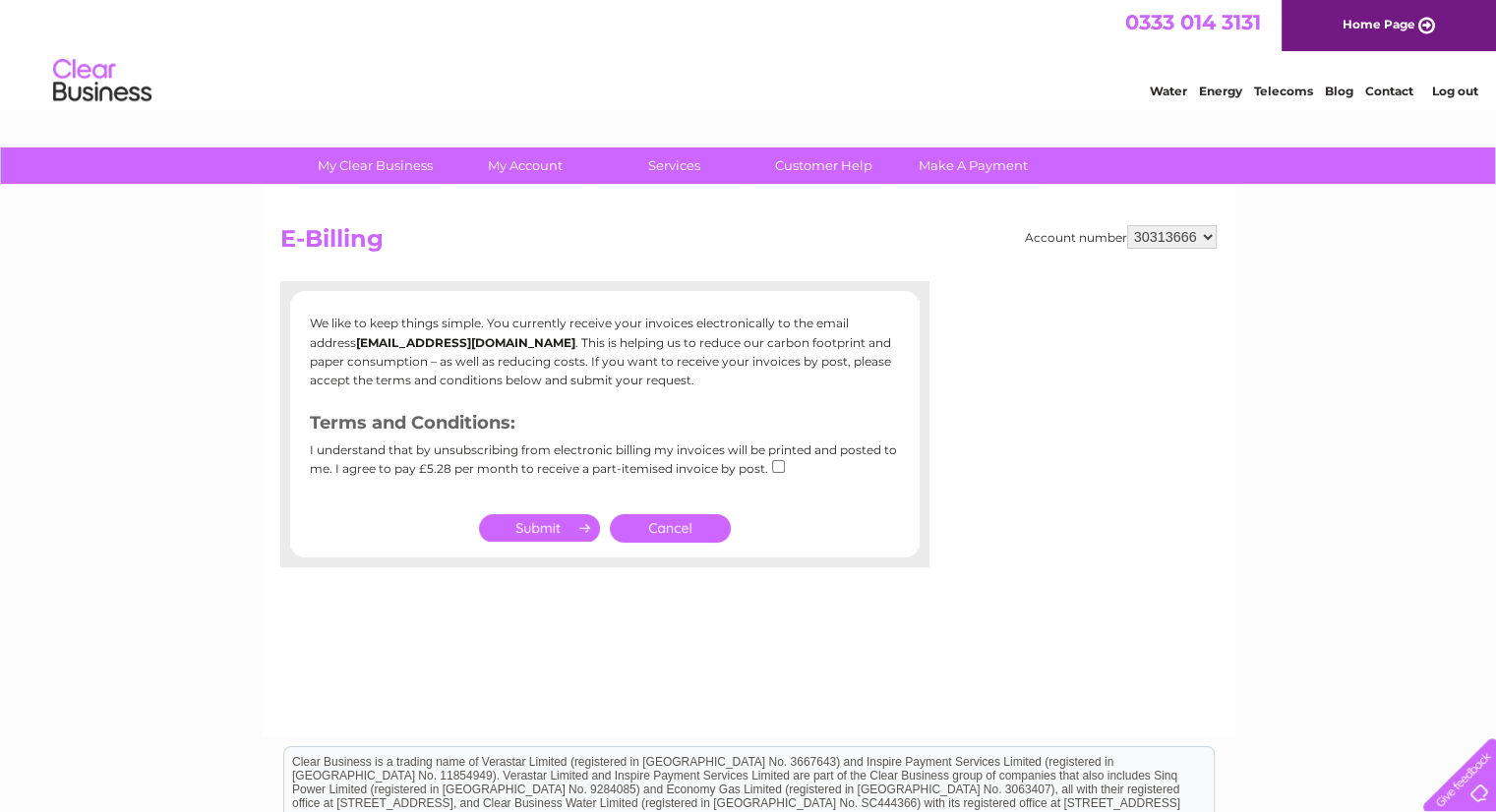
click at [413, 466] on div "I understand that by unsubscribing from electronic billing my invoices will be …" at bounding box center [604, 467] width 590 height 46
click at [413, 467] on div "I understand that by unsubscribing from electronic billing my invoices will be …" at bounding box center [604, 467] width 590 height 46
click at [1452, 85] on link "Log out" at bounding box center [1454, 91] width 46 height 15
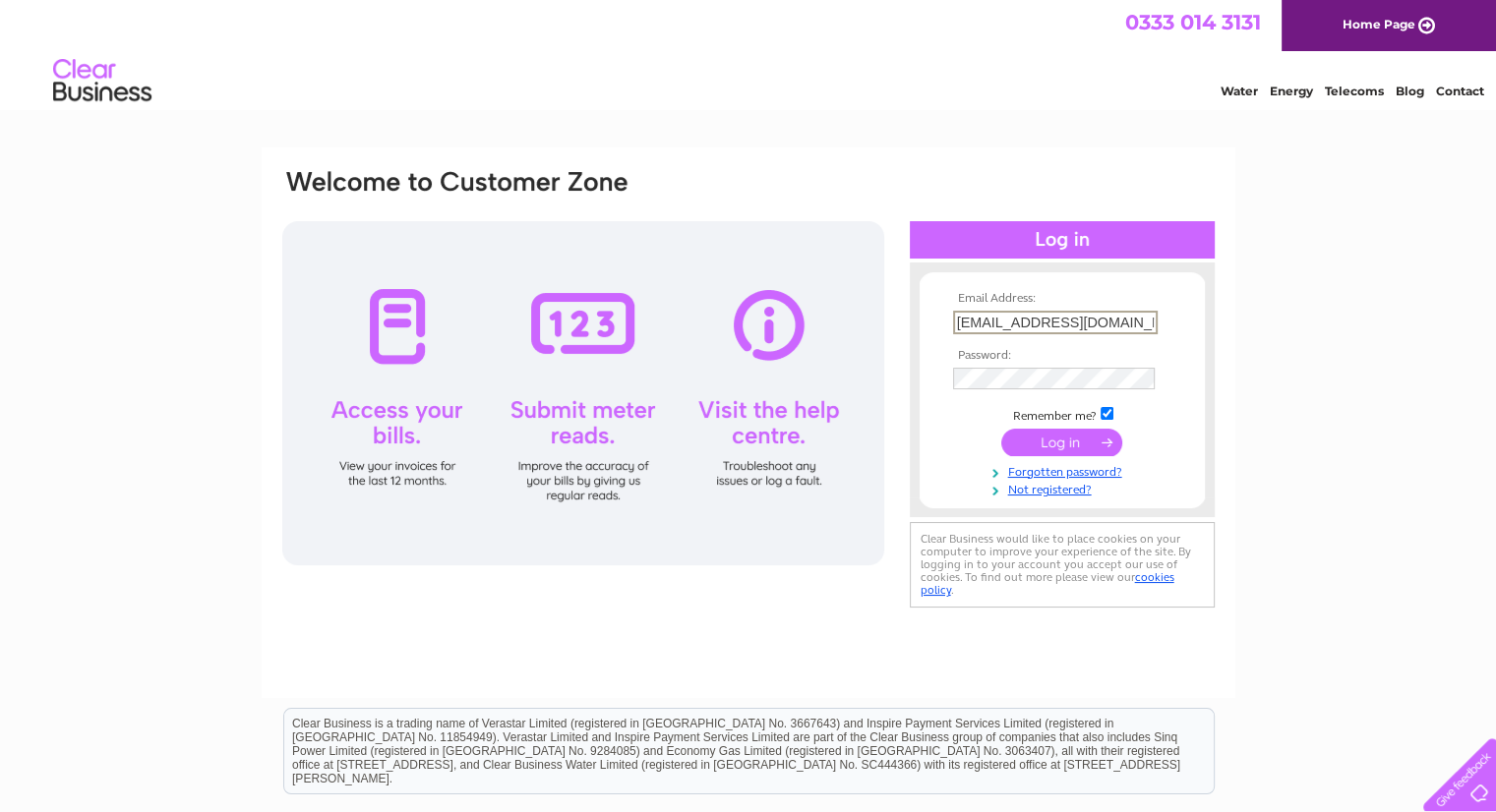
scroll to position [0, 1]
type input "[EMAIL_ADDRESS][DOMAIN_NAME]"
click at [1001, 428] on input "submit" at bounding box center [1061, 442] width 121 height 28
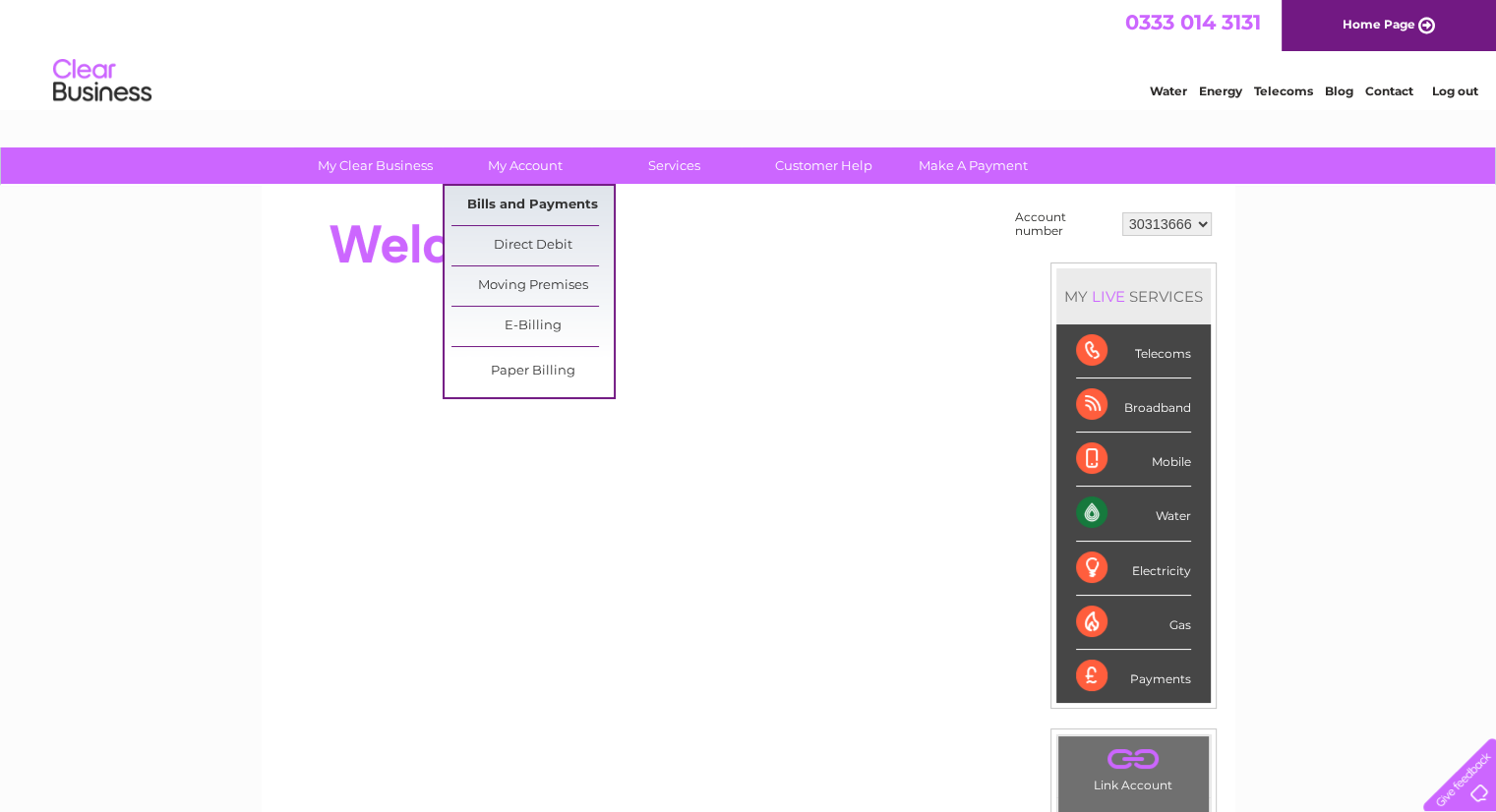
click at [541, 190] on link "Bills and Payments" at bounding box center [532, 206] width 162 height 39
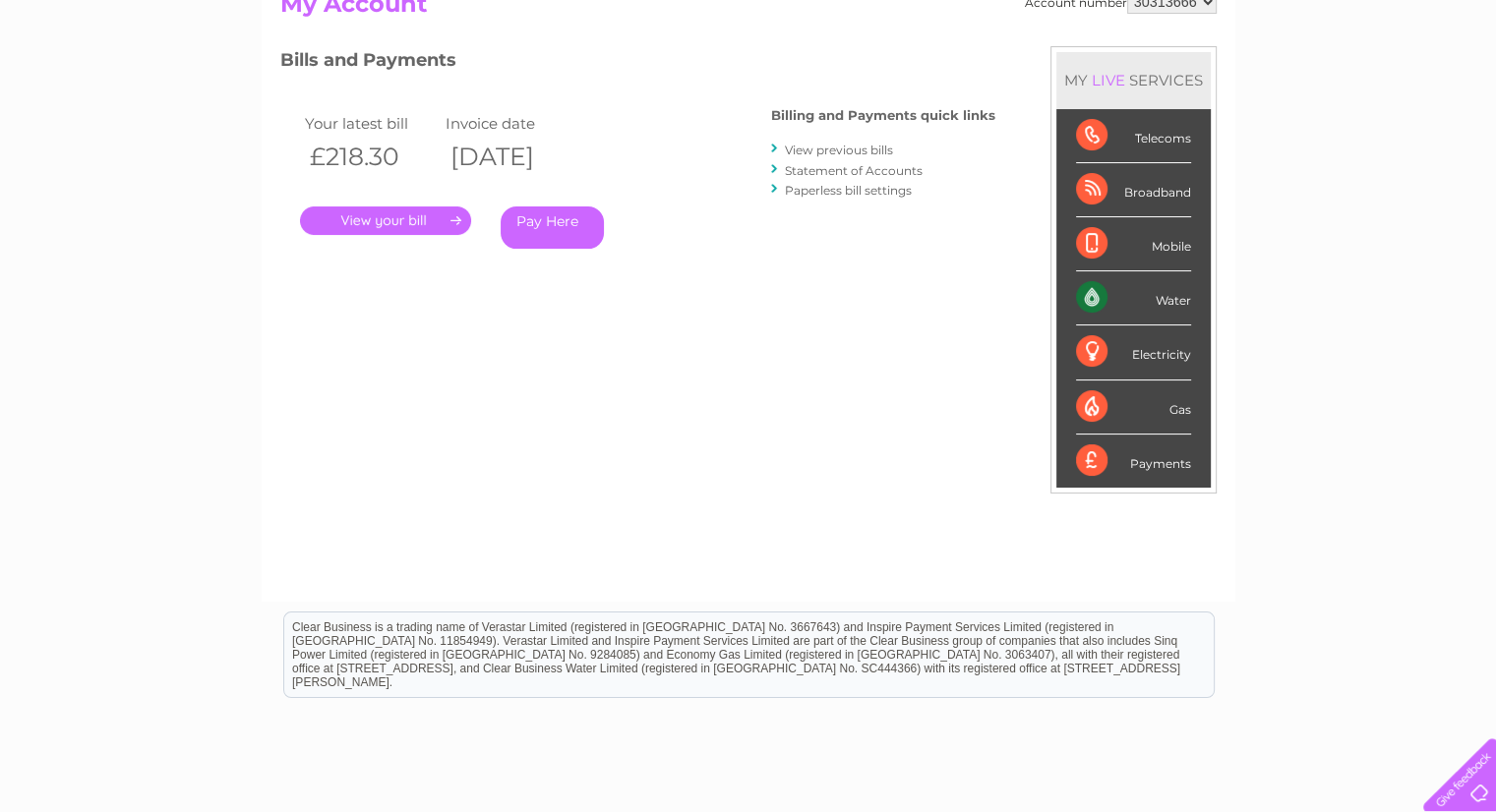
scroll to position [177, 0]
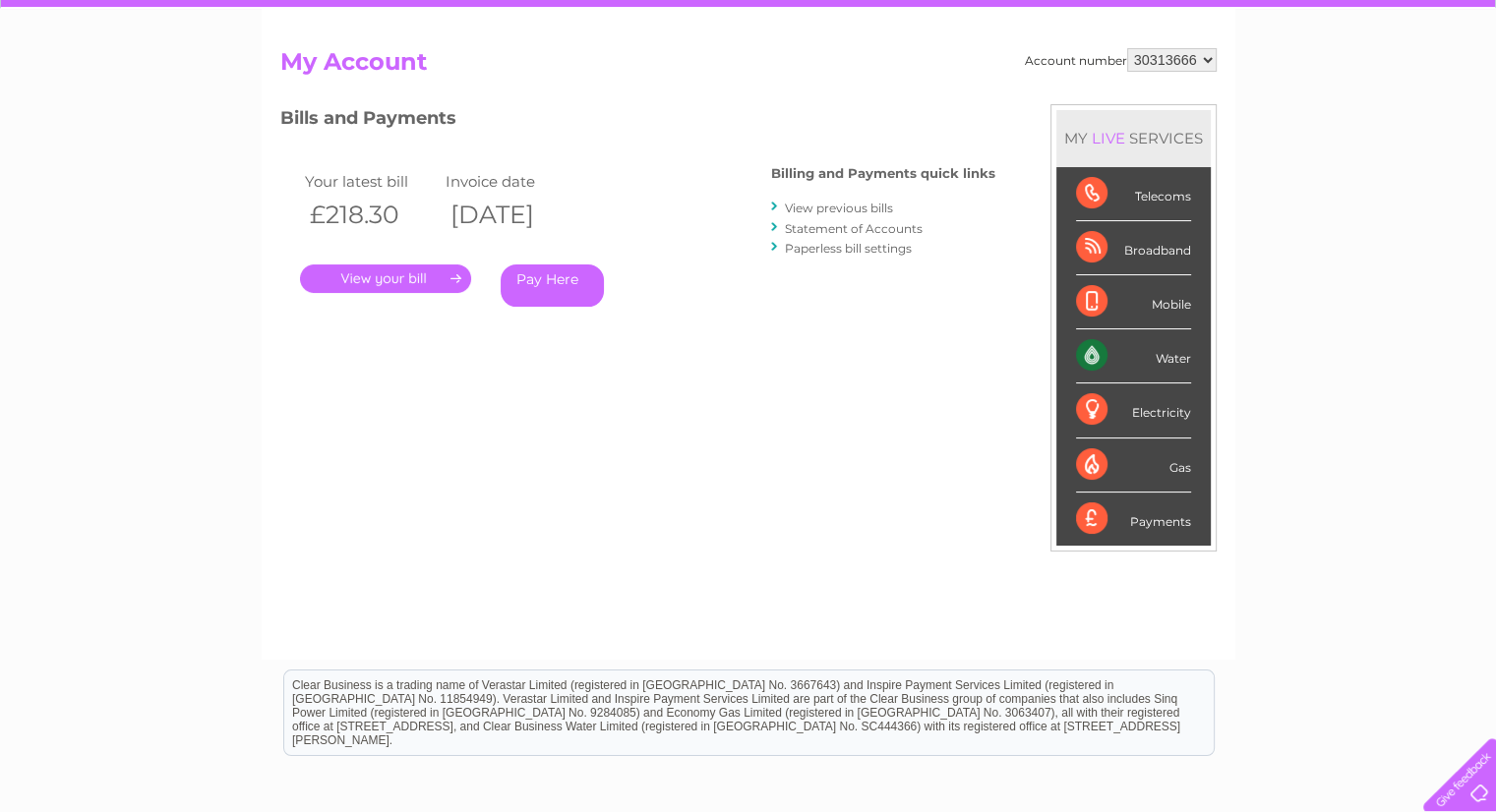
click at [838, 207] on link "View previous bills" at bounding box center [839, 208] width 108 height 15
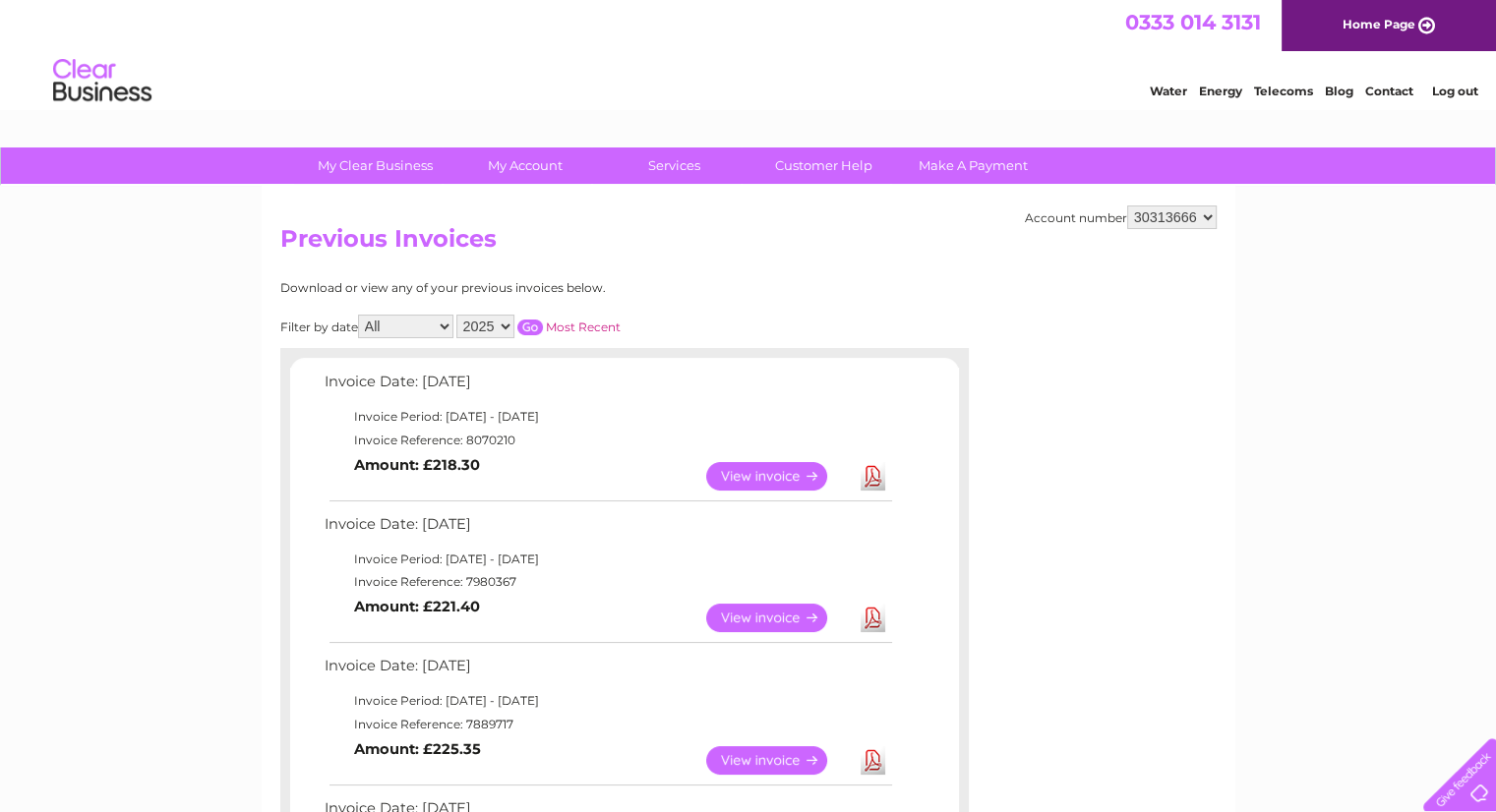
click at [781, 476] on link "View" at bounding box center [778, 476] width 145 height 29
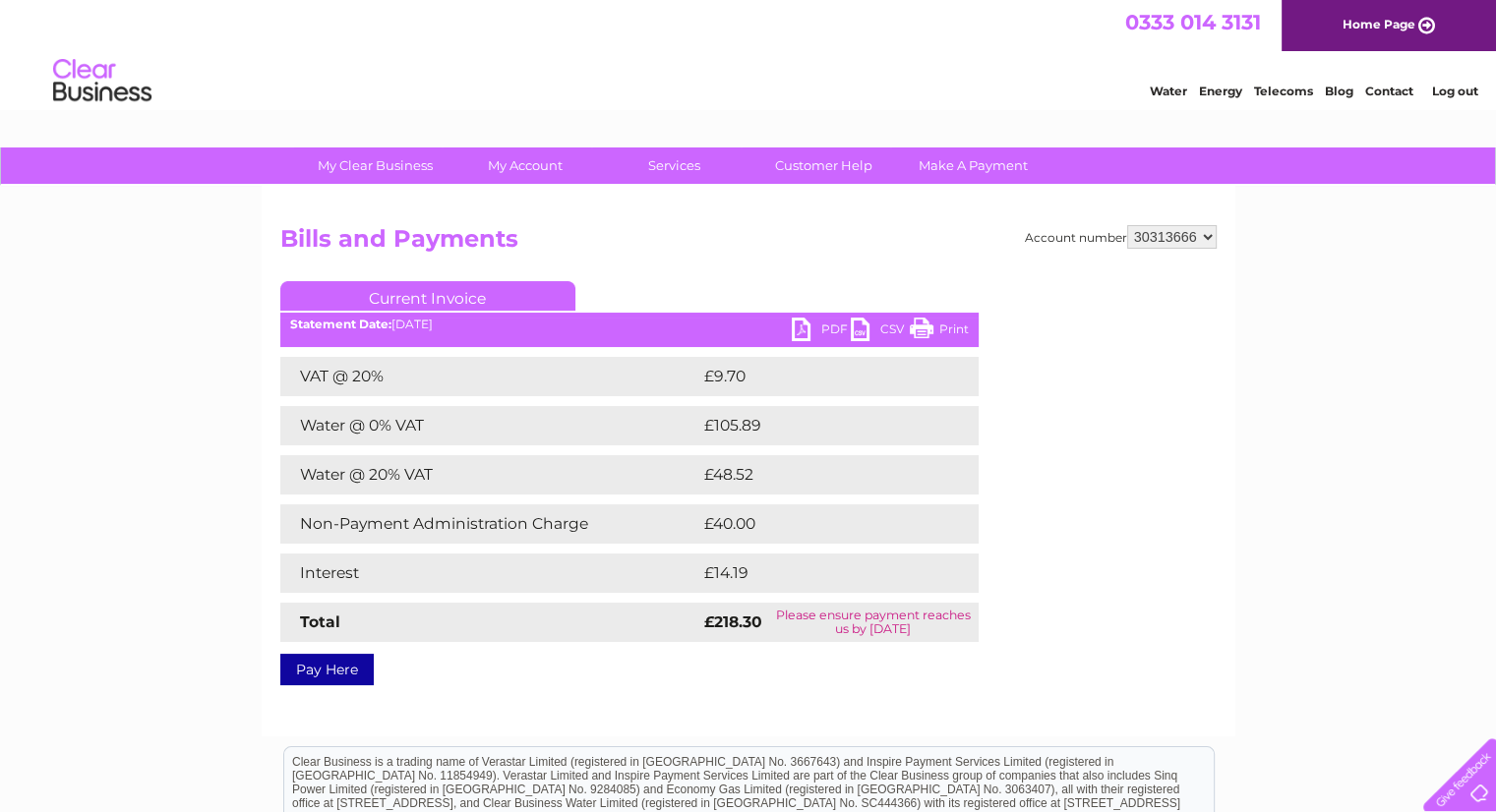
click at [825, 325] on link "PDF" at bounding box center [821, 332] width 59 height 29
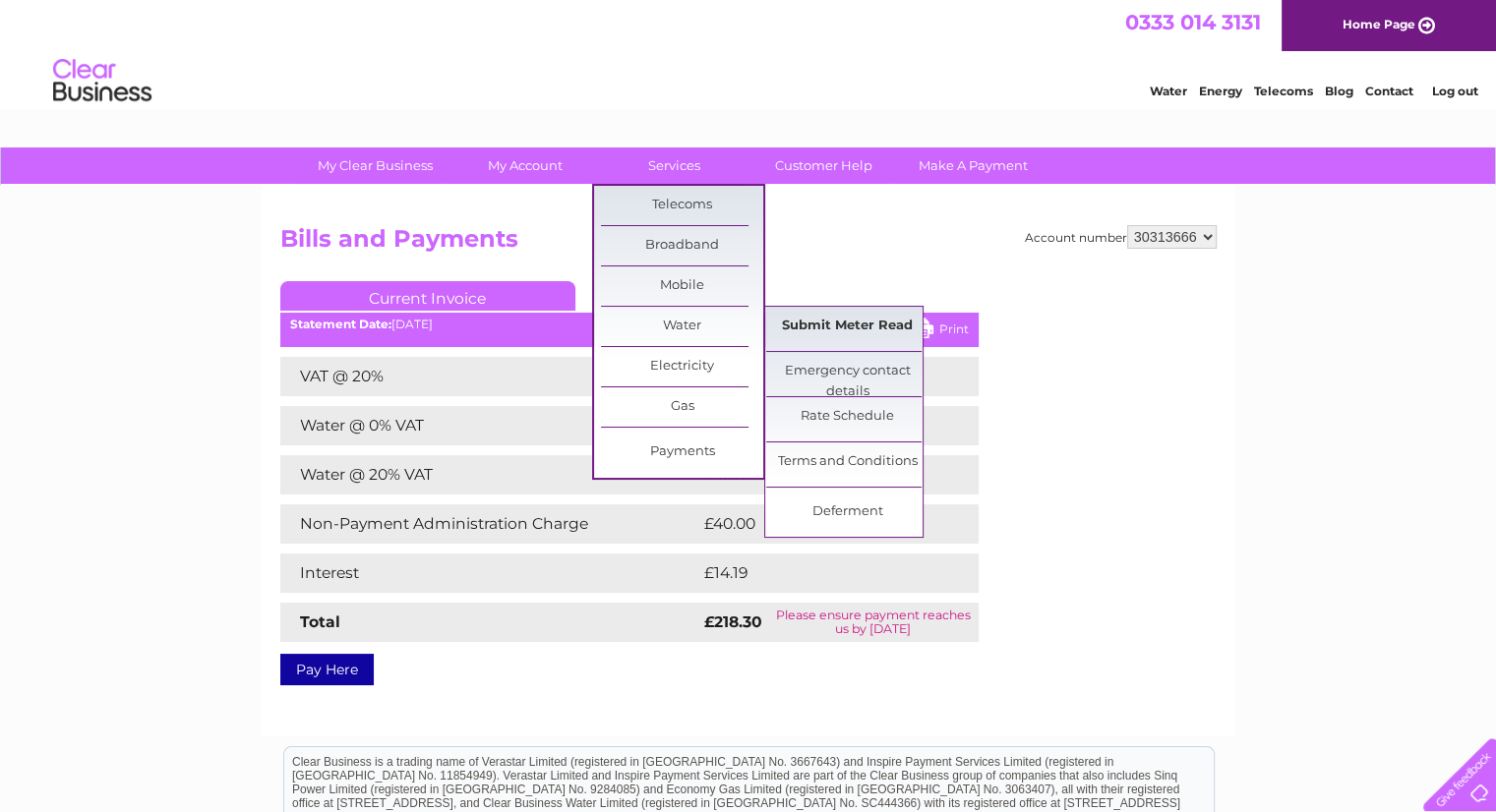
click at [795, 326] on link "Submit Meter Read" at bounding box center [846, 327] width 162 height 39
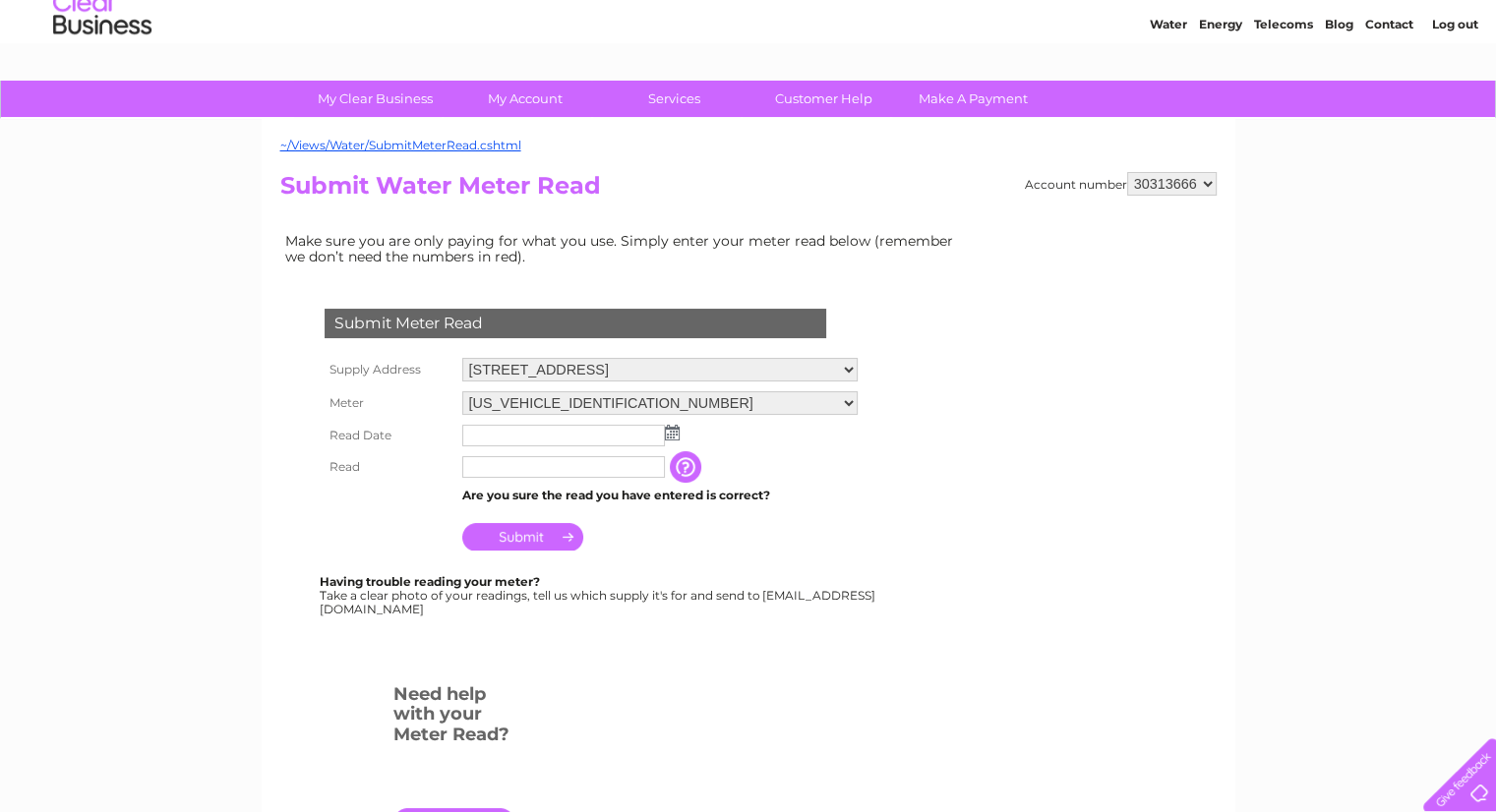
scroll to position [26, 0]
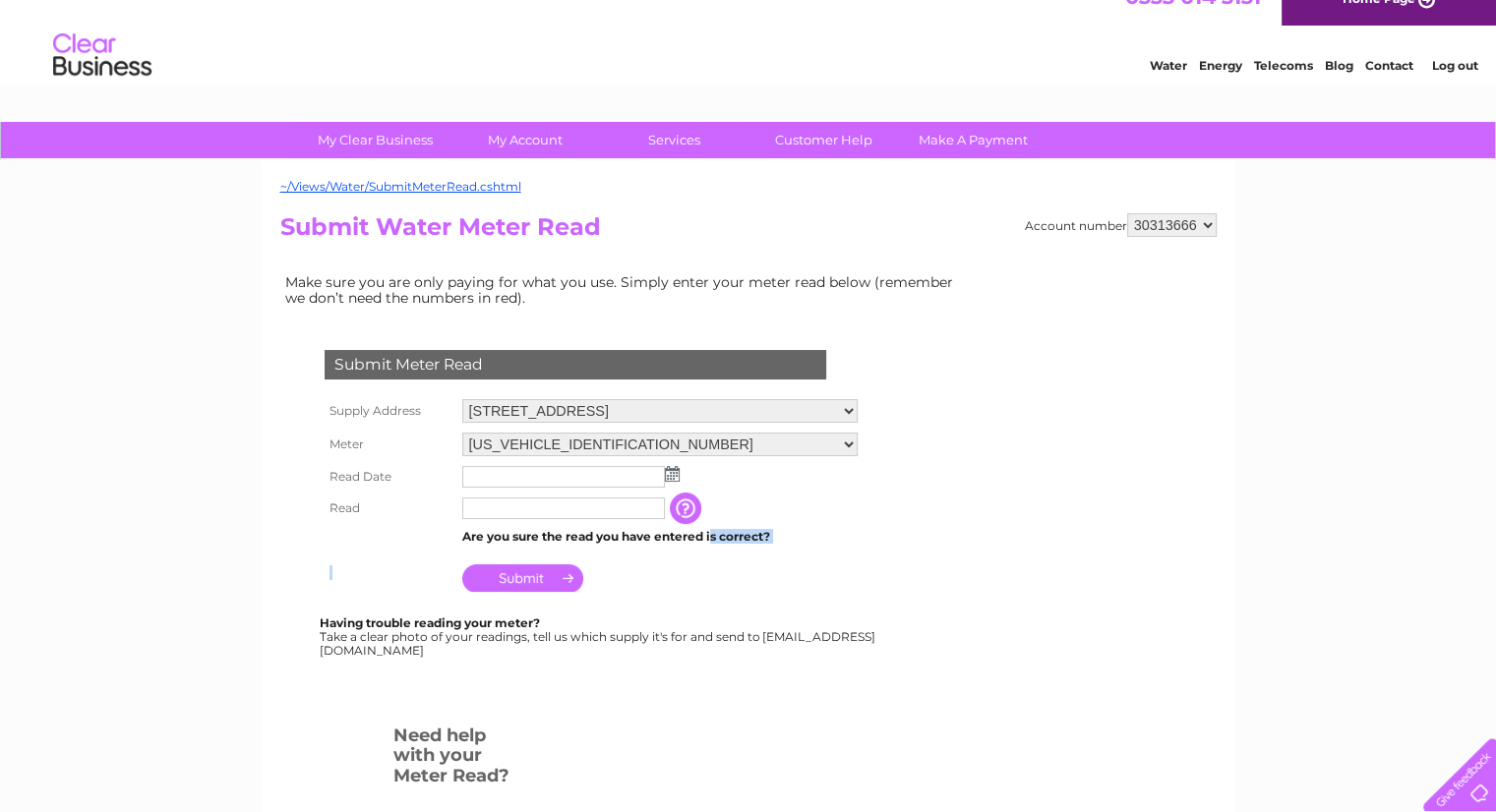
drag, startPoint x: 481, startPoint y: 532, endPoint x: 737, endPoint y: 548, distance: 256.5
click at [737, 548] on tbody "Supply Address [STREET_ADDRESS] Meter [US_VEHICLE_IDENTIFICATION_NUMBER] Read D…" at bounding box center [591, 496] width 542 height 203
click at [809, 517] on td "The reading you have just taken from your water meter. Our records indicate you…" at bounding box center [783, 509] width 157 height 31
click at [807, 442] on select "[US_VEHICLE_IDENTIFICATION_NUMBER]" at bounding box center [660, 446] width 396 height 26
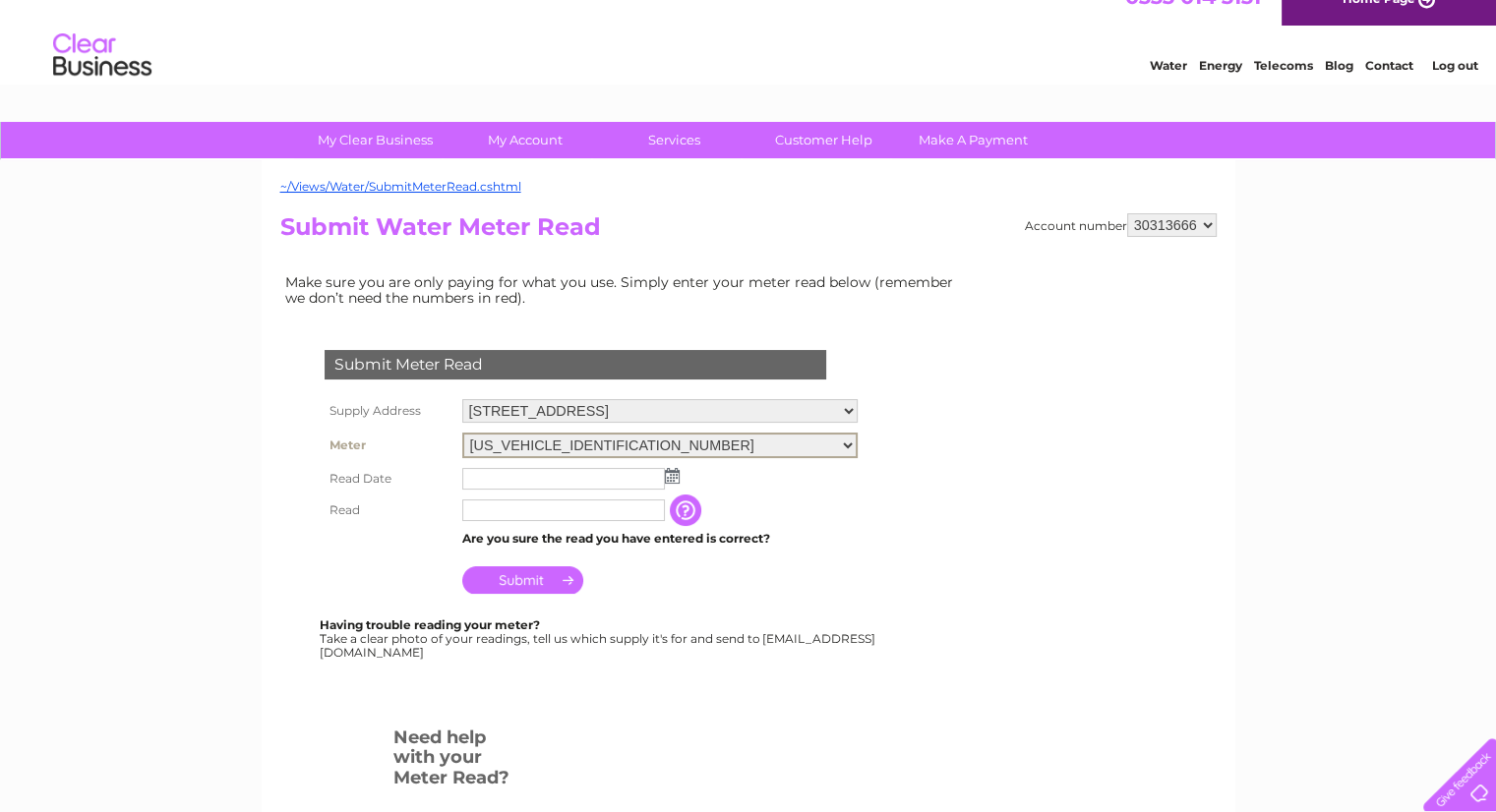
click at [907, 441] on form "Submit Meter Read Supply Address [STREET_ADDRESS] Meter [US_VEHICLE_IDENTIFICAT…" at bounding box center [624, 623] width 688 height 625
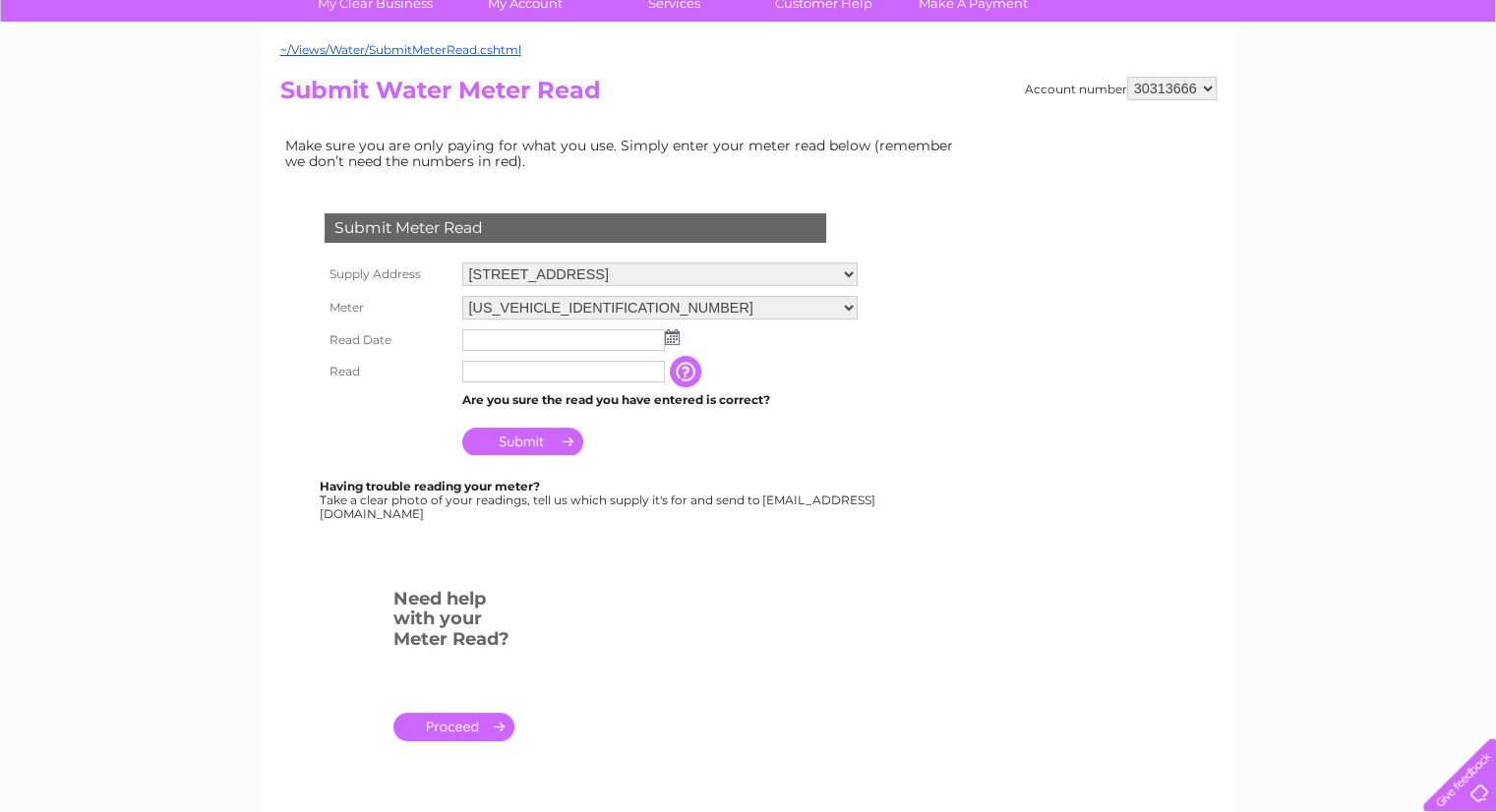
scroll to position [0, 0]
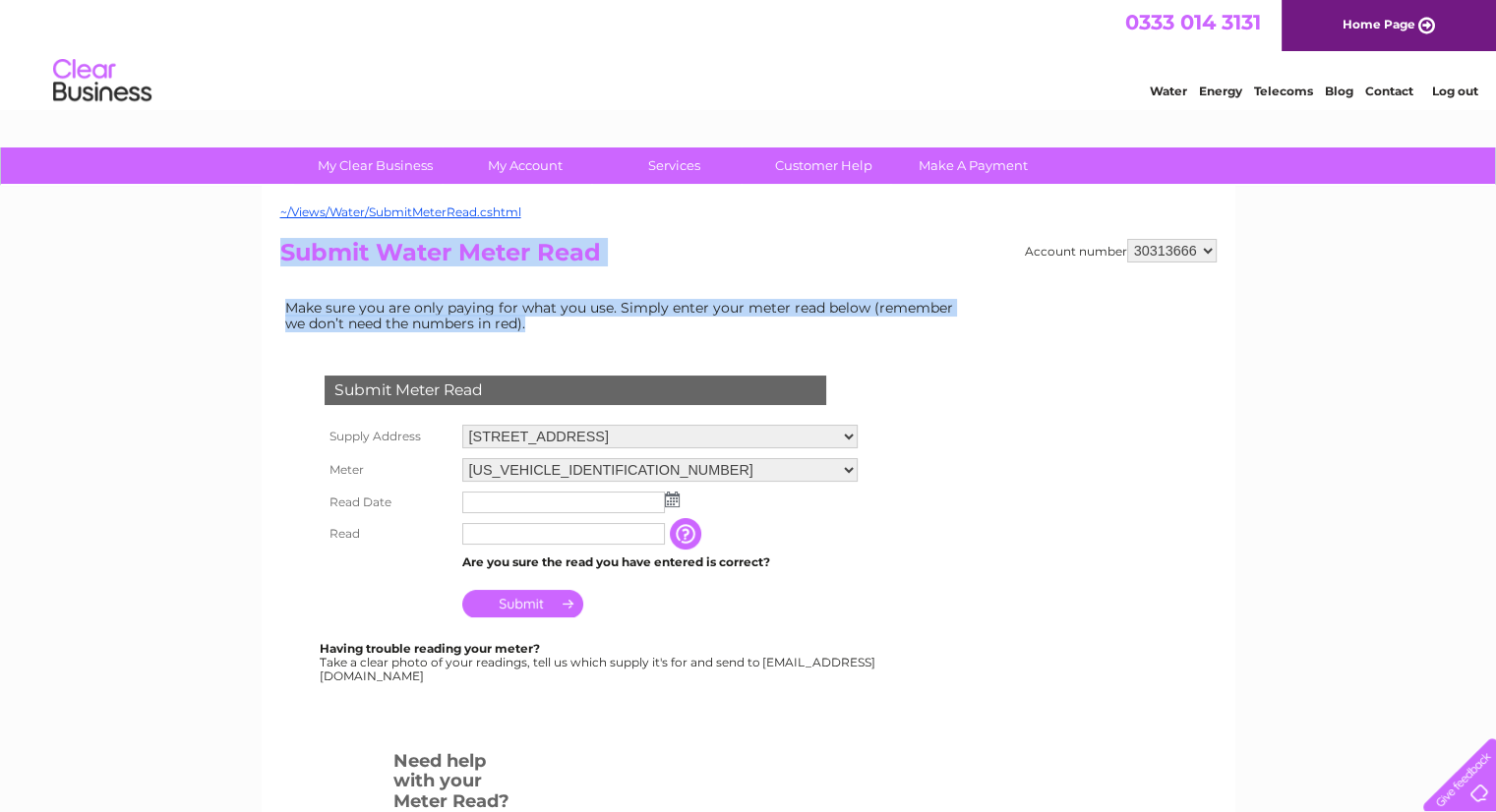
drag, startPoint x: 268, startPoint y: 247, endPoint x: 585, endPoint y: 353, distance: 334.3
click at [585, 353] on div "~/Views/Water/SubmitMeterRead.cshtml Account number 30313666 Submit Water Meter…" at bounding box center [748, 583] width 973 height 793
click at [577, 344] on div "Submit Meter Read Supply Address [STREET_ADDRESS] Meter [US_VEHICLE_IDENTIFICAT…" at bounding box center [579, 539] width 597 height 406
